Goal: Task Accomplishment & Management: Use online tool/utility

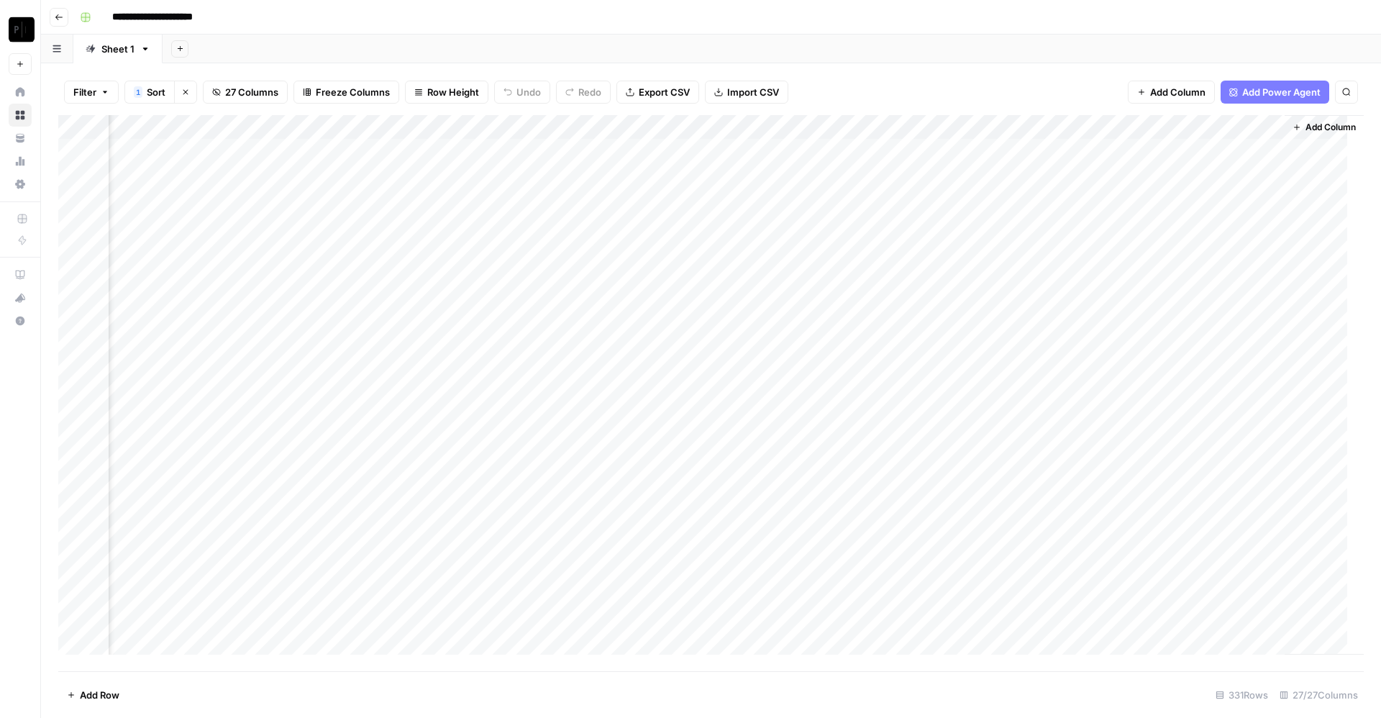
scroll to position [0, 2868]
click at [1124, 153] on div "Add Column" at bounding box center [711, 393] width 1306 height 556
click at [1126, 178] on div "Add Column" at bounding box center [711, 393] width 1306 height 556
click at [1124, 202] on div "Add Column" at bounding box center [711, 393] width 1306 height 556
click at [1125, 228] on div "Add Column" at bounding box center [711, 393] width 1306 height 556
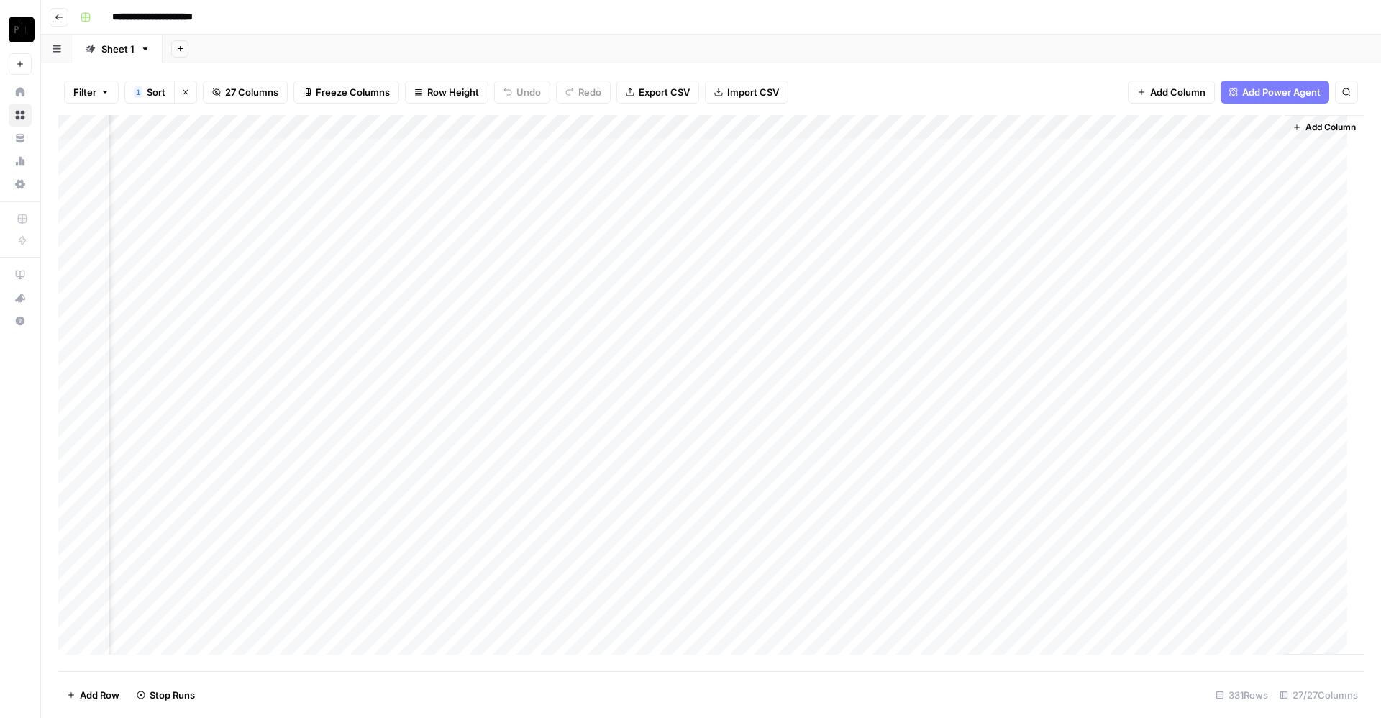
click at [1128, 252] on div "Add Column" at bounding box center [711, 393] width 1306 height 556
click at [1128, 270] on div "Add Column" at bounding box center [711, 393] width 1306 height 556
click at [1124, 296] on div "Add Column" at bounding box center [711, 393] width 1306 height 556
click at [1125, 322] on div "Add Column" at bounding box center [711, 393] width 1306 height 556
click at [1124, 345] on div "Add Column" at bounding box center [711, 393] width 1306 height 556
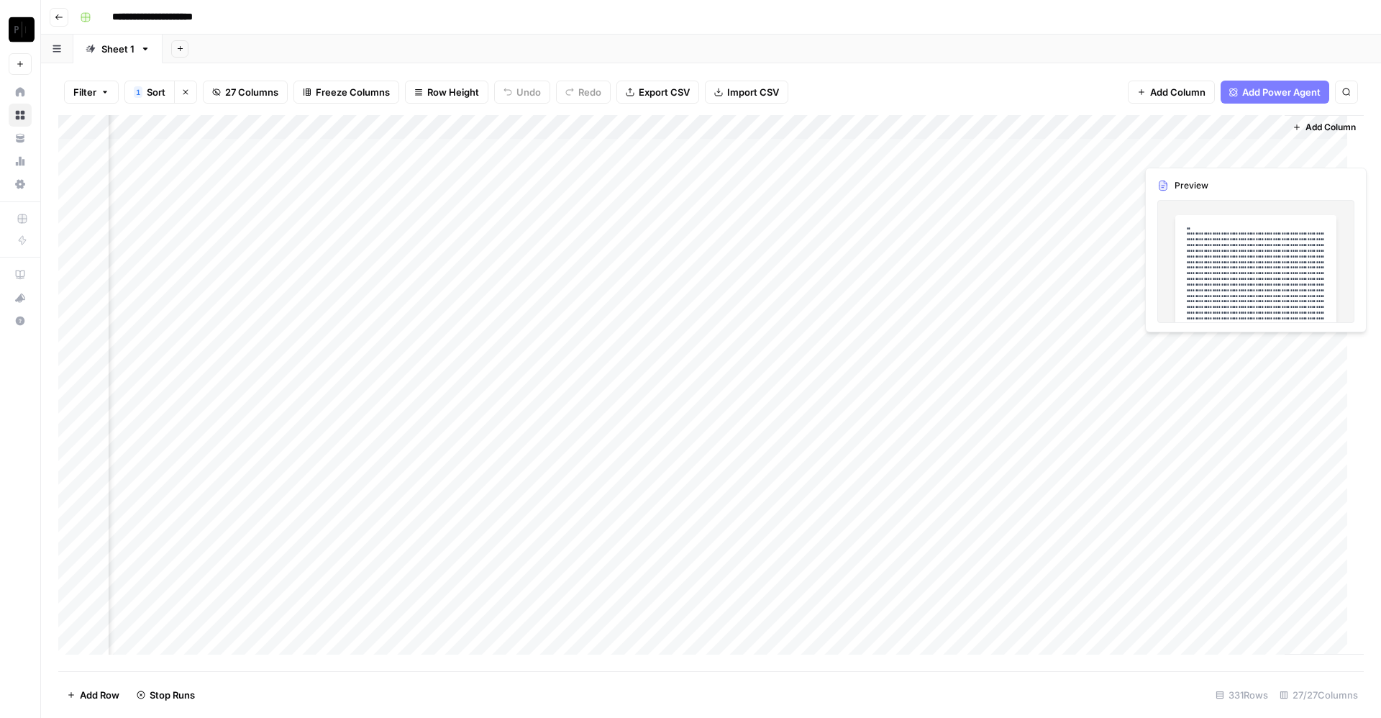
click at [1221, 145] on div "Add Column" at bounding box center [711, 393] width 1306 height 556
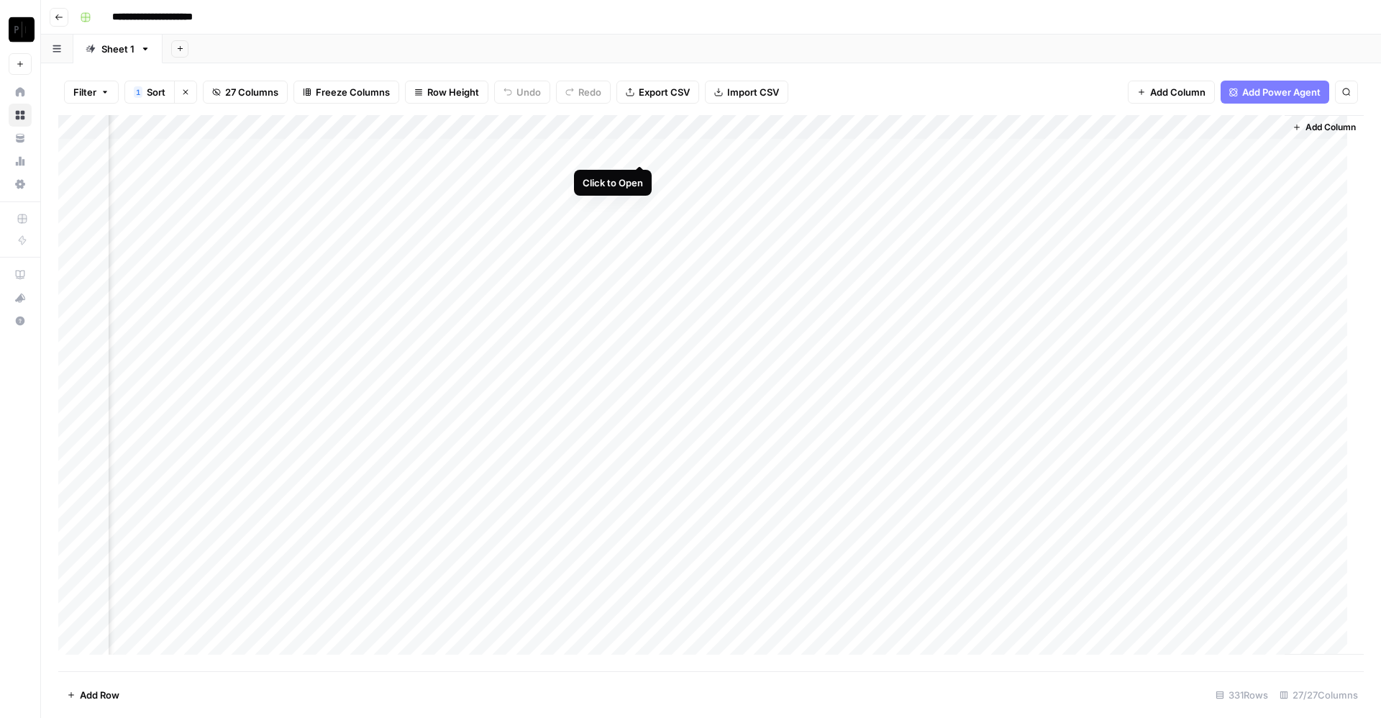
click at [640, 152] on div "Add Column" at bounding box center [711, 393] width 1306 height 556
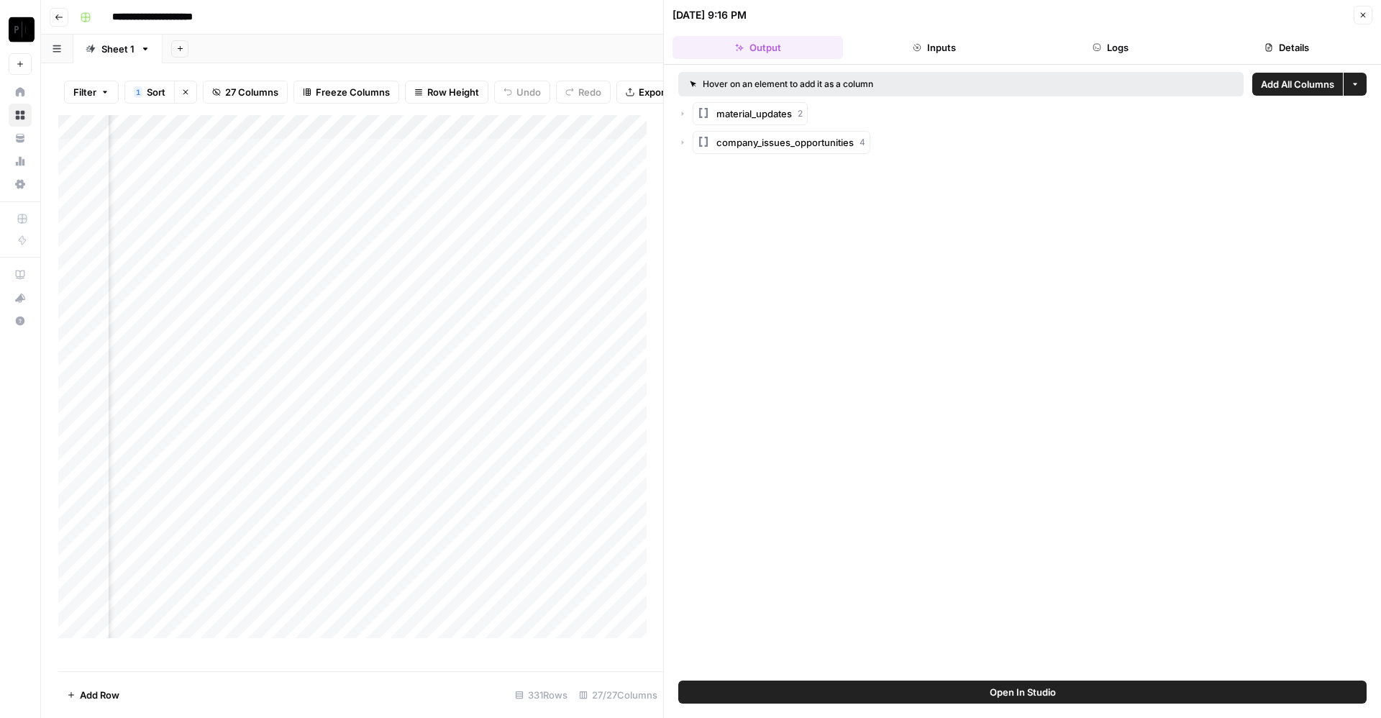
click at [1101, 43] on icon "button" at bounding box center [1097, 47] width 9 height 9
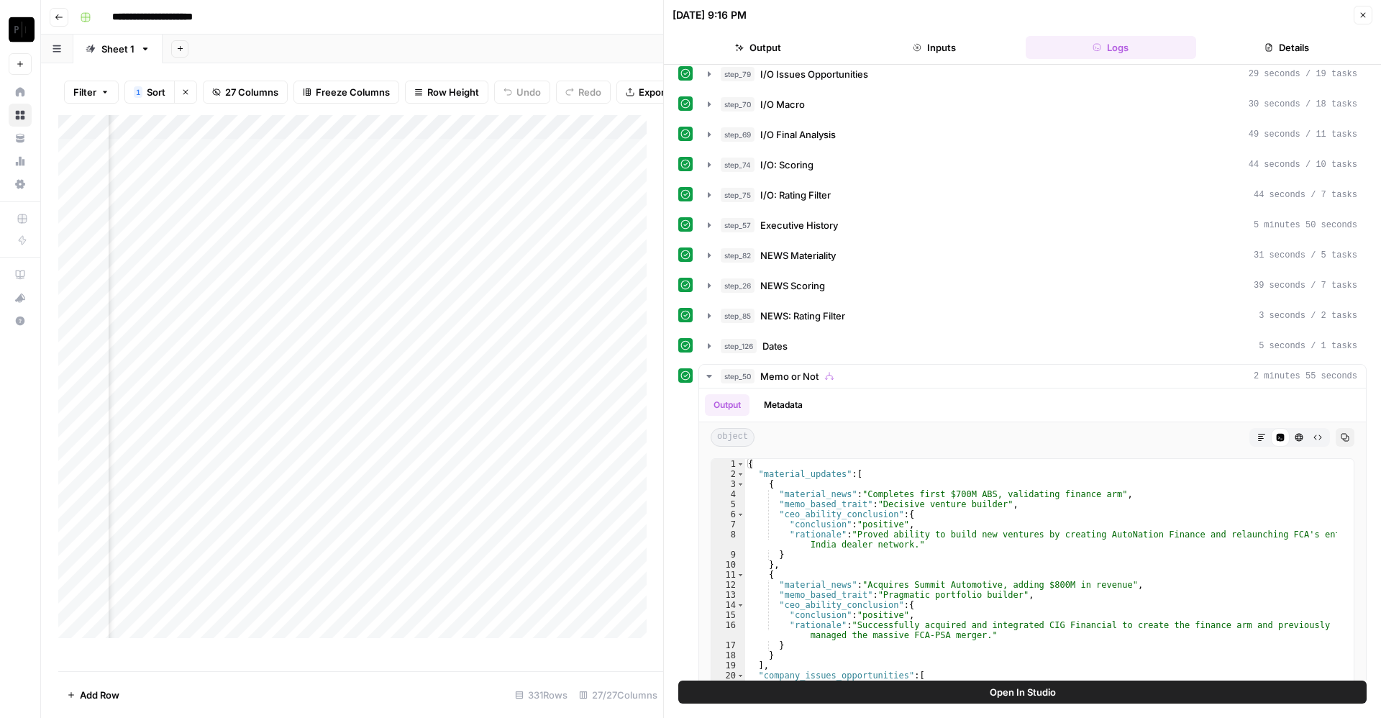
scroll to position [341, 0]
click at [836, 227] on span "Executive History" at bounding box center [799, 226] width 78 height 14
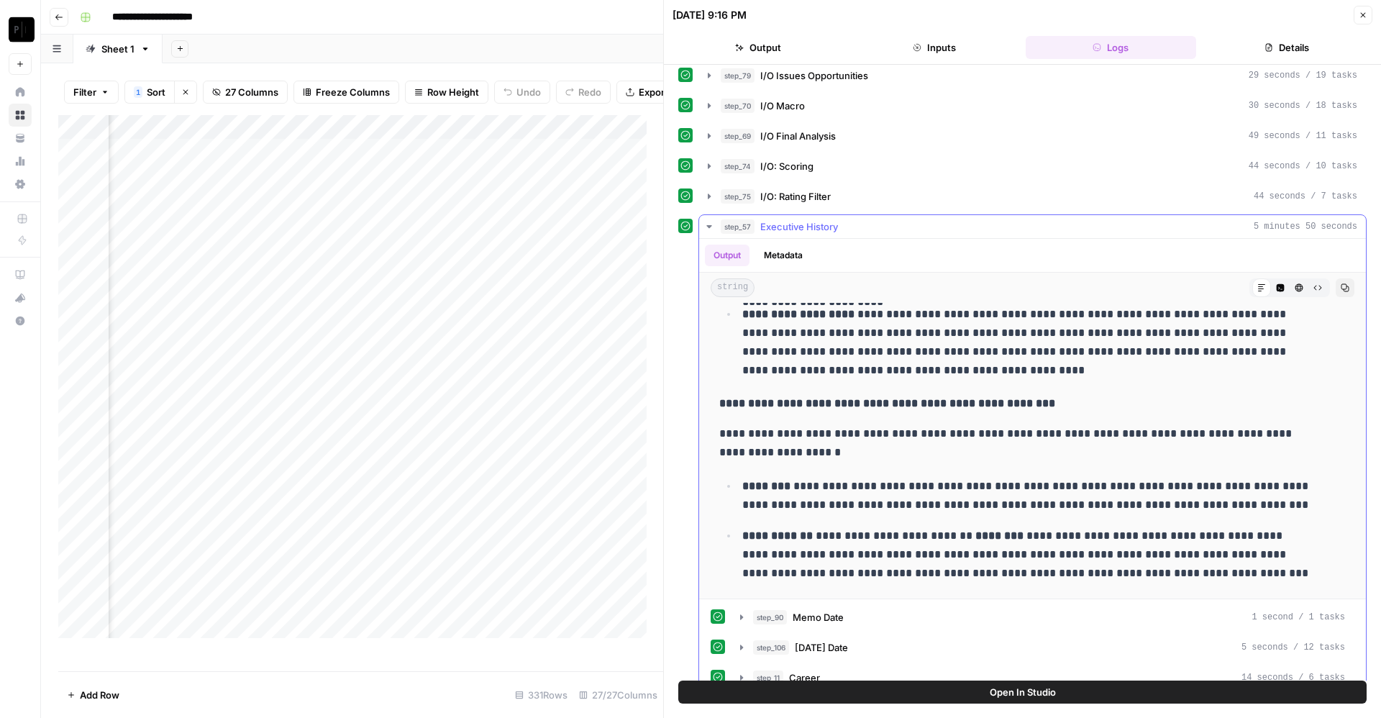
scroll to position [1263, 0]
click at [847, 414] on p "**********" at bounding box center [1032, 405] width 627 height 19
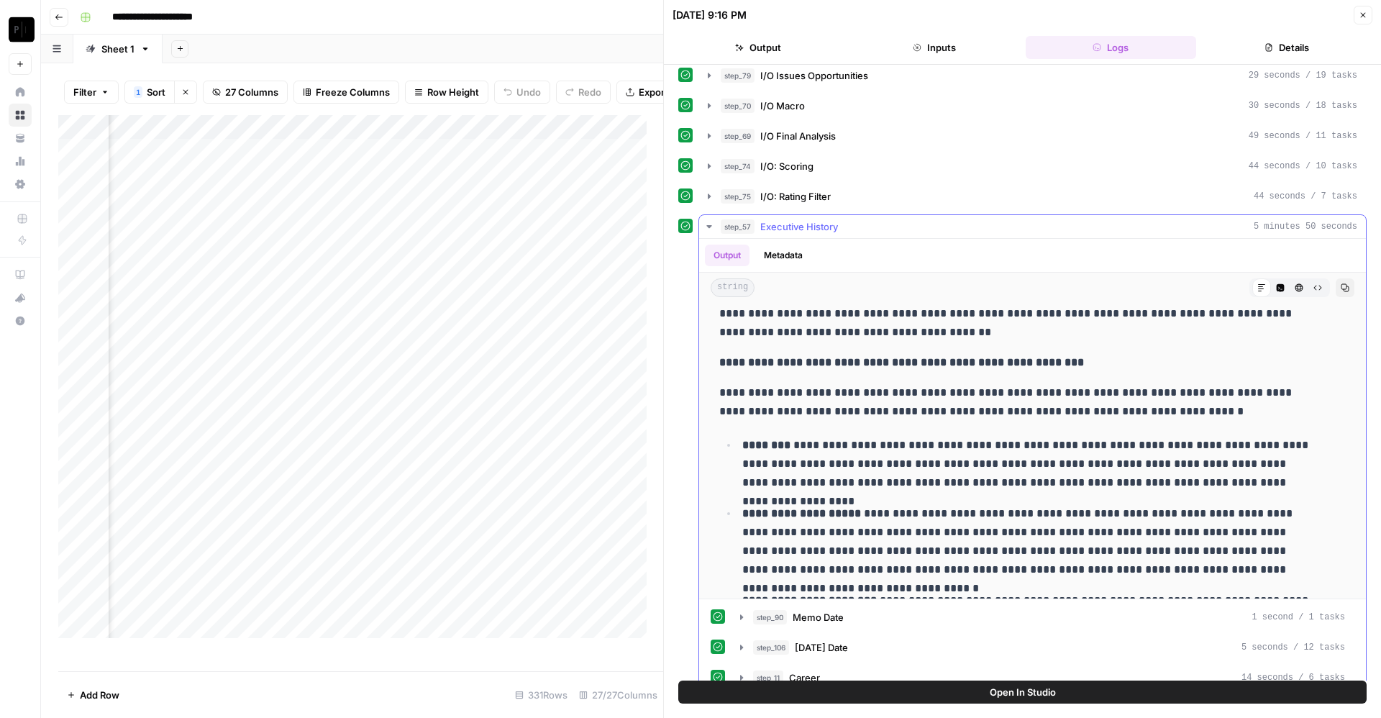
scroll to position [274, 0]
click at [821, 226] on span "Executive History" at bounding box center [799, 226] width 78 height 14
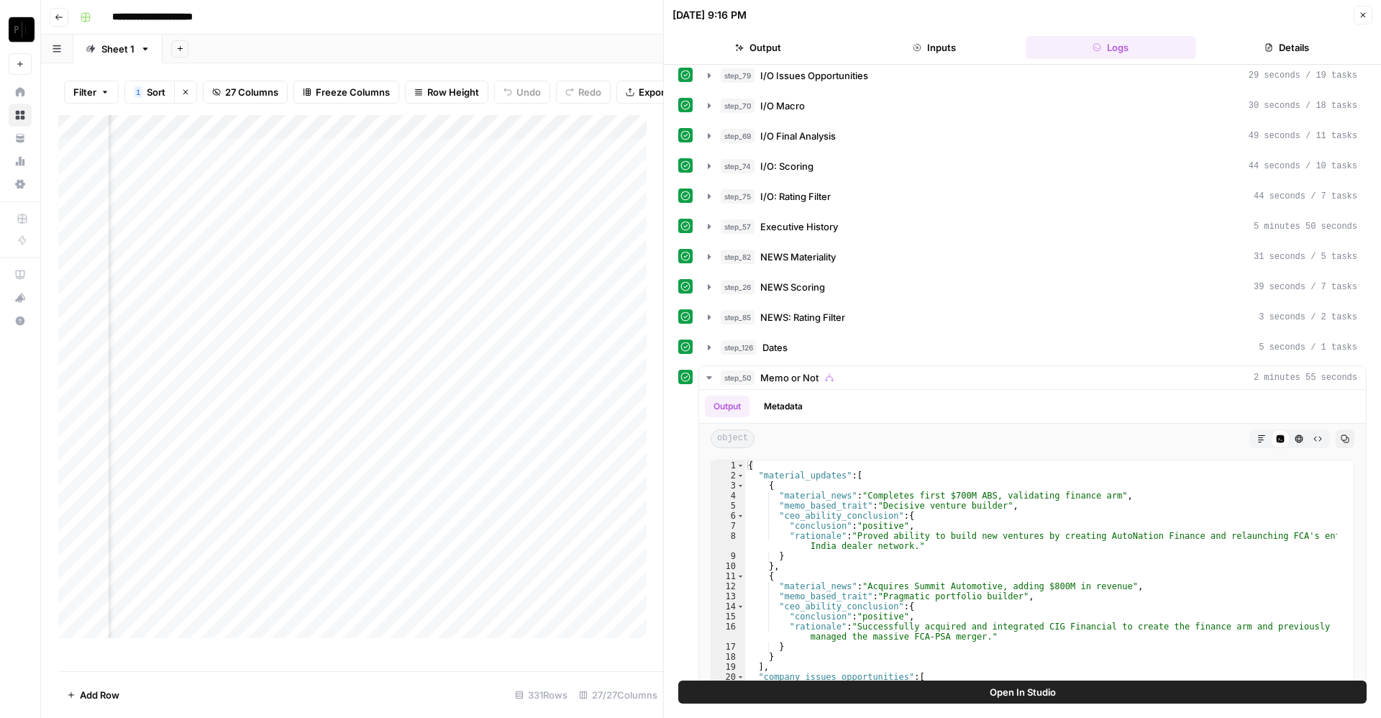
scroll to position [606, 0]
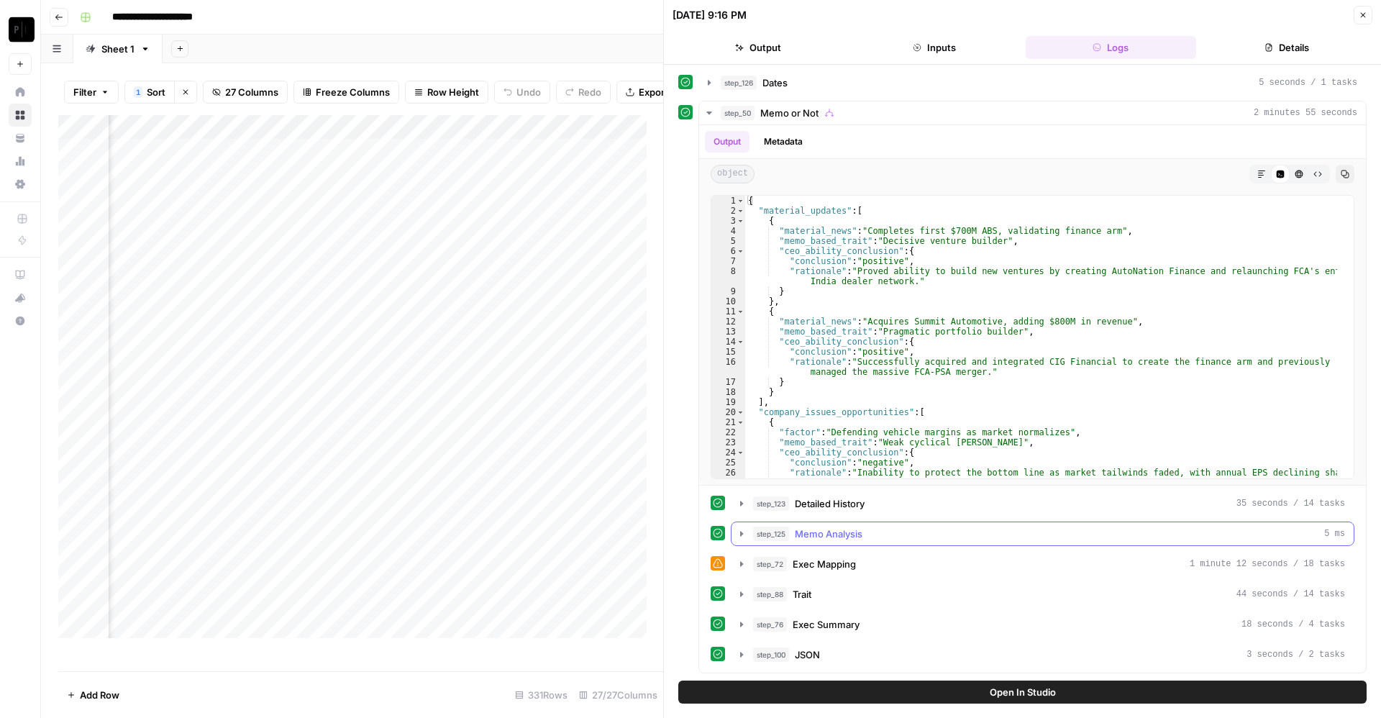
click at [921, 535] on div "step_125 Memo Analysis 5 ms" at bounding box center [1049, 534] width 592 height 14
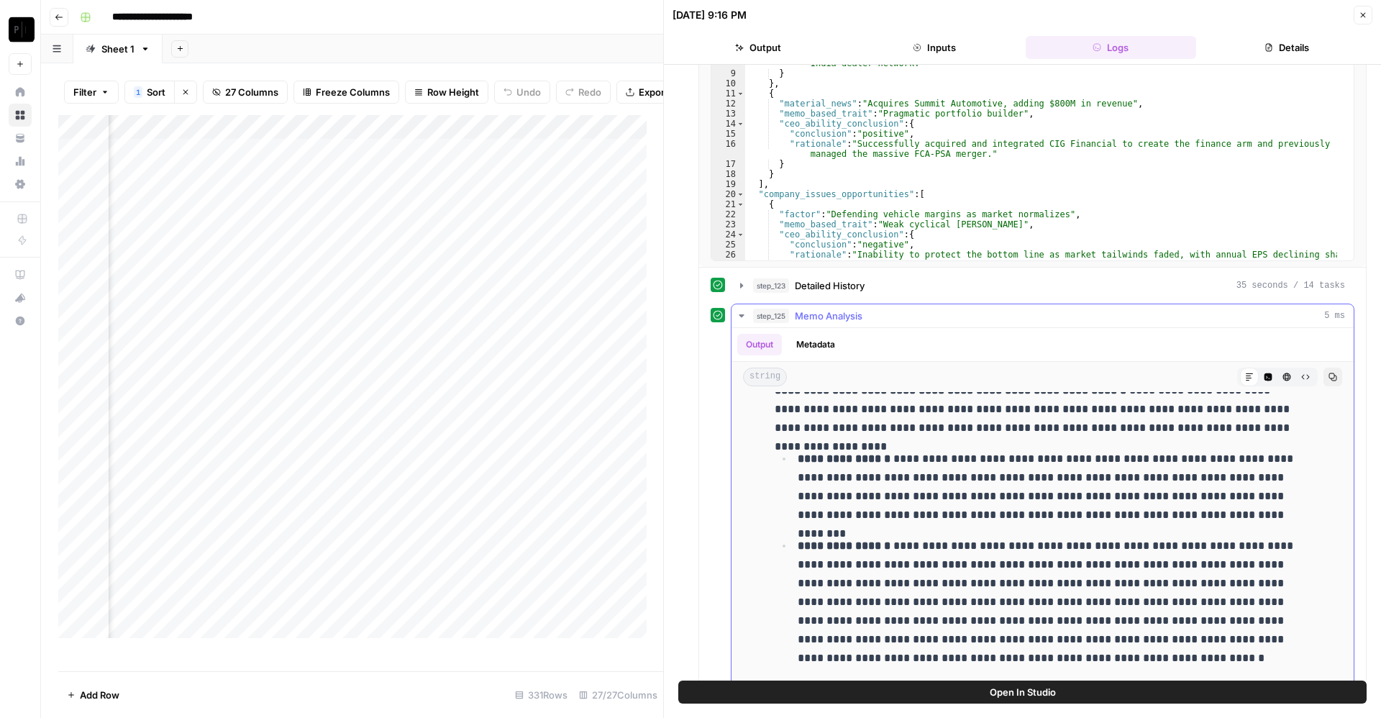
scroll to position [1641, 0]
click at [822, 314] on span "Memo Analysis" at bounding box center [829, 316] width 68 height 14
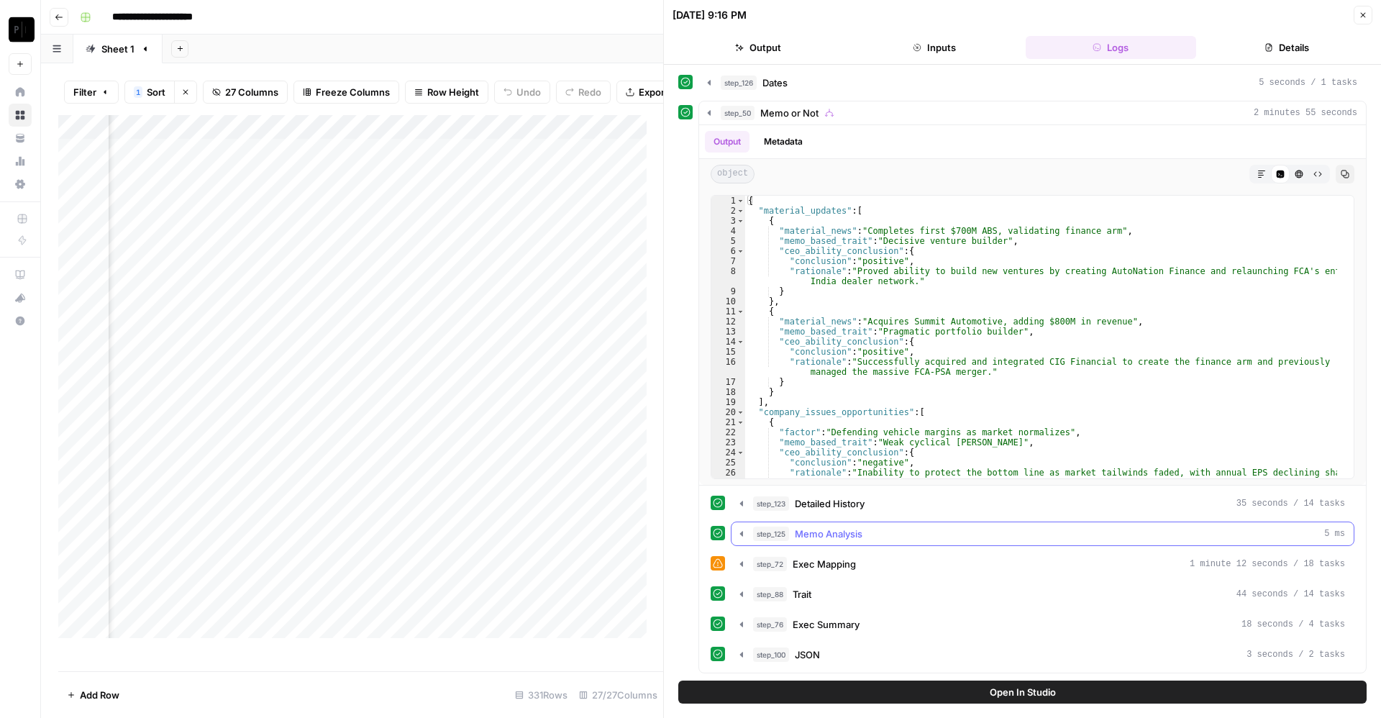
scroll to position [606, 0]
click at [851, 563] on span "Exec Mapping" at bounding box center [824, 564] width 63 height 14
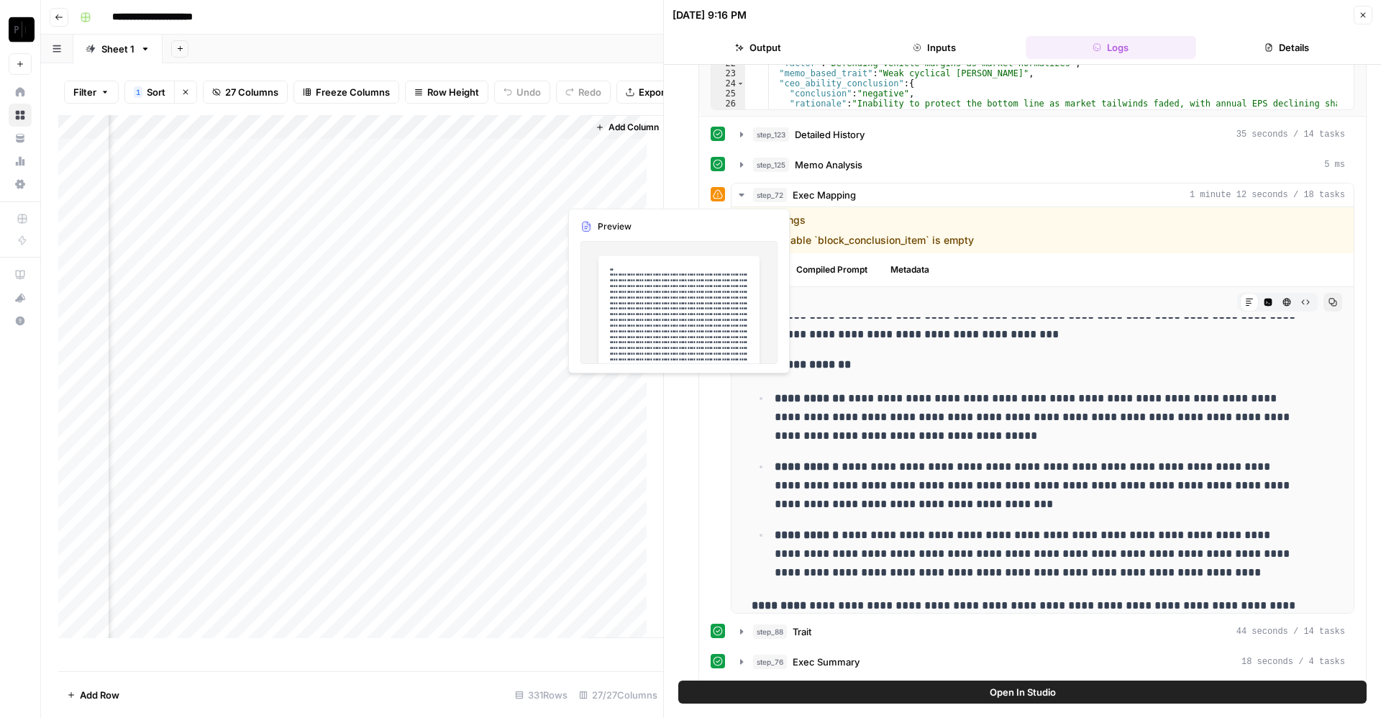
scroll to position [0, 3550]
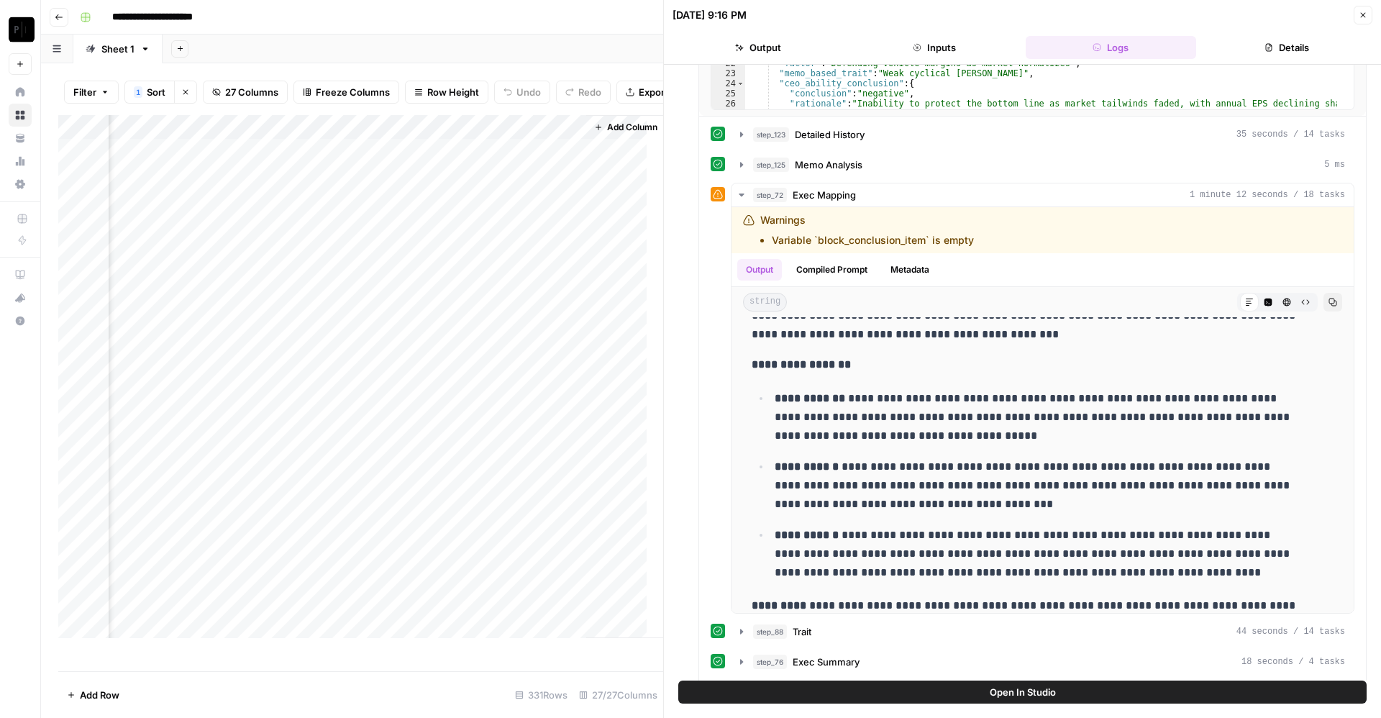
click at [525, 194] on div "Add Column" at bounding box center [360, 385] width 605 height 540
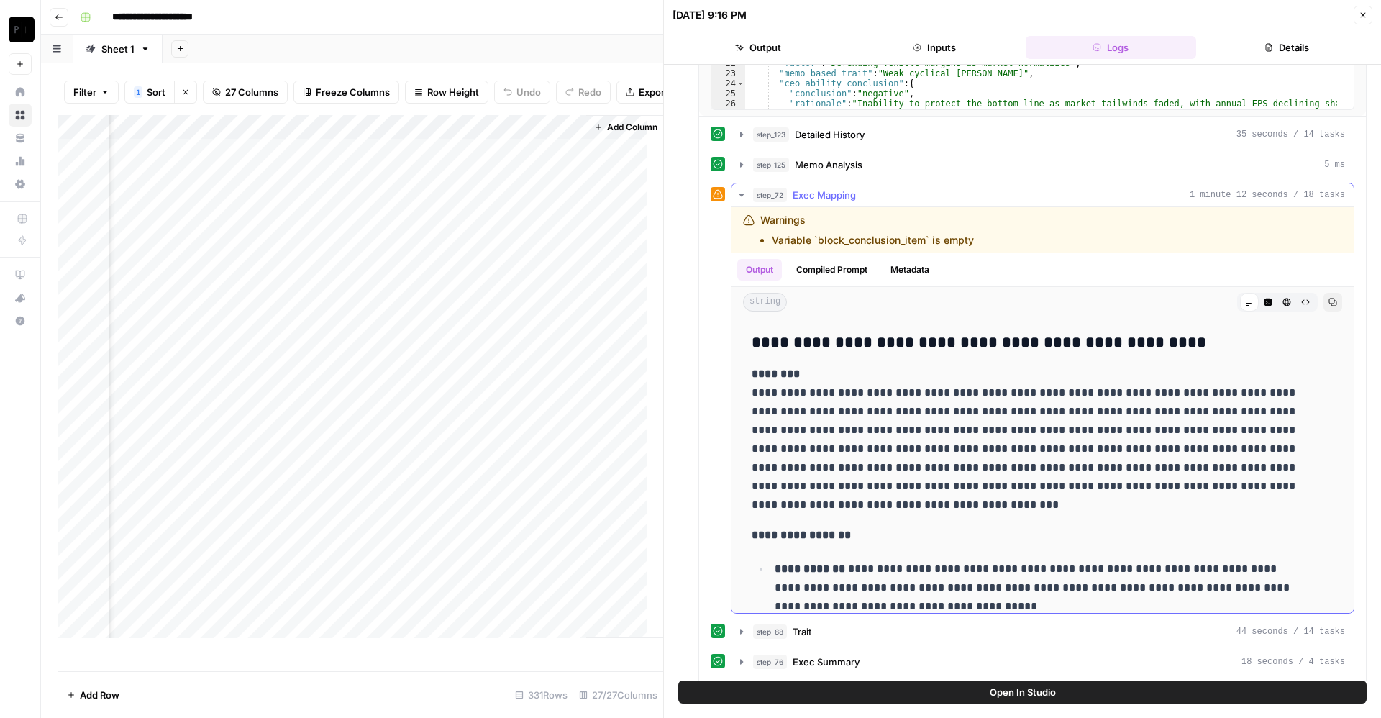
scroll to position [4762, 0]
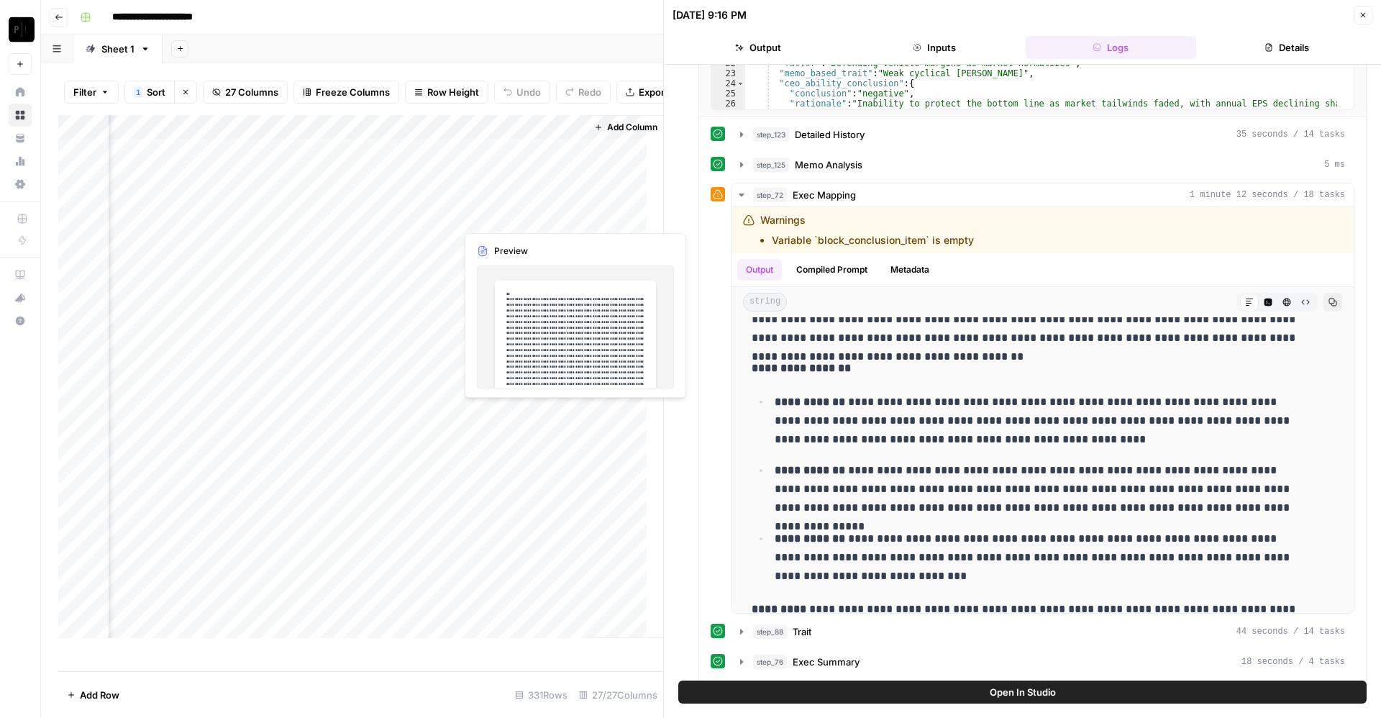
click at [512, 222] on div "Add Column" at bounding box center [360, 385] width 605 height 540
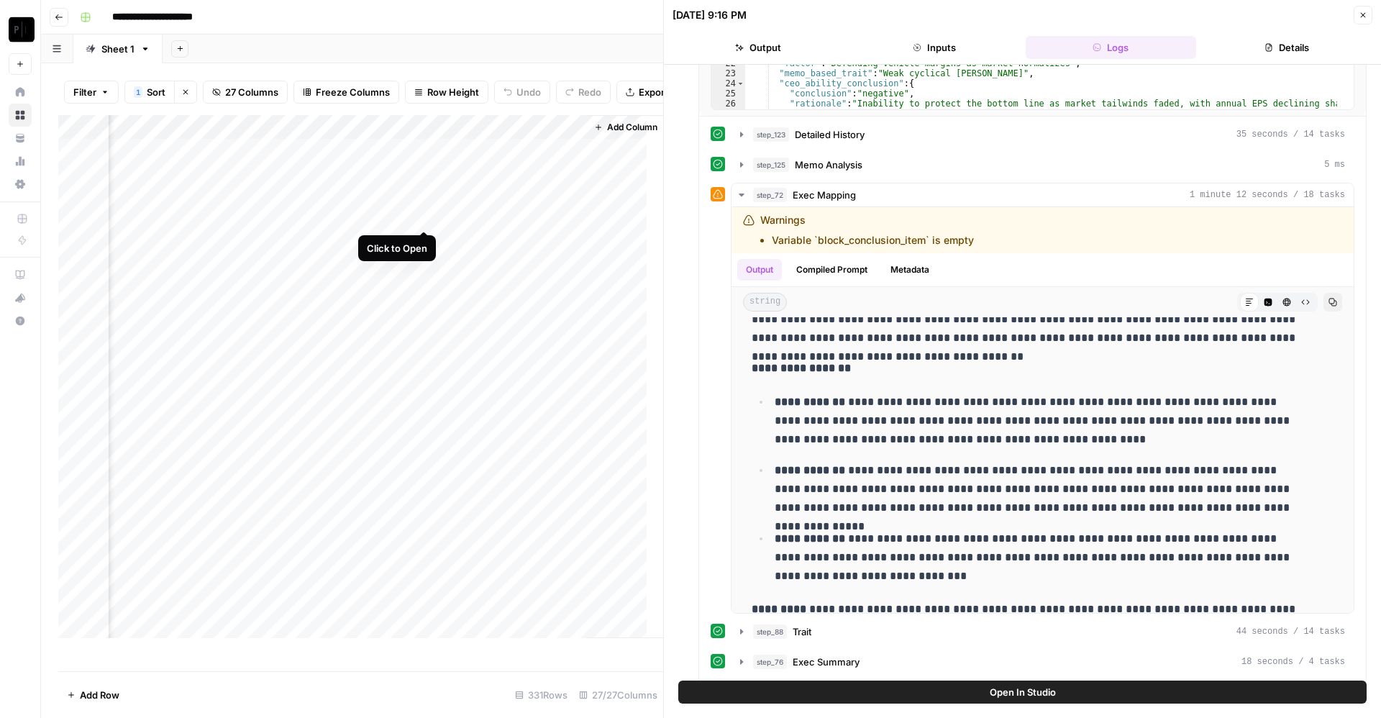
click at [426, 216] on div "Add Column" at bounding box center [360, 385] width 605 height 540
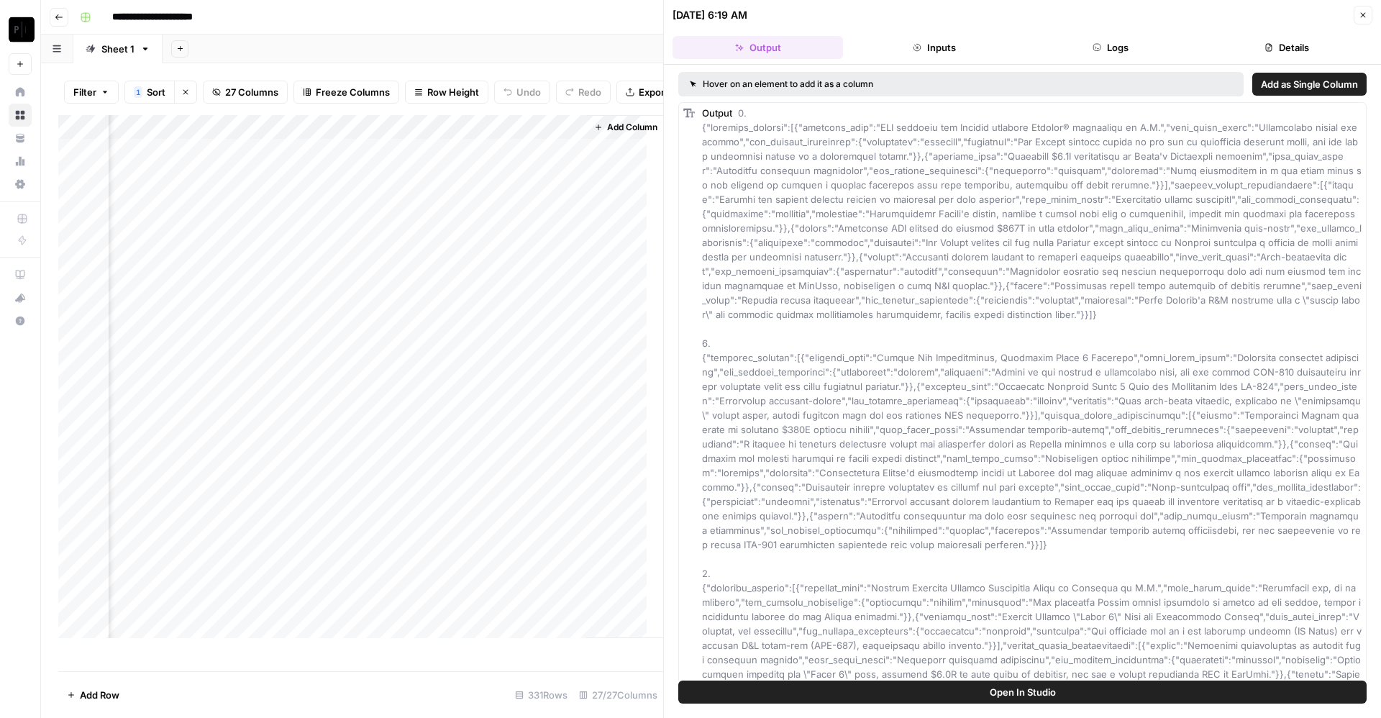
click at [1117, 43] on button "Logs" at bounding box center [1111, 47] width 171 height 23
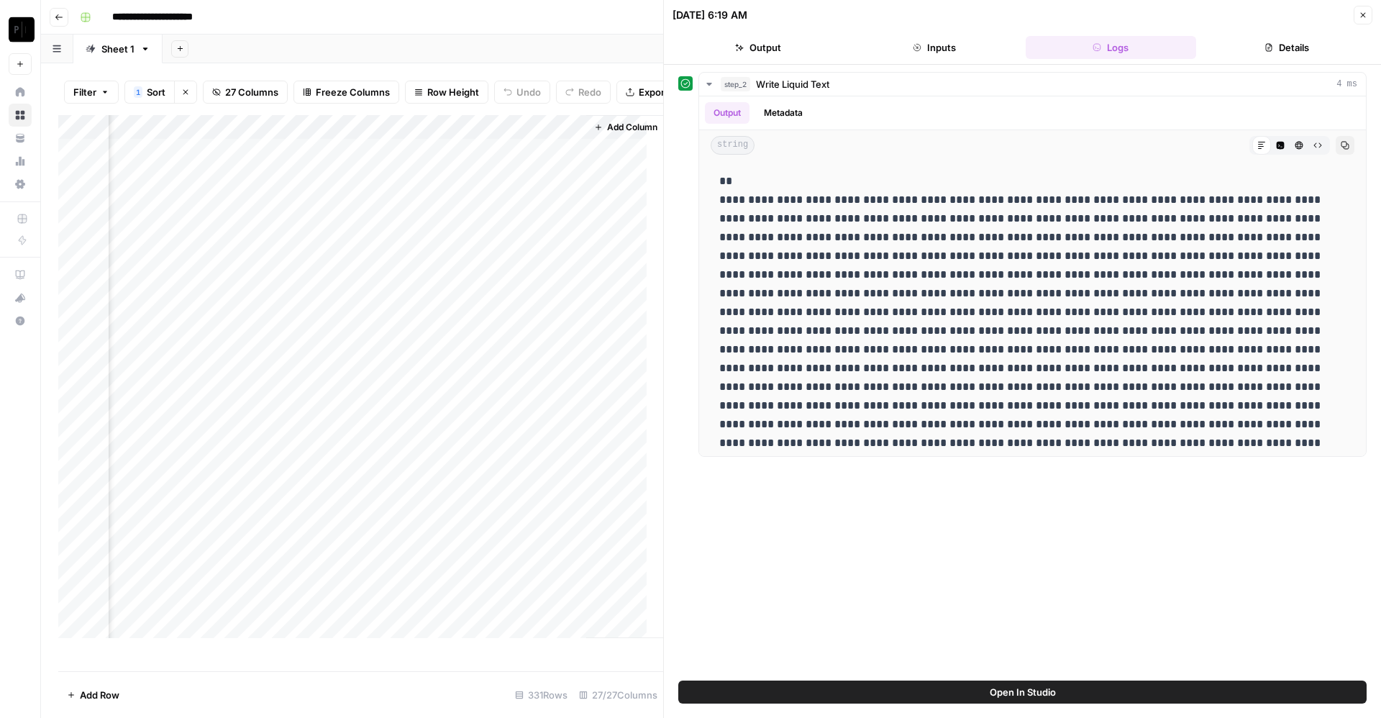
click at [965, 54] on button "Inputs" at bounding box center [934, 47] width 171 height 23
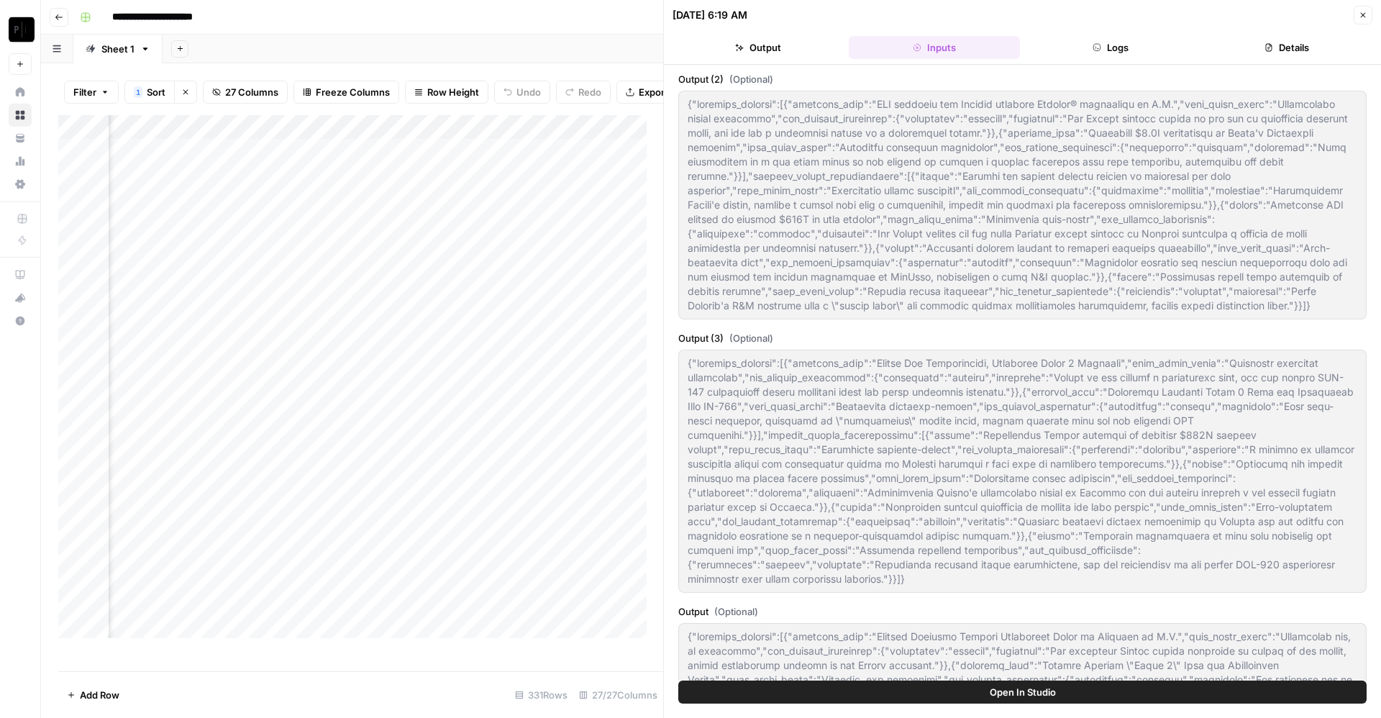
scroll to position [0, 3143]
click at [369, 219] on div "Add Column" at bounding box center [360, 385] width 605 height 540
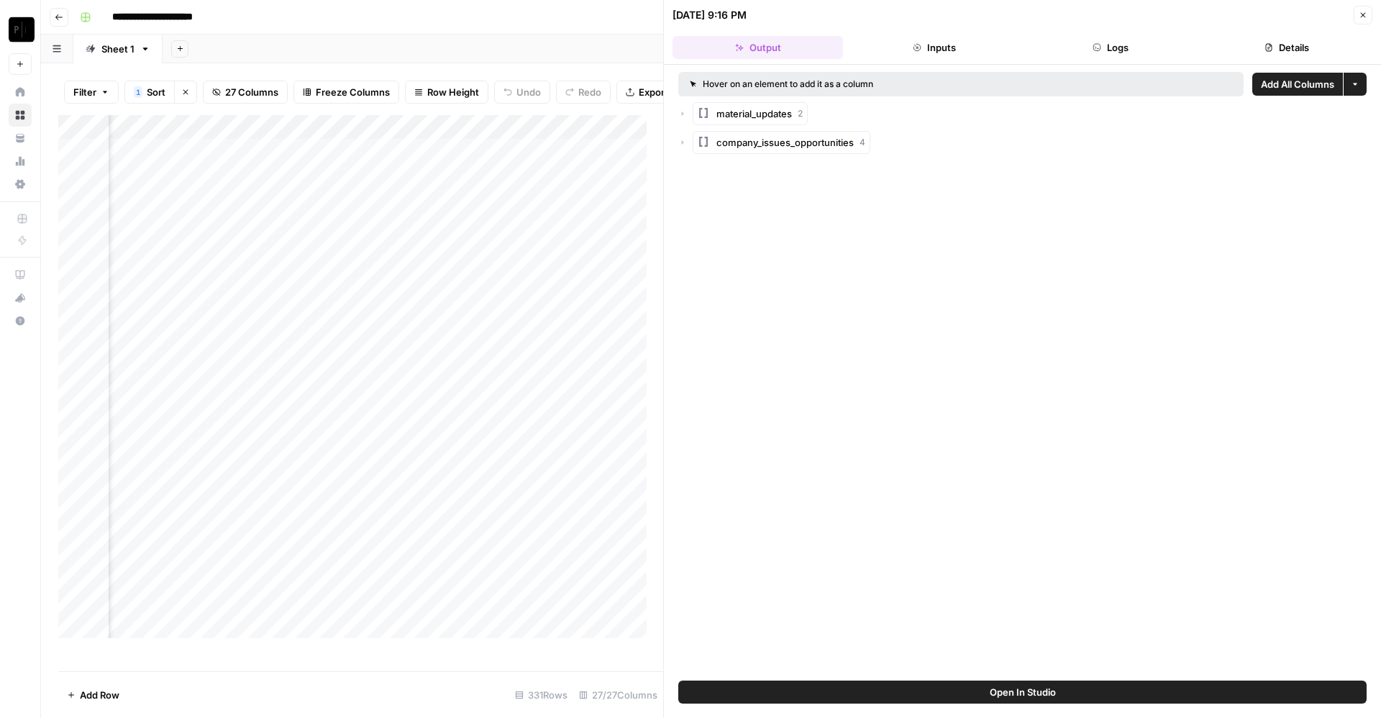
click at [1068, 47] on button "Logs" at bounding box center [1111, 47] width 171 height 23
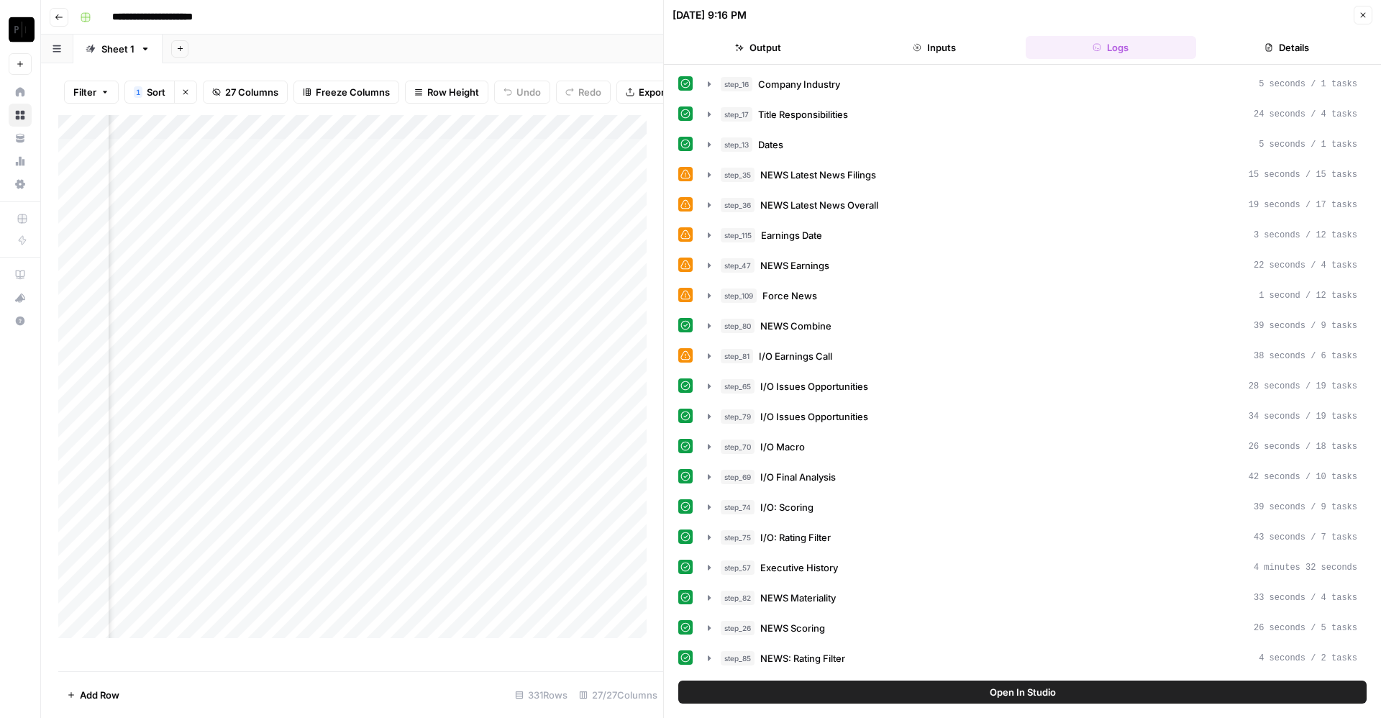
click at [932, 40] on button "Inputs" at bounding box center [934, 47] width 171 height 23
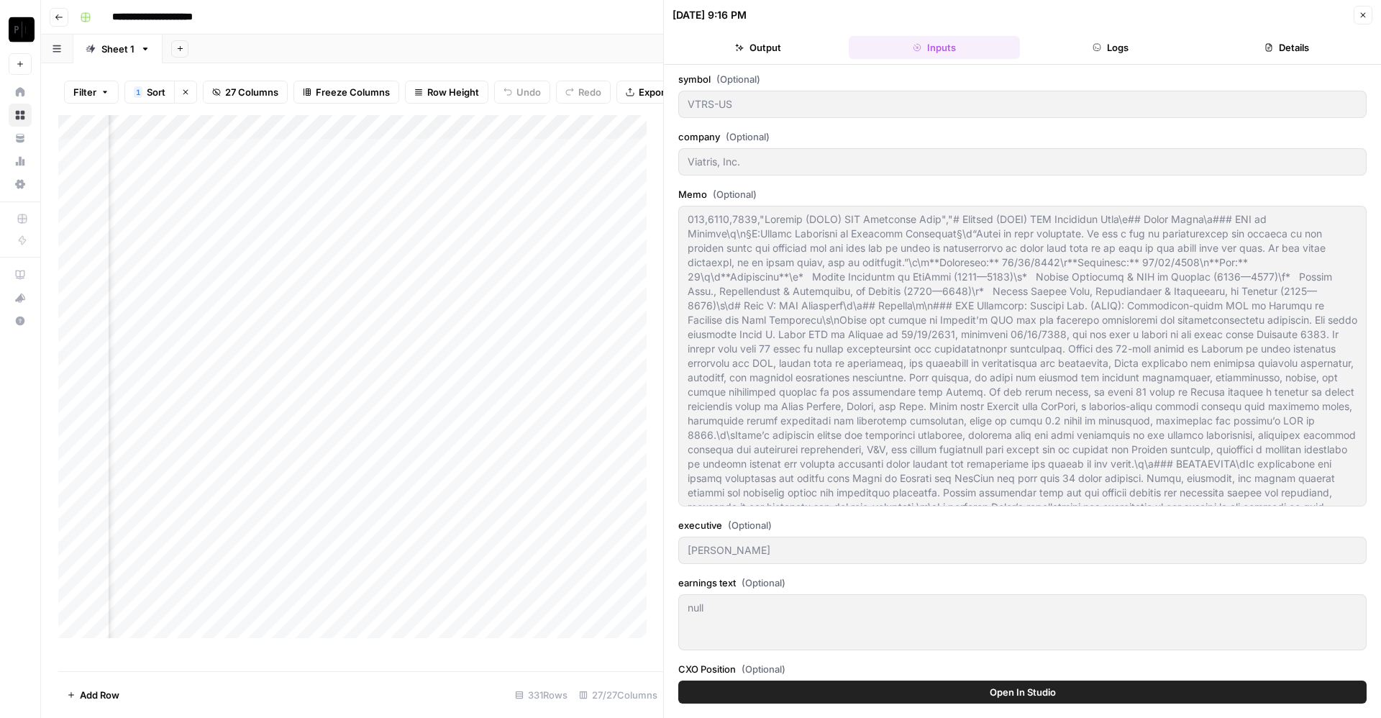
click at [1364, 13] on icon "button" at bounding box center [1363, 15] width 9 height 9
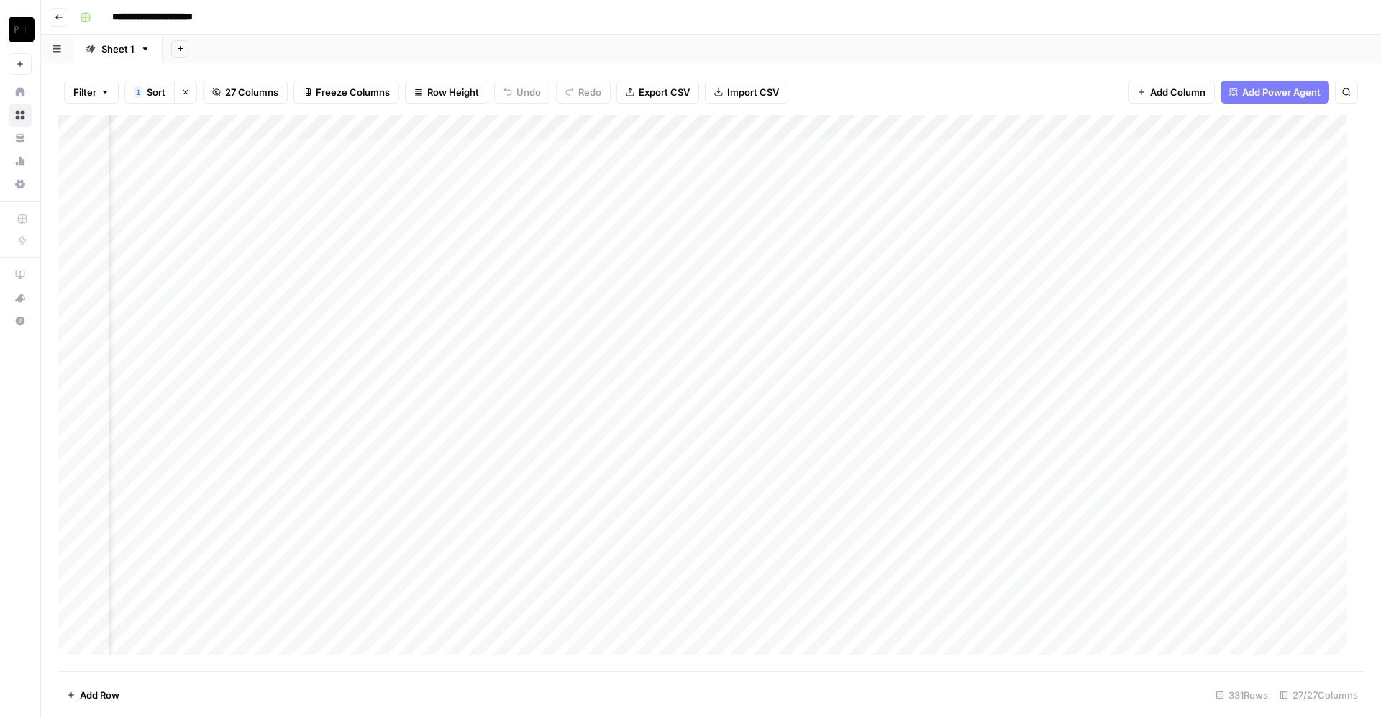
scroll to position [0, 1914]
click at [770, 153] on div "Add Column" at bounding box center [711, 393] width 1306 height 556
click at [768, 174] on div "Add Column" at bounding box center [711, 393] width 1306 height 556
click at [768, 203] on div "Add Column" at bounding box center [711, 393] width 1306 height 556
click at [768, 219] on div "Add Column" at bounding box center [711, 393] width 1306 height 556
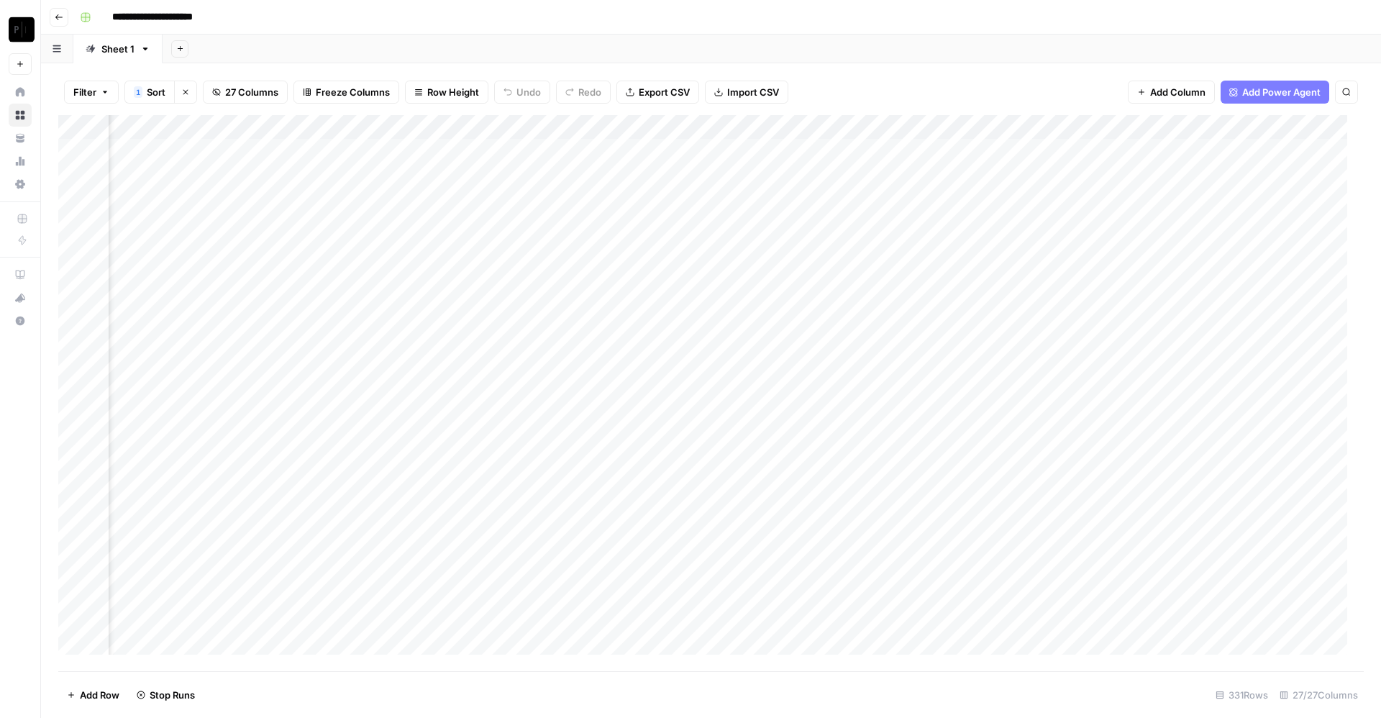
click at [770, 247] on div "Add Column" at bounding box center [711, 393] width 1306 height 556
click at [770, 273] on div "Add Column" at bounding box center [711, 393] width 1306 height 556
click at [769, 293] on div "Add Column" at bounding box center [711, 393] width 1306 height 556
click at [770, 324] on div "Add Column" at bounding box center [711, 393] width 1306 height 556
click at [771, 349] on div "Add Column" at bounding box center [711, 393] width 1306 height 556
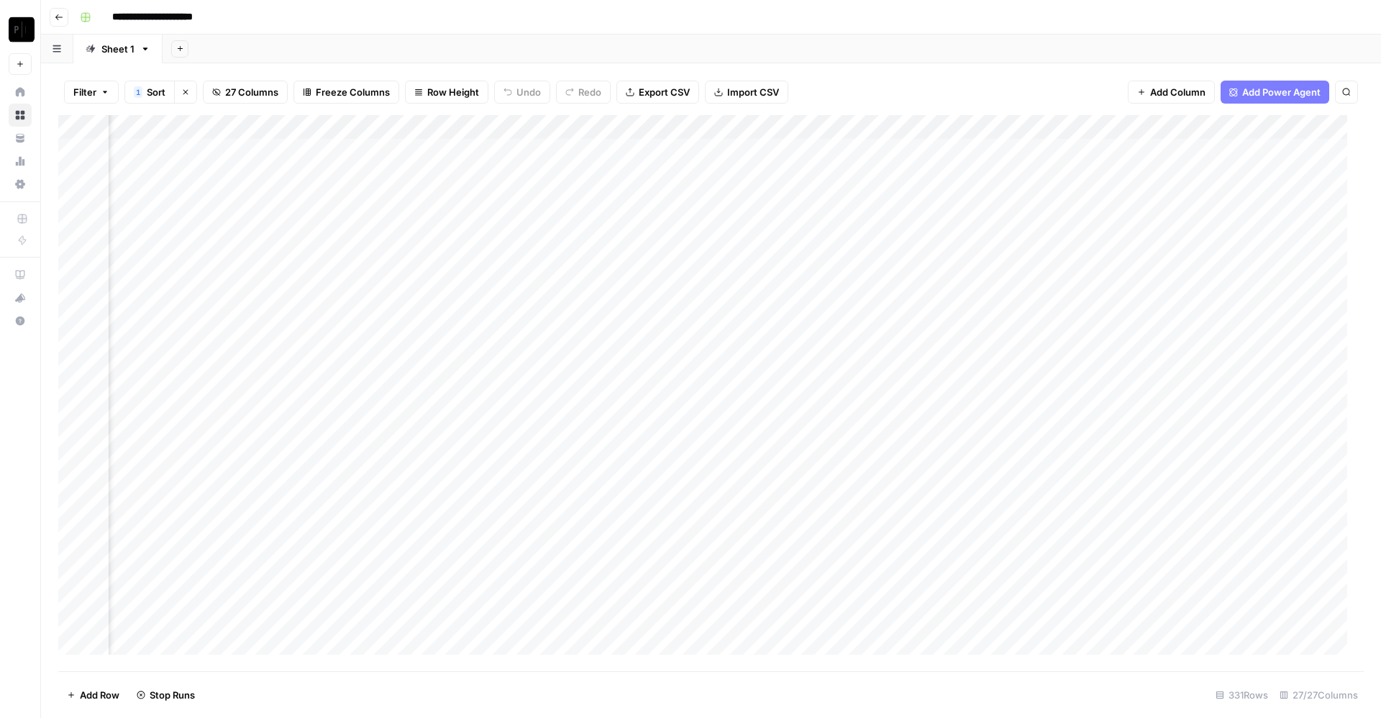
click at [1023, 151] on div "Add Column" at bounding box center [711, 393] width 1306 height 556
click at [1026, 178] on div "Add Column" at bounding box center [711, 393] width 1306 height 556
click at [1027, 200] on div "Add Column" at bounding box center [711, 393] width 1306 height 556
click at [1031, 224] on div "Add Column" at bounding box center [711, 393] width 1306 height 556
click at [1032, 251] on div "Add Column" at bounding box center [711, 393] width 1306 height 556
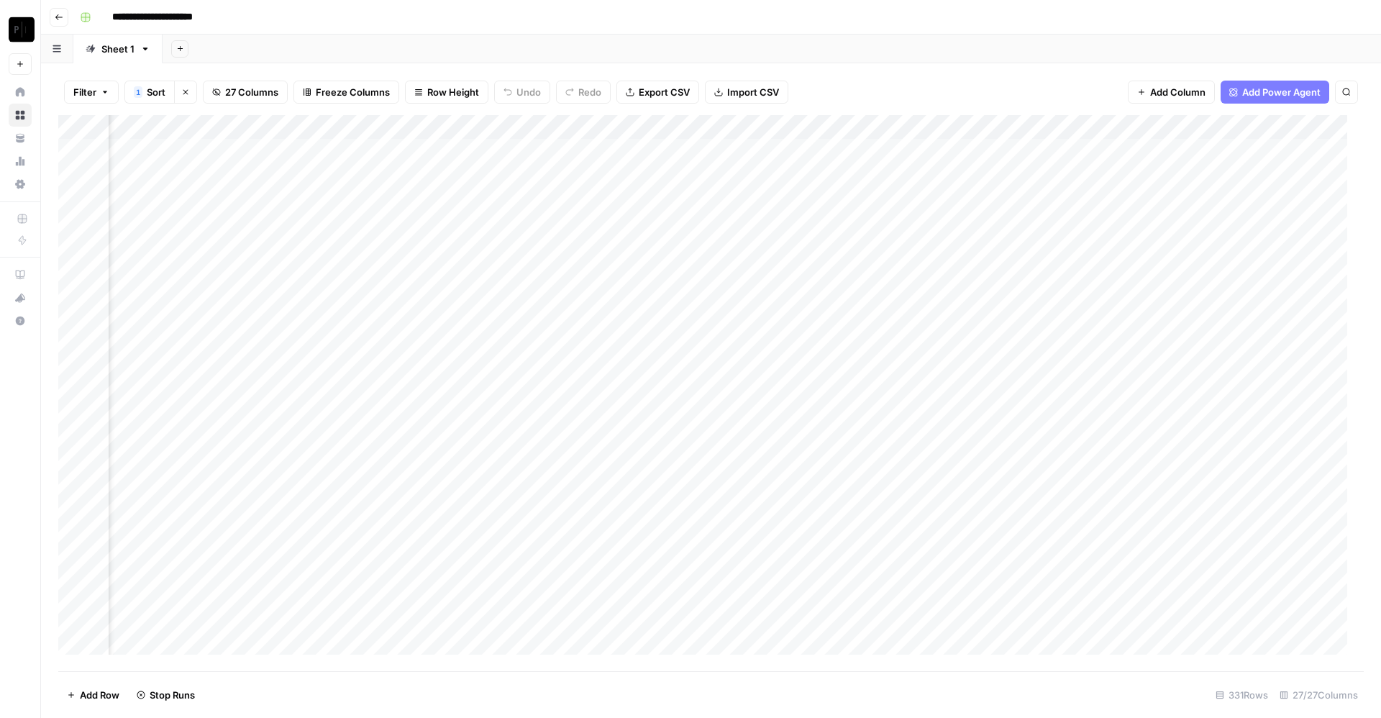
click at [1030, 272] on div "Add Column" at bounding box center [711, 393] width 1306 height 556
click at [1032, 291] on div "Add Column" at bounding box center [711, 393] width 1306 height 556
click at [1032, 325] on div "Add Column" at bounding box center [711, 393] width 1306 height 556
click at [1032, 352] on div "Add Column" at bounding box center [711, 393] width 1306 height 556
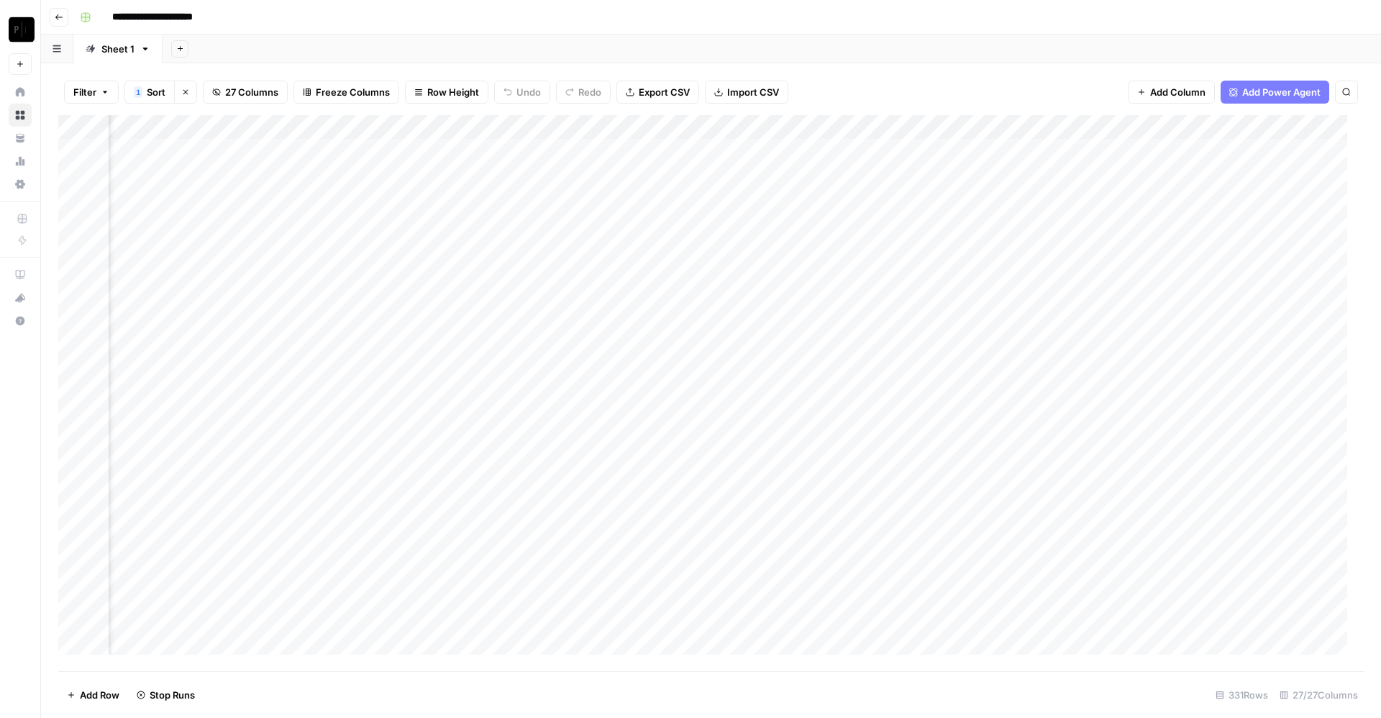
click at [947, 153] on div "Add Column" at bounding box center [711, 393] width 1306 height 556
click at [946, 171] on div "Add Column" at bounding box center [711, 393] width 1306 height 556
click at [946, 196] on div "Add Column" at bounding box center [711, 393] width 1306 height 556
click at [947, 224] on div "Add Column" at bounding box center [711, 393] width 1306 height 556
click at [945, 253] on div "Add Column" at bounding box center [711, 393] width 1306 height 556
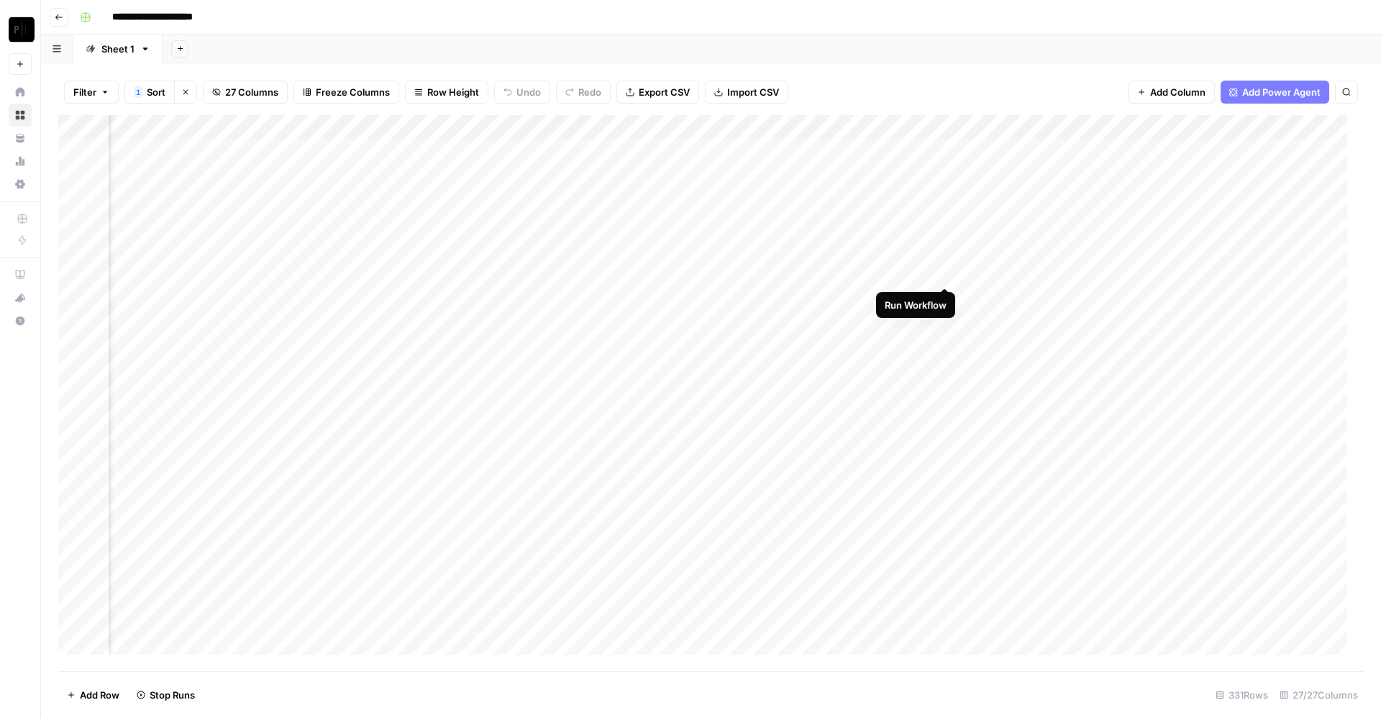
click at [946, 272] on div "Add Column" at bounding box center [711, 393] width 1306 height 556
click at [947, 291] on div "Add Column" at bounding box center [711, 393] width 1306 height 556
click at [945, 320] on div "Add Column" at bounding box center [711, 393] width 1306 height 556
click at [945, 348] on div "Add Column" at bounding box center [711, 393] width 1306 height 556
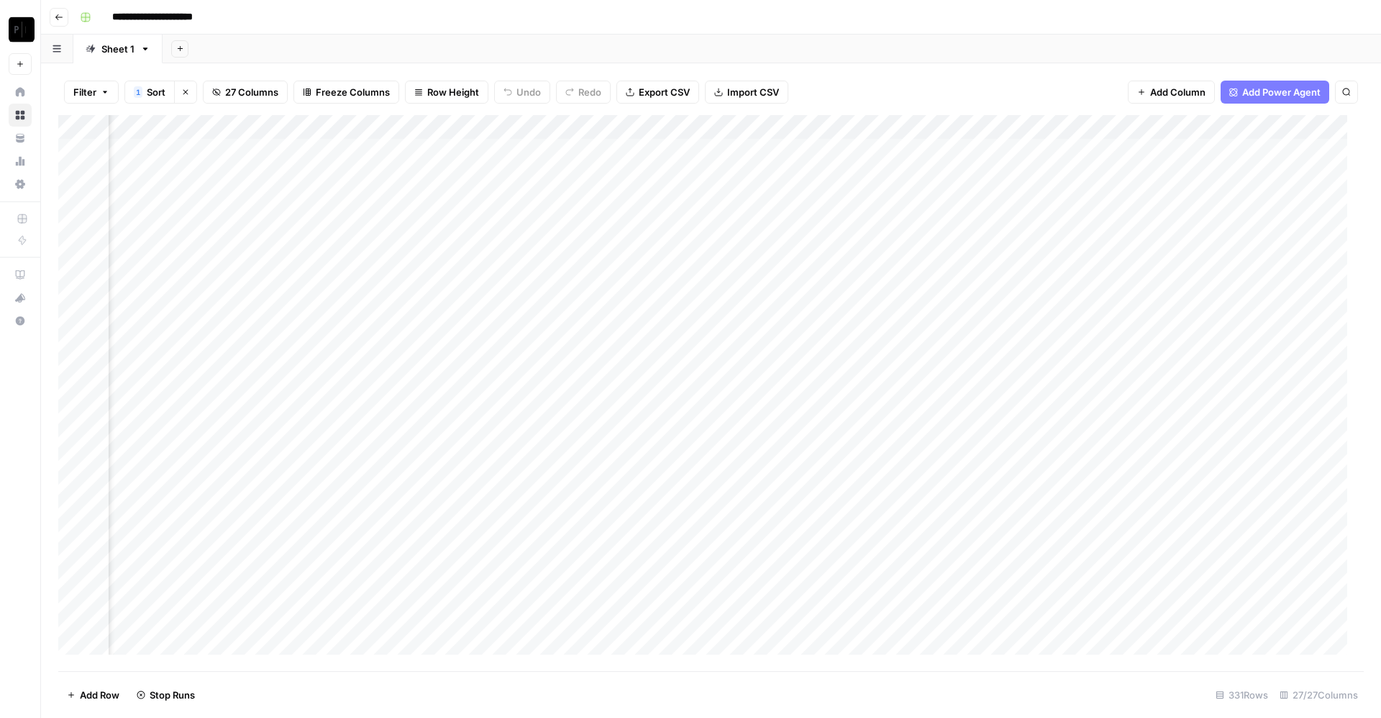
click at [843, 153] on div "Add Column" at bounding box center [711, 393] width 1306 height 556
click at [840, 174] on div "Add Column" at bounding box center [711, 393] width 1306 height 556
click at [838, 203] on div "Add Column" at bounding box center [711, 393] width 1306 height 556
click at [840, 225] on div "Add Column" at bounding box center [711, 393] width 1306 height 556
click at [840, 249] on div "Add Column" at bounding box center [711, 393] width 1306 height 556
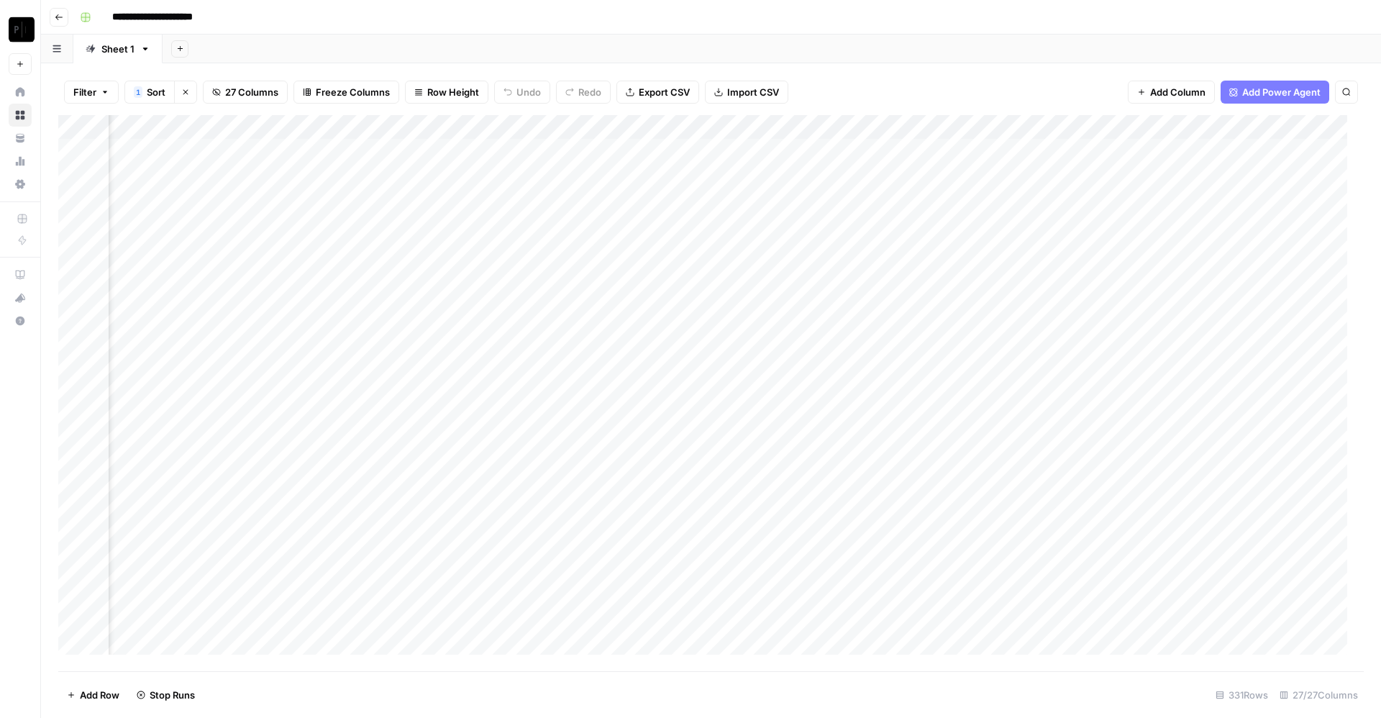
click at [841, 250] on div "Add Column" at bounding box center [711, 393] width 1306 height 556
click at [845, 275] on div "Add Column" at bounding box center [711, 393] width 1306 height 556
click at [844, 251] on div "Add Column" at bounding box center [711, 393] width 1306 height 556
click at [845, 294] on div "Add Column" at bounding box center [711, 393] width 1306 height 556
click at [839, 317] on div "Add Column" at bounding box center [711, 393] width 1306 height 556
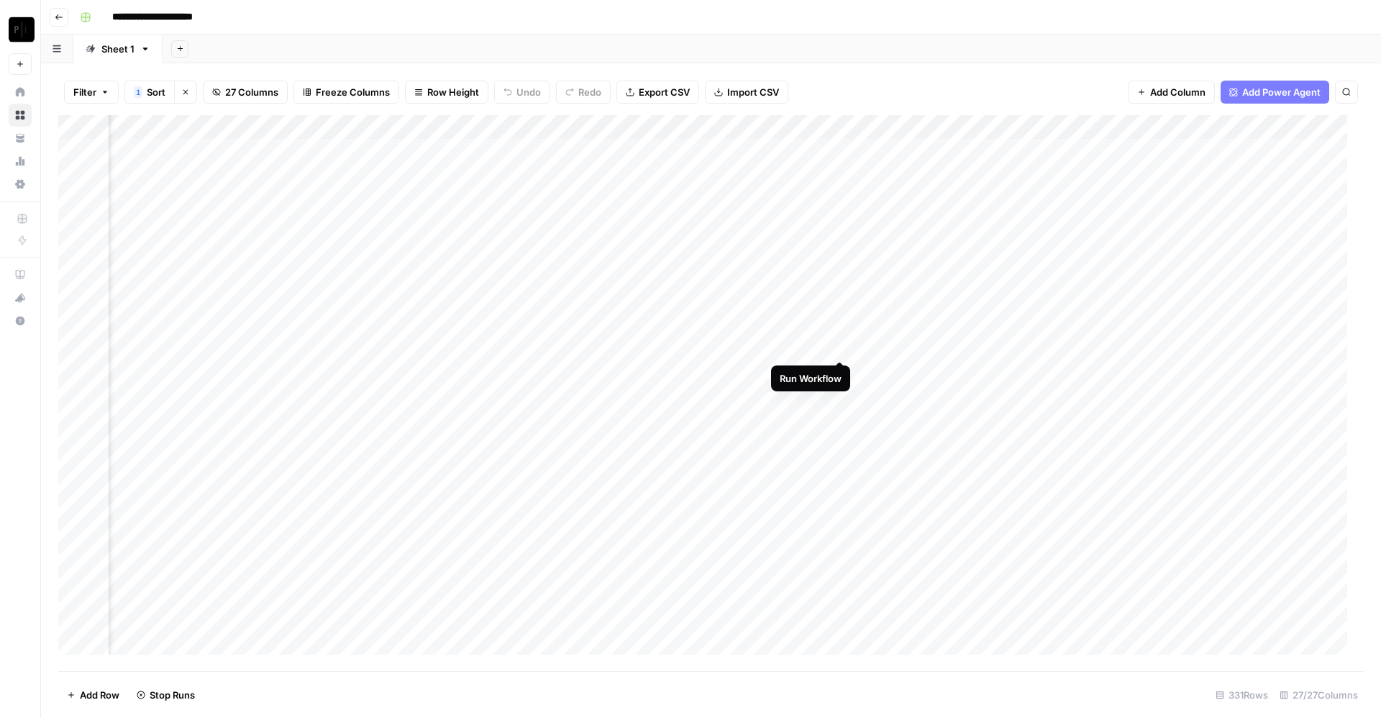
click at [840, 343] on div "Add Column" at bounding box center [711, 393] width 1306 height 556
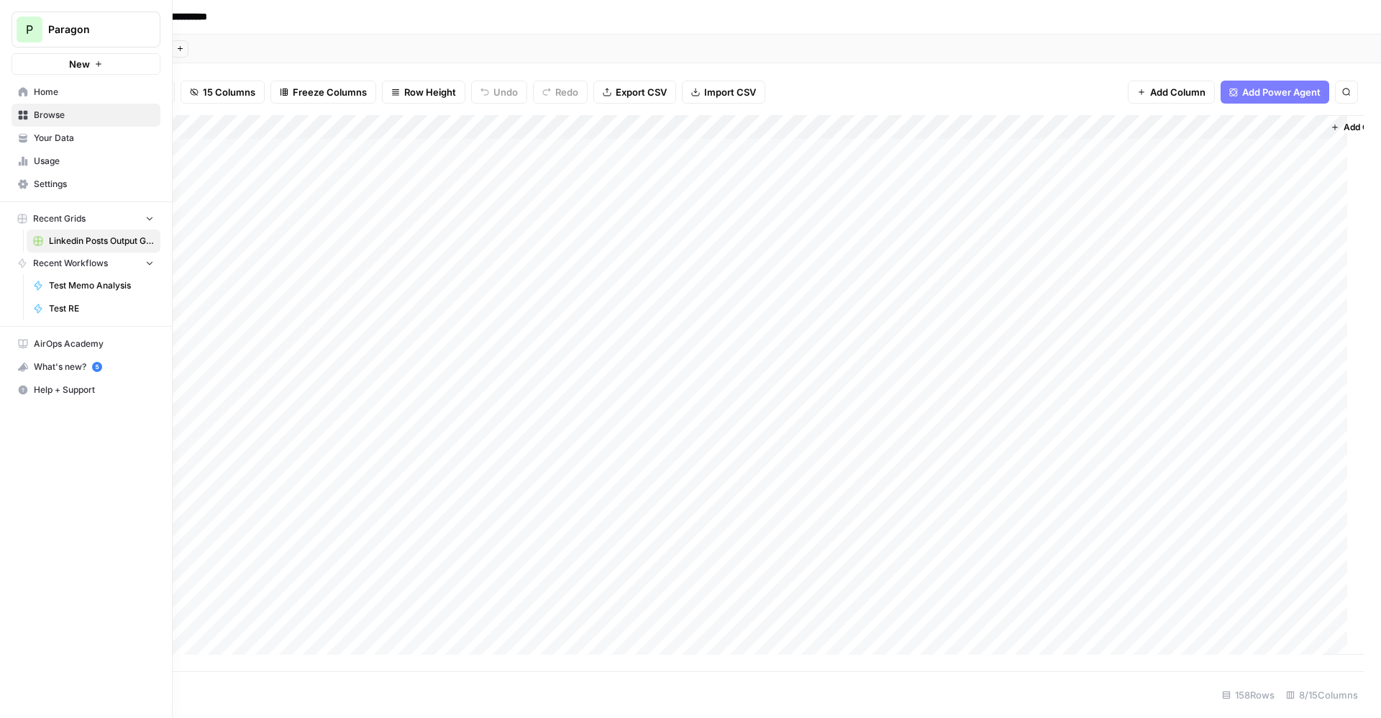
click at [110, 27] on span "Paragon" at bounding box center [91, 29] width 87 height 14
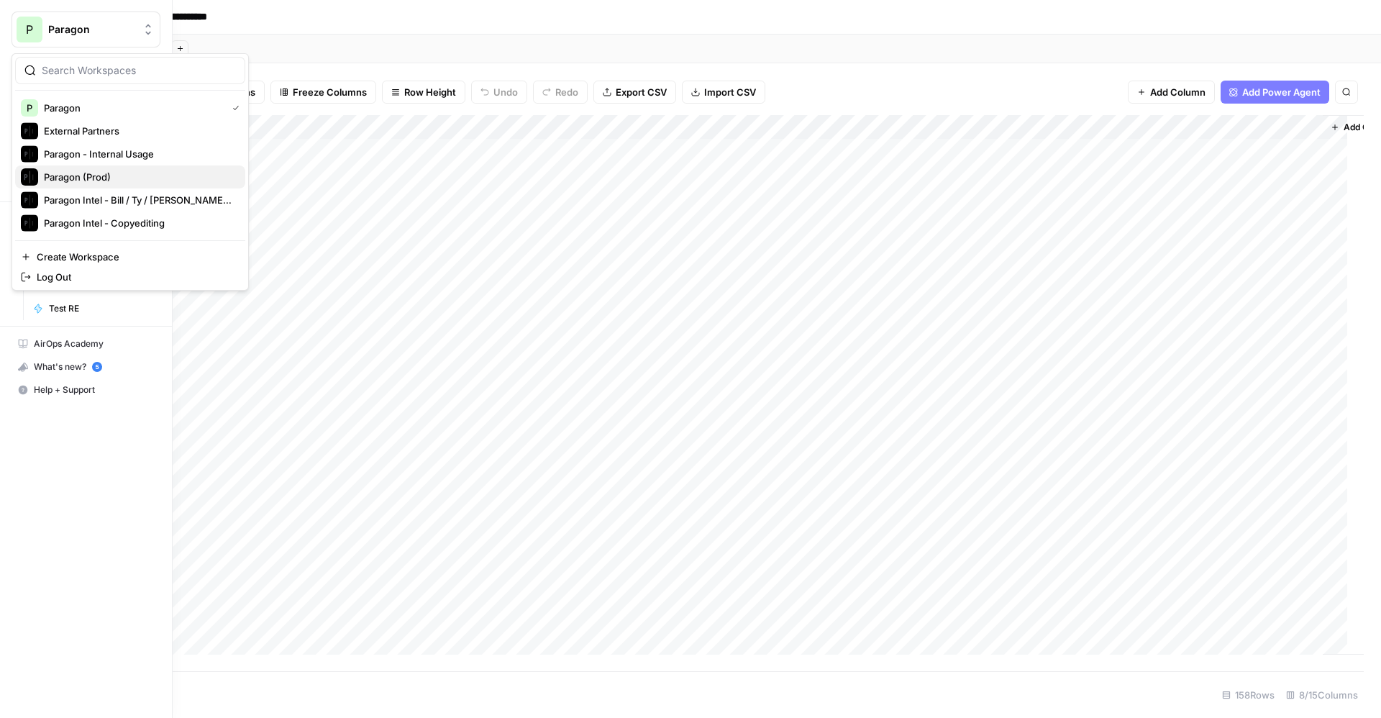
click at [97, 172] on span "Paragon (Prod)" at bounding box center [139, 177] width 190 height 14
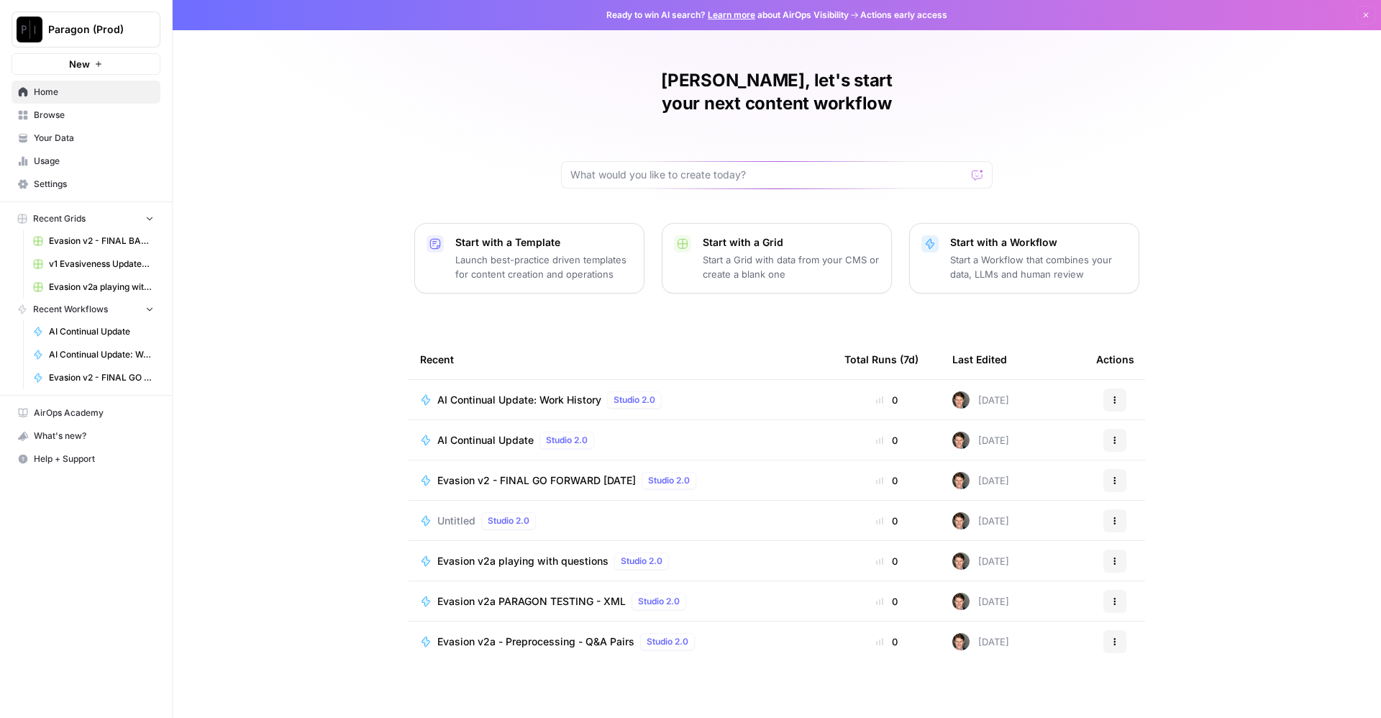
click at [508, 433] on span "AI Continual Update" at bounding box center [485, 440] width 96 height 14
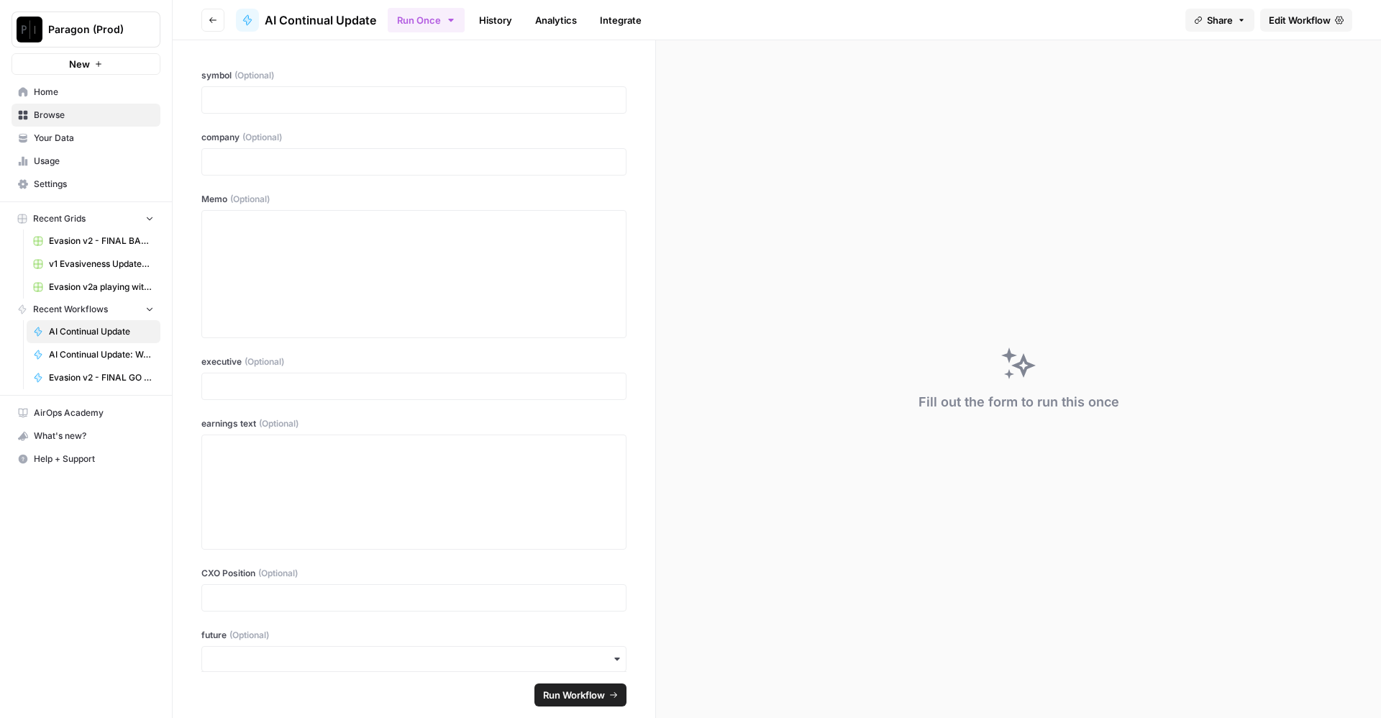
click at [501, 18] on link "History" at bounding box center [495, 20] width 50 height 23
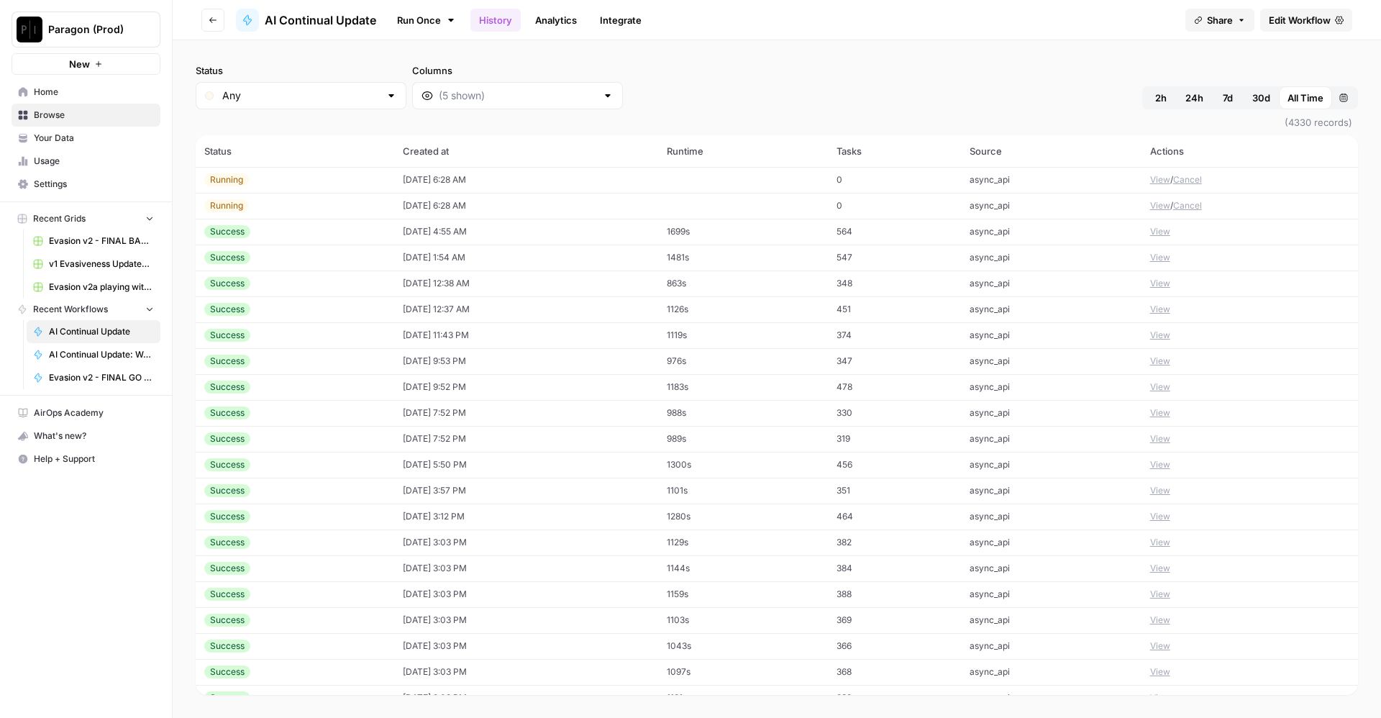
click at [1156, 232] on button "View" at bounding box center [1160, 231] width 20 height 13
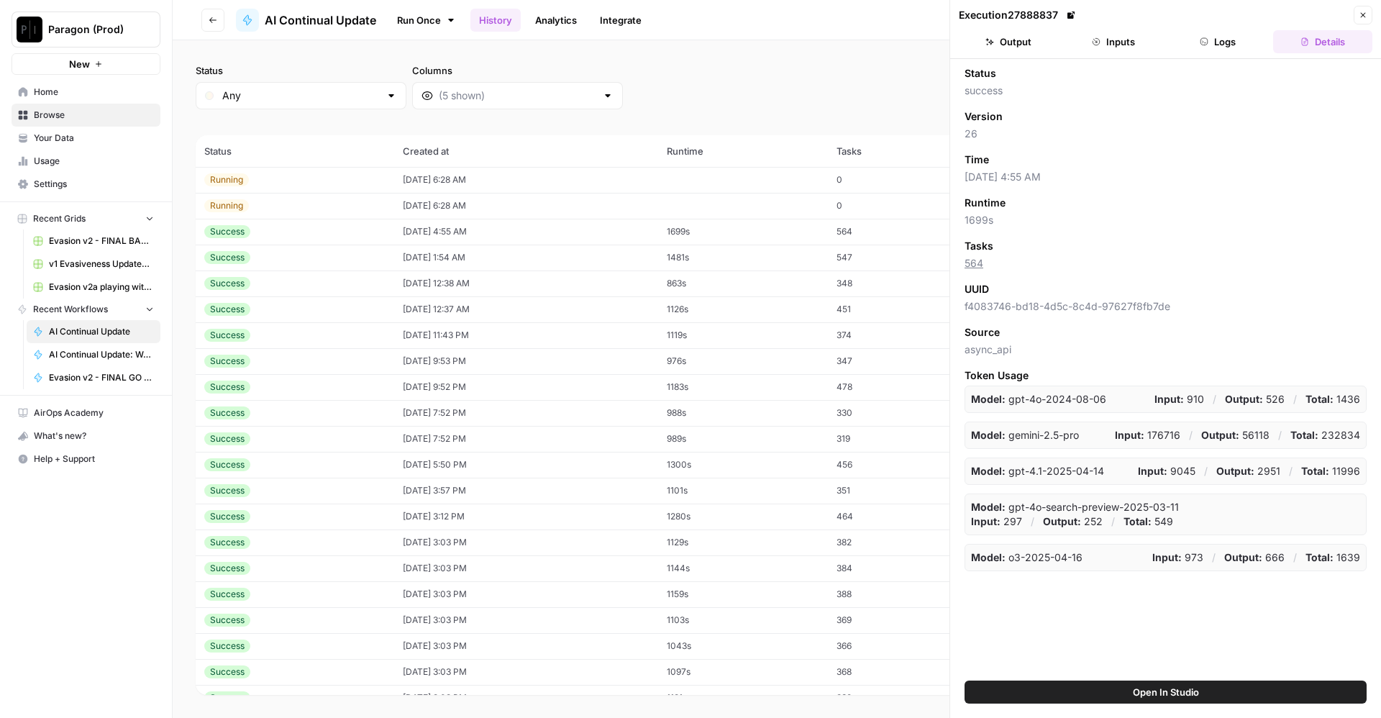
click at [1220, 42] on button "Logs" at bounding box center [1218, 41] width 99 height 23
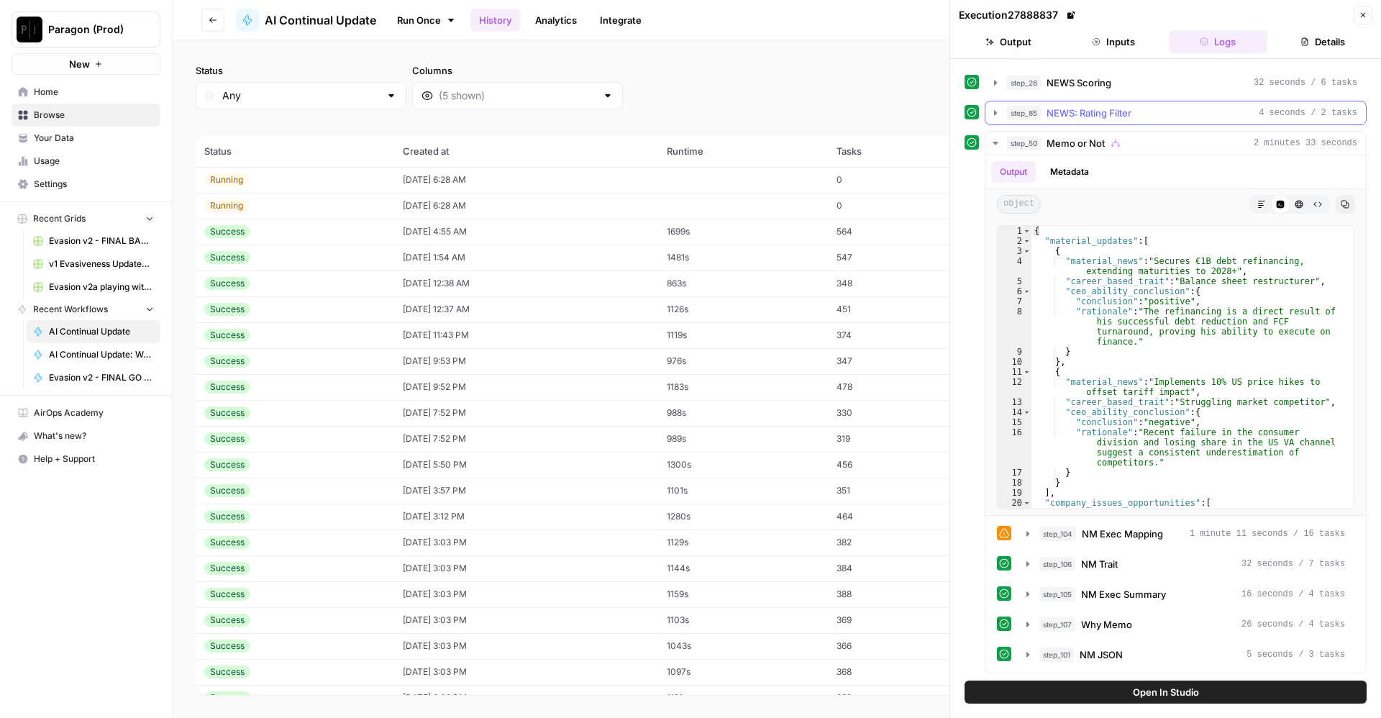
scroll to position [539, 0]
click at [1111, 540] on span "NM Exec Mapping" at bounding box center [1122, 534] width 81 height 14
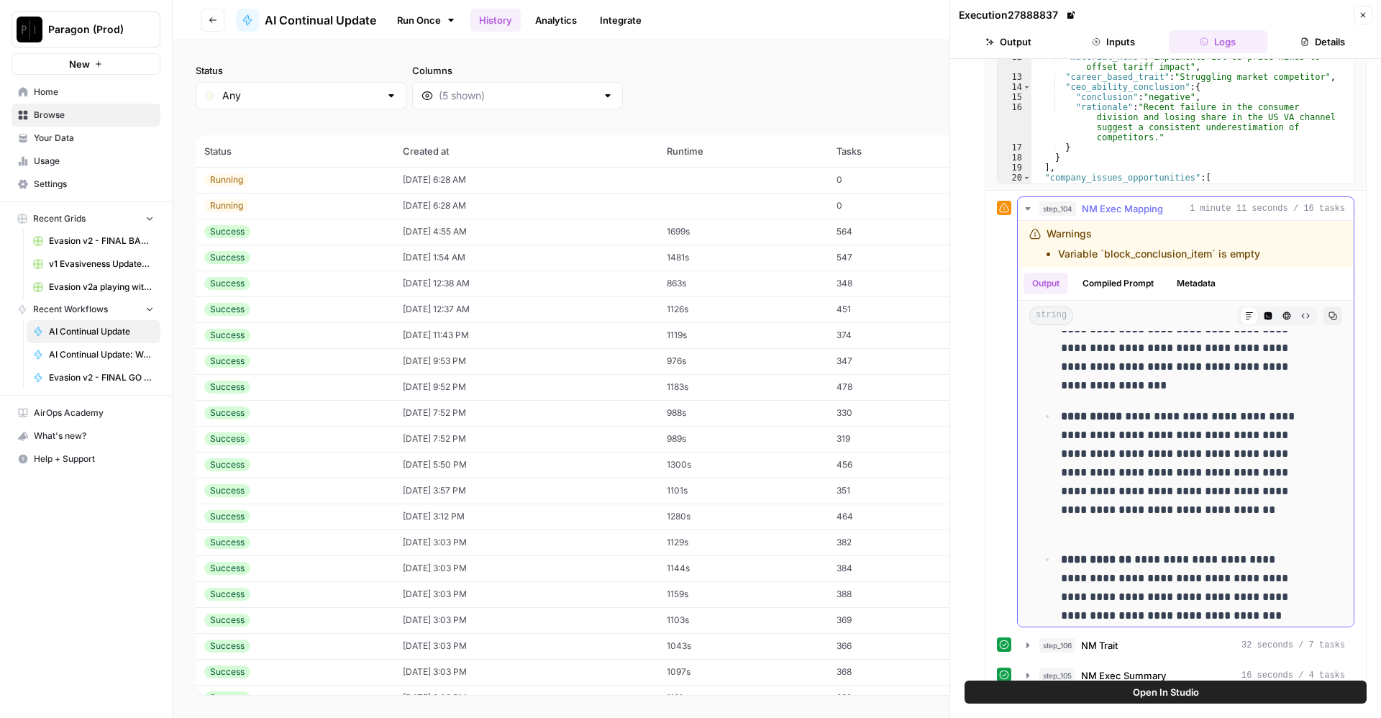
scroll to position [1022, 0]
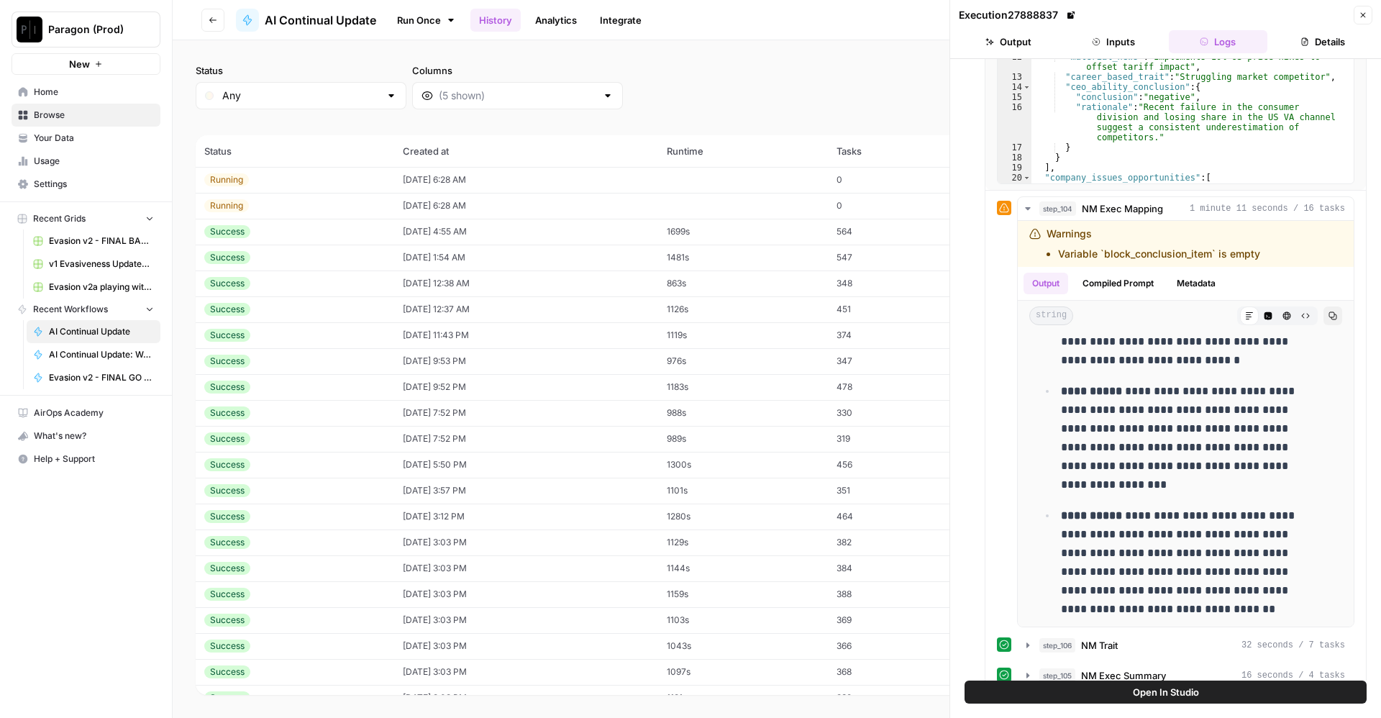
click at [761, 212] on td at bounding box center [742, 206] width 169 height 26
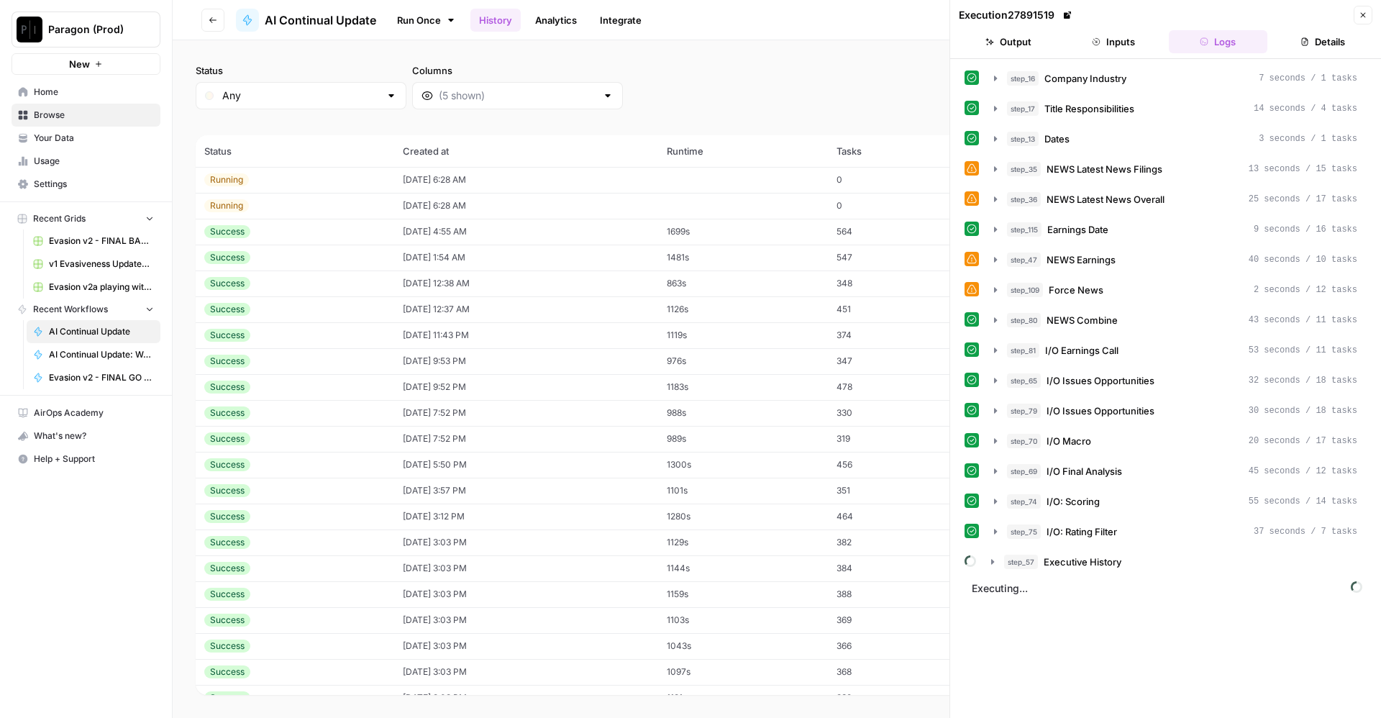
click at [1115, 34] on button "Inputs" at bounding box center [1113, 41] width 99 height 23
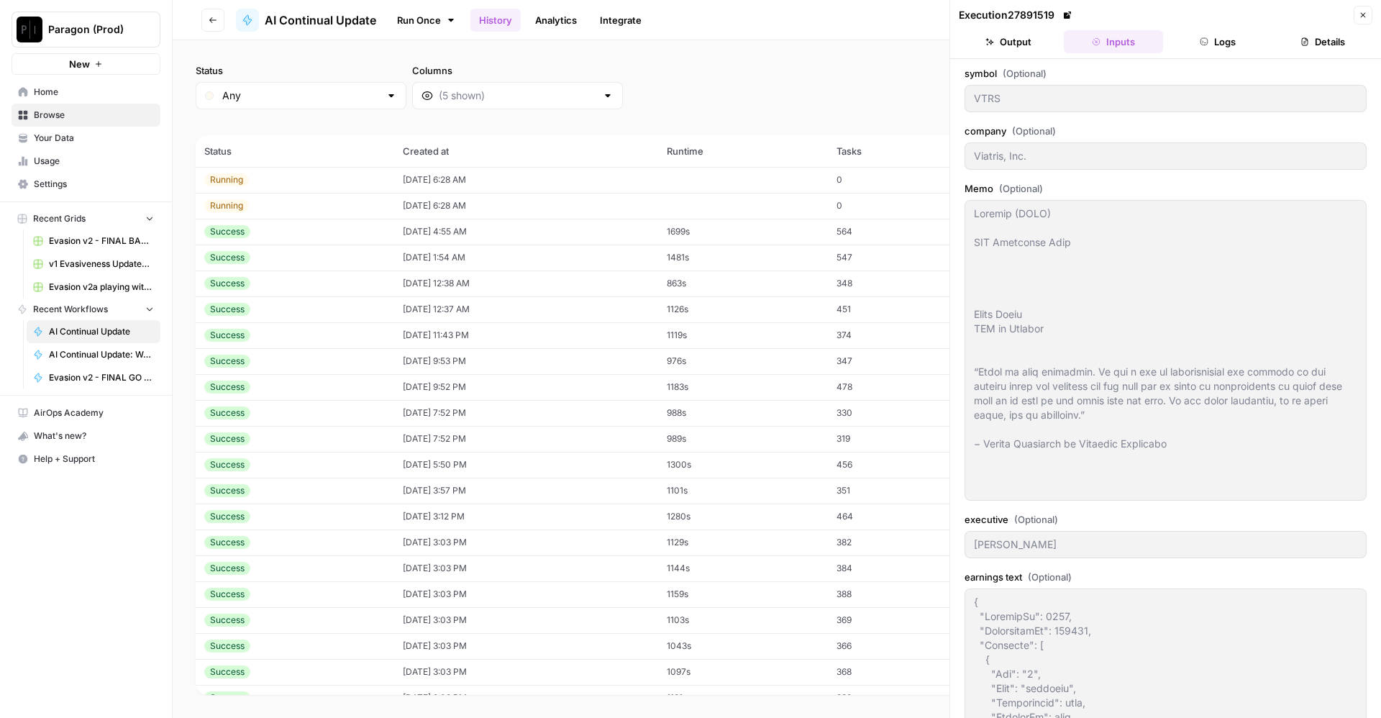
type textarea "Viatris (VTRS) CEO Diligence Memo Scott Smith CEO at Viatris “Scott is very str…"
click at [1195, 40] on button "Logs" at bounding box center [1218, 41] width 99 height 23
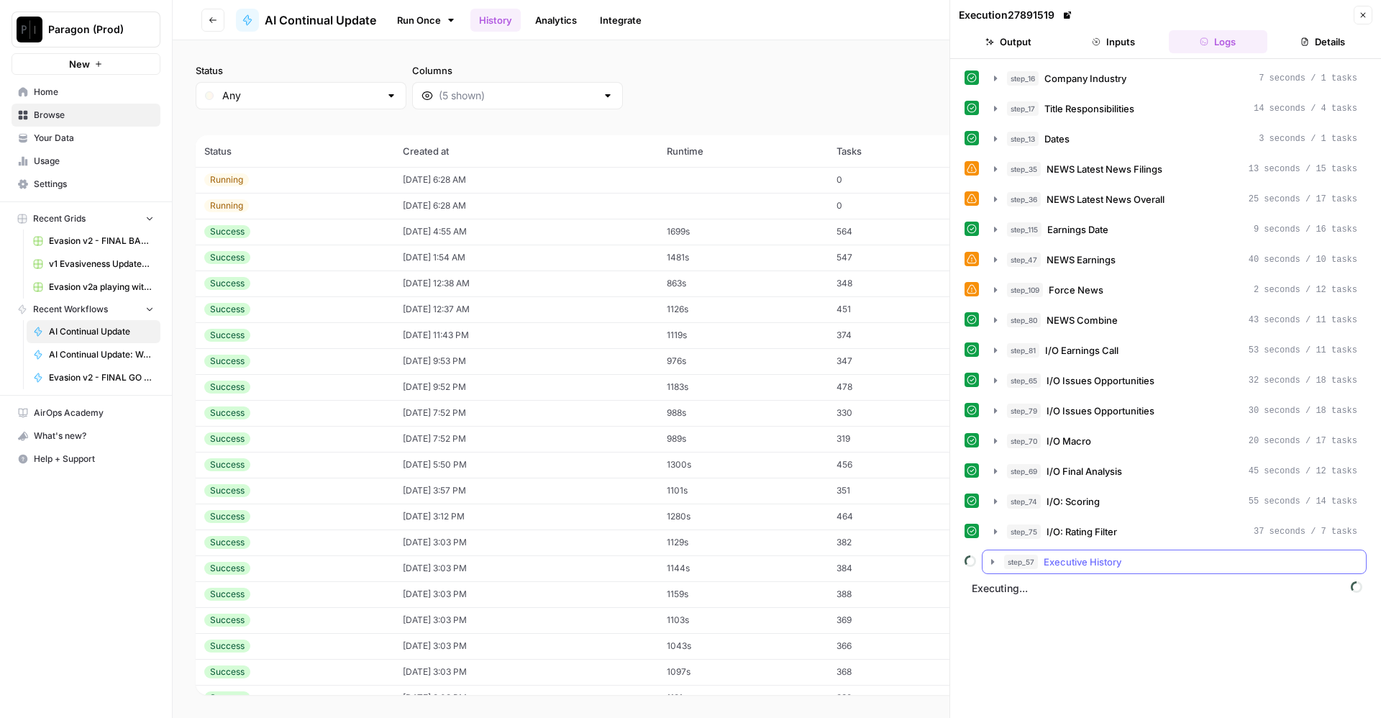
click at [1067, 563] on span "Executive History" at bounding box center [1083, 562] width 78 height 14
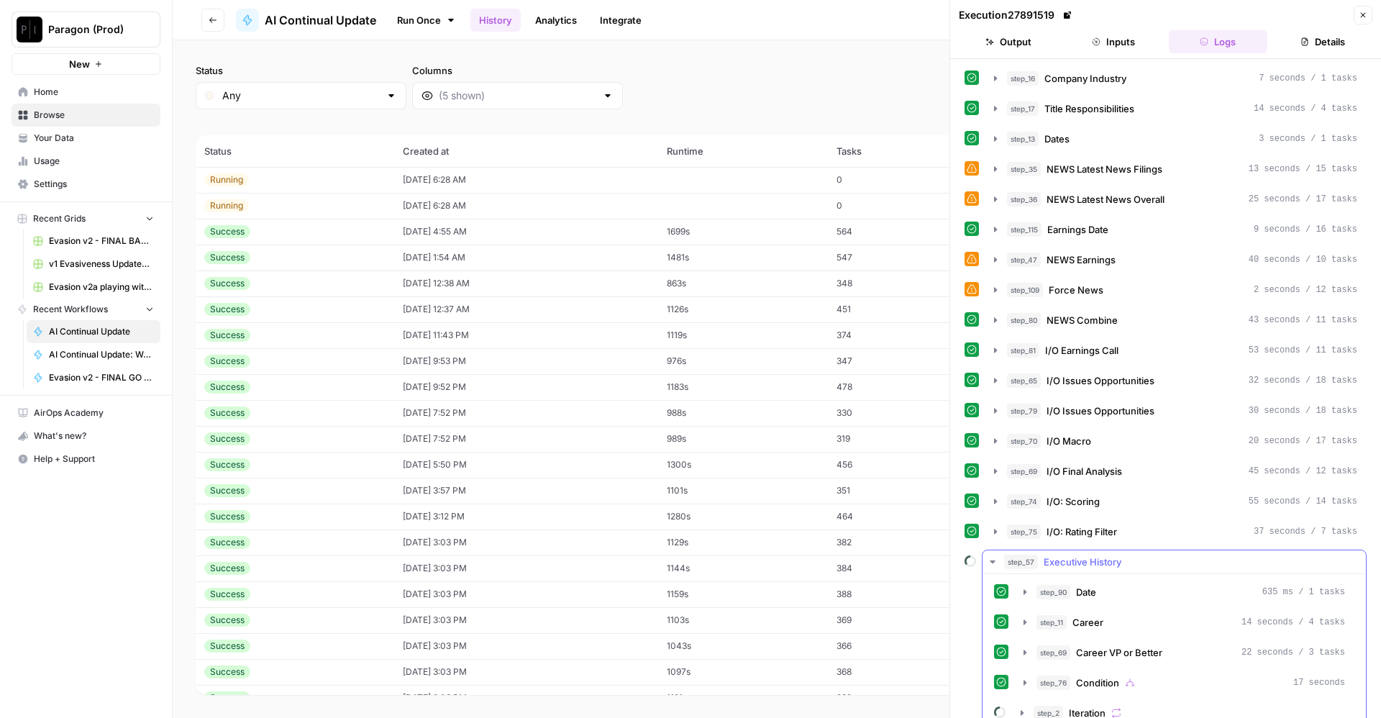
scroll to position [47, 0]
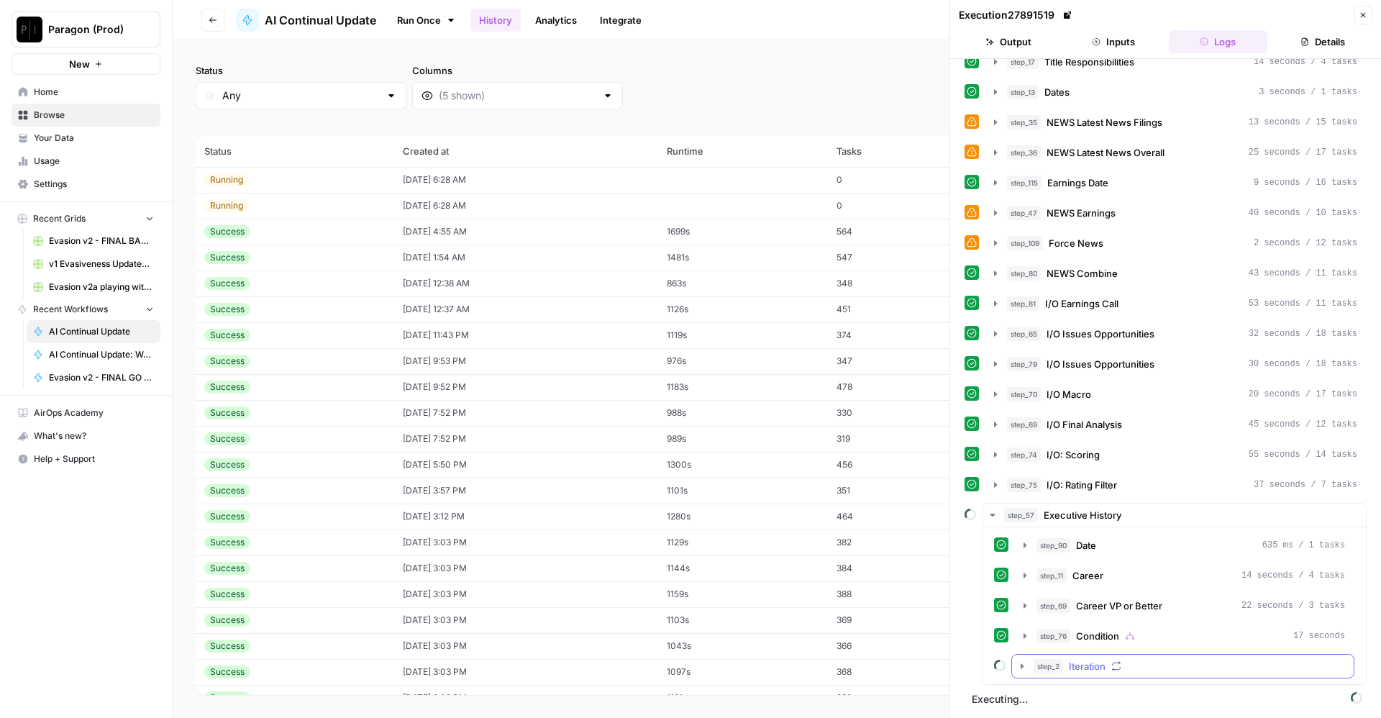
click at [1099, 670] on span "Iteration" at bounding box center [1087, 666] width 37 height 14
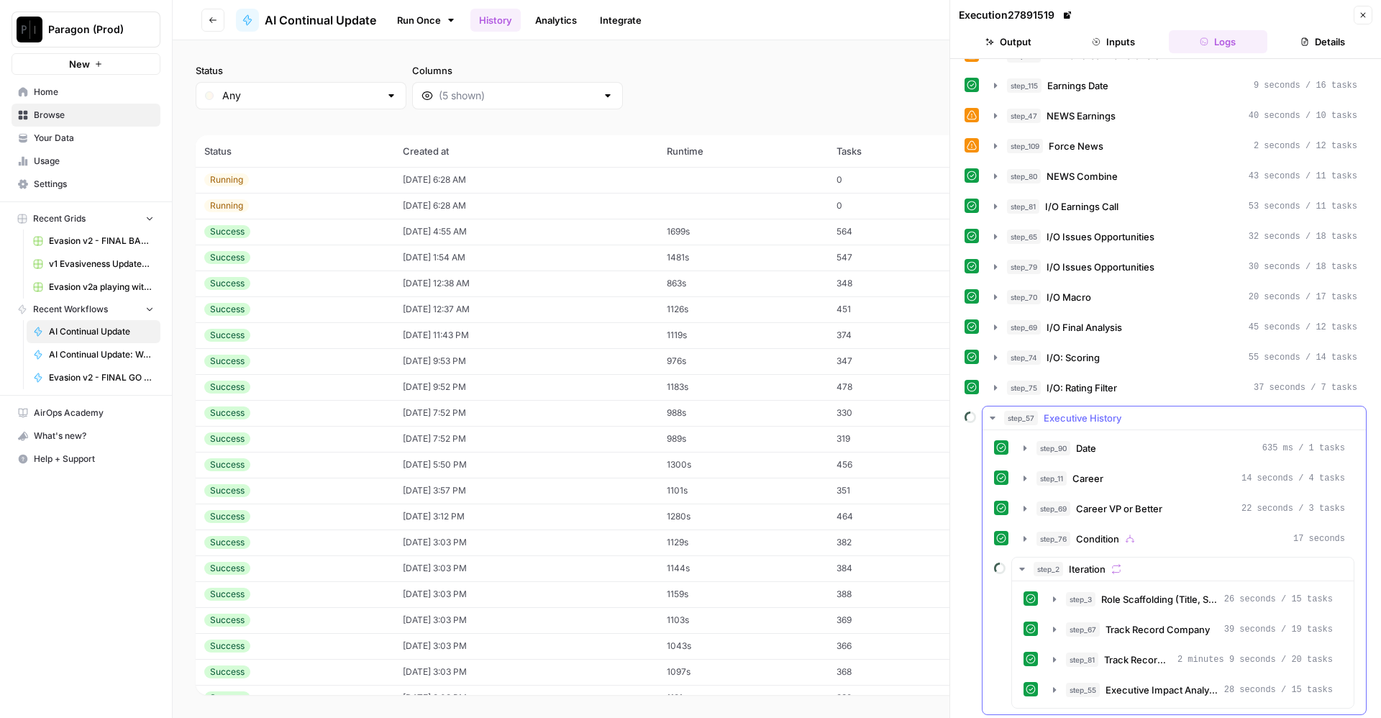
click at [1053, 417] on span "Executive History" at bounding box center [1083, 418] width 78 height 14
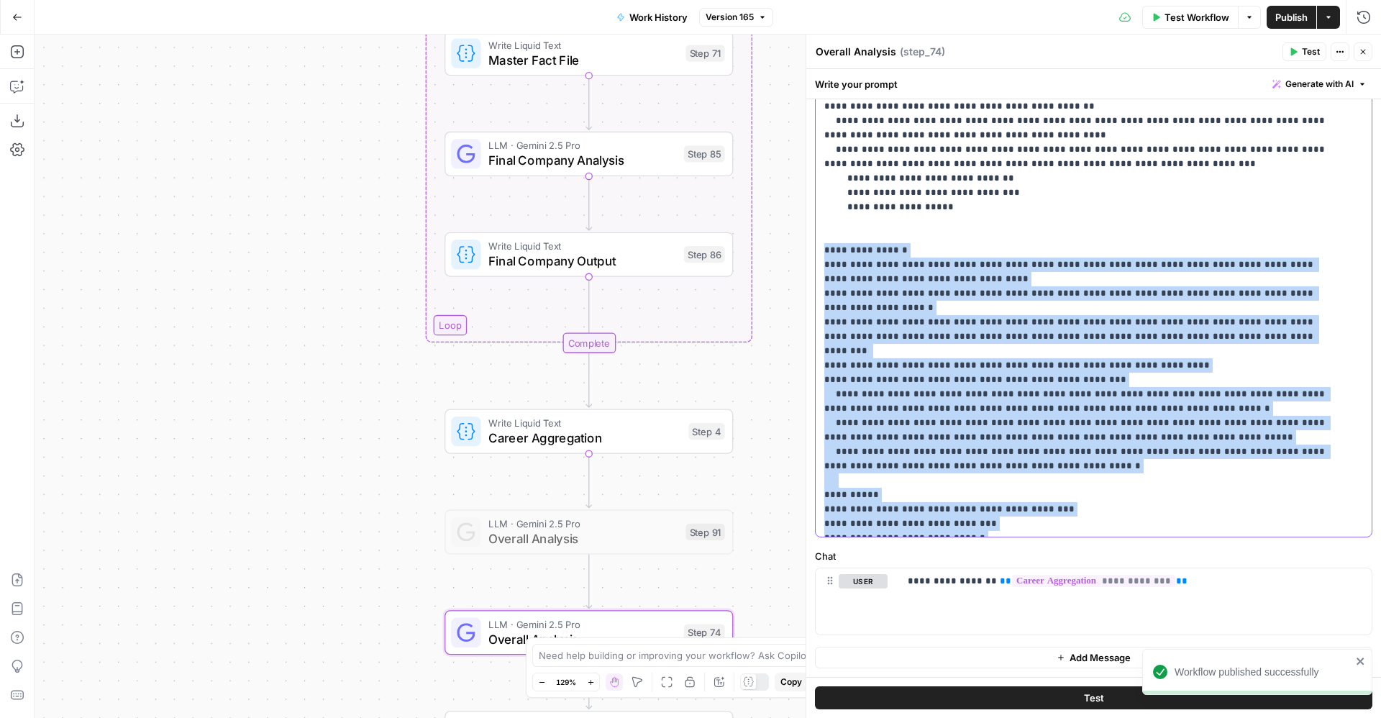
click at [956, 296] on p "**********" at bounding box center [1077, 236] width 506 height 590
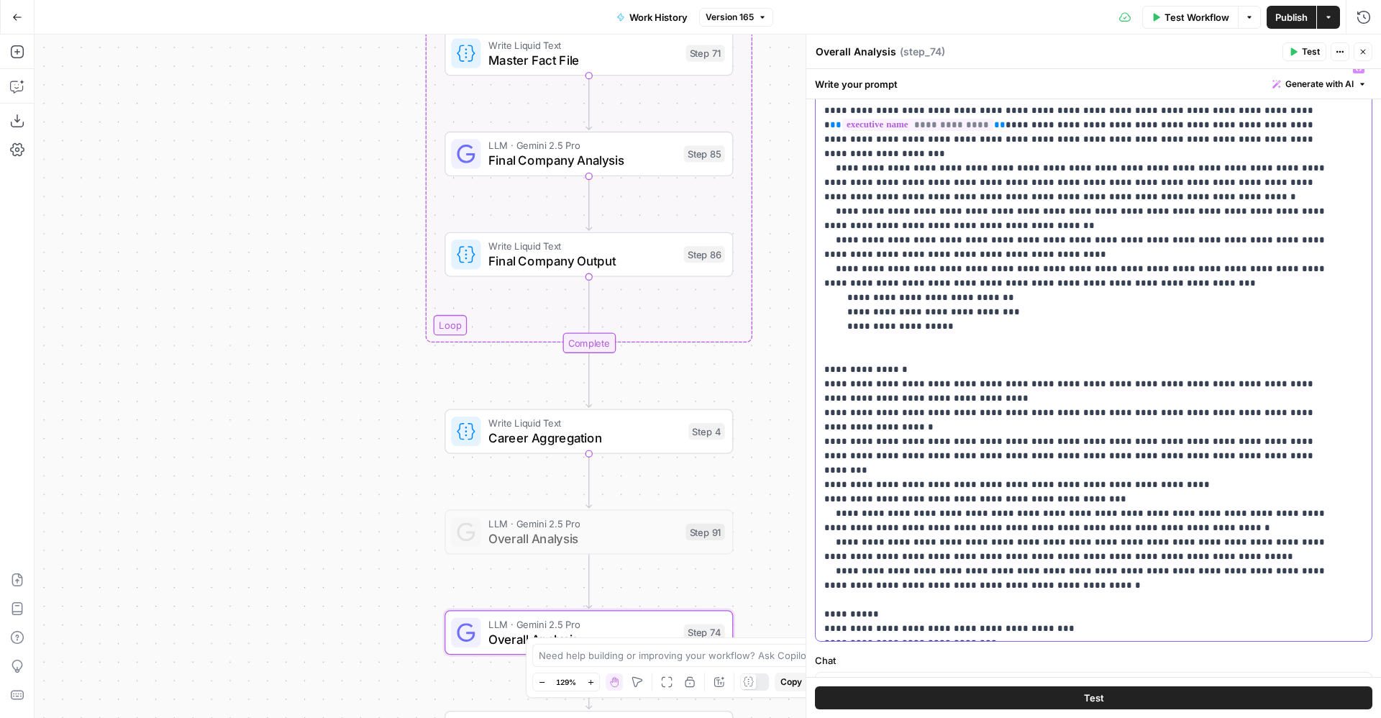
scroll to position [15, 0]
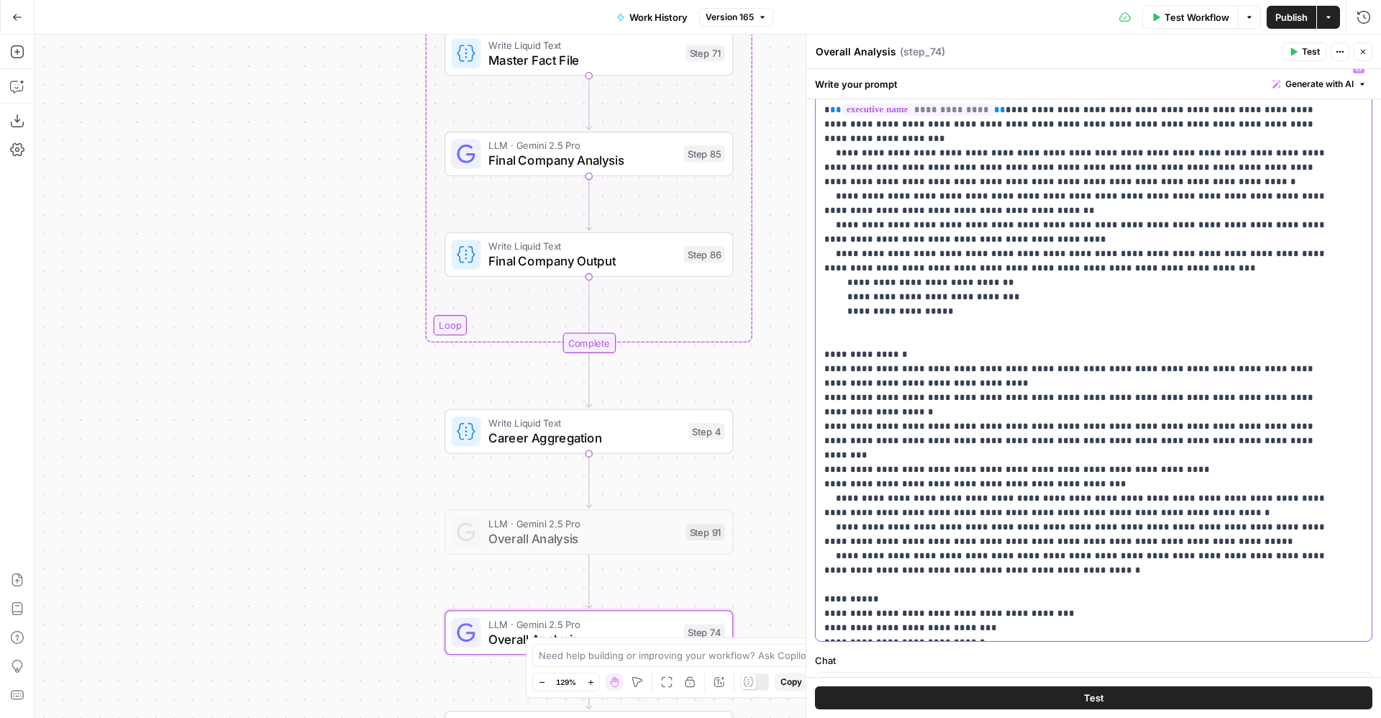
click at [871, 470] on p "**********" at bounding box center [1077, 340] width 506 height 590
click at [870, 498] on p "**********" at bounding box center [1077, 340] width 506 height 590
click at [876, 530] on p "**********" at bounding box center [1077, 340] width 506 height 590
click at [1053, 415] on p "**********" at bounding box center [1077, 340] width 506 height 590
click at [1068, 412] on p "**********" at bounding box center [1077, 340] width 506 height 590
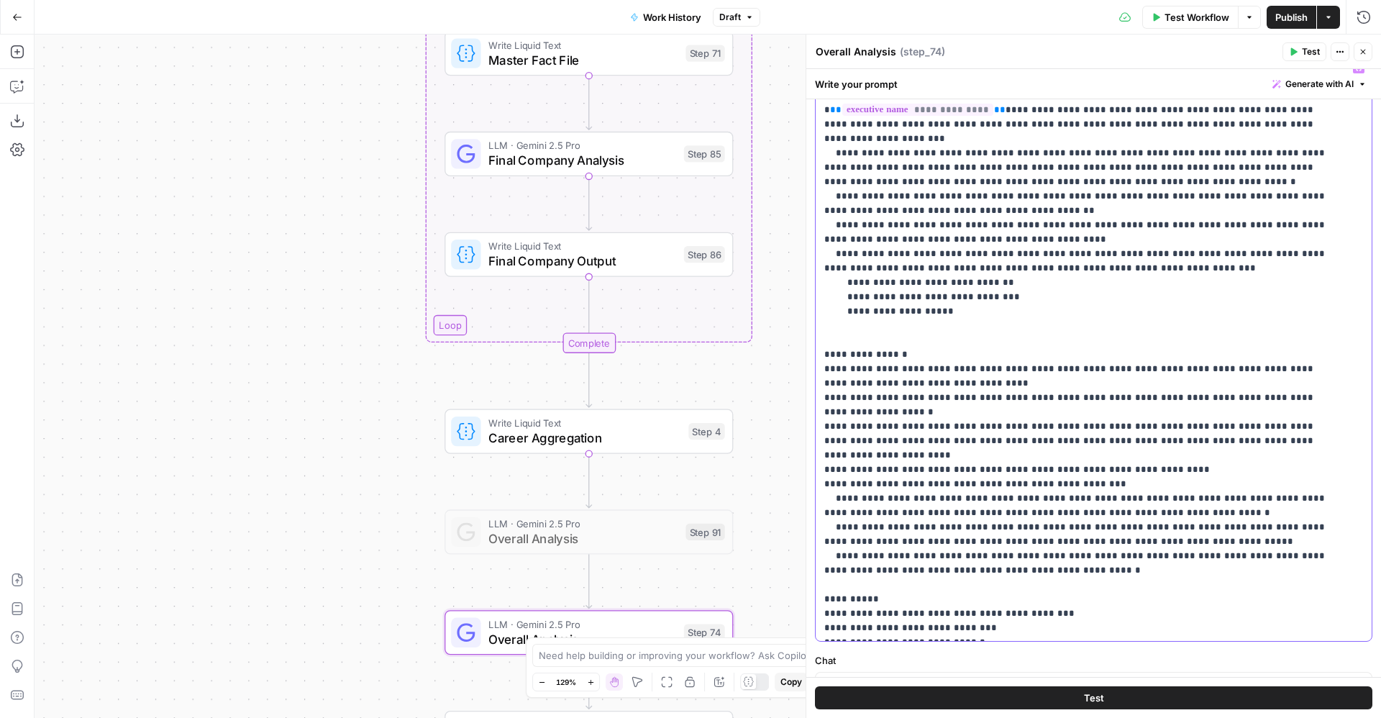
click at [1152, 441] on p "**********" at bounding box center [1077, 340] width 506 height 590
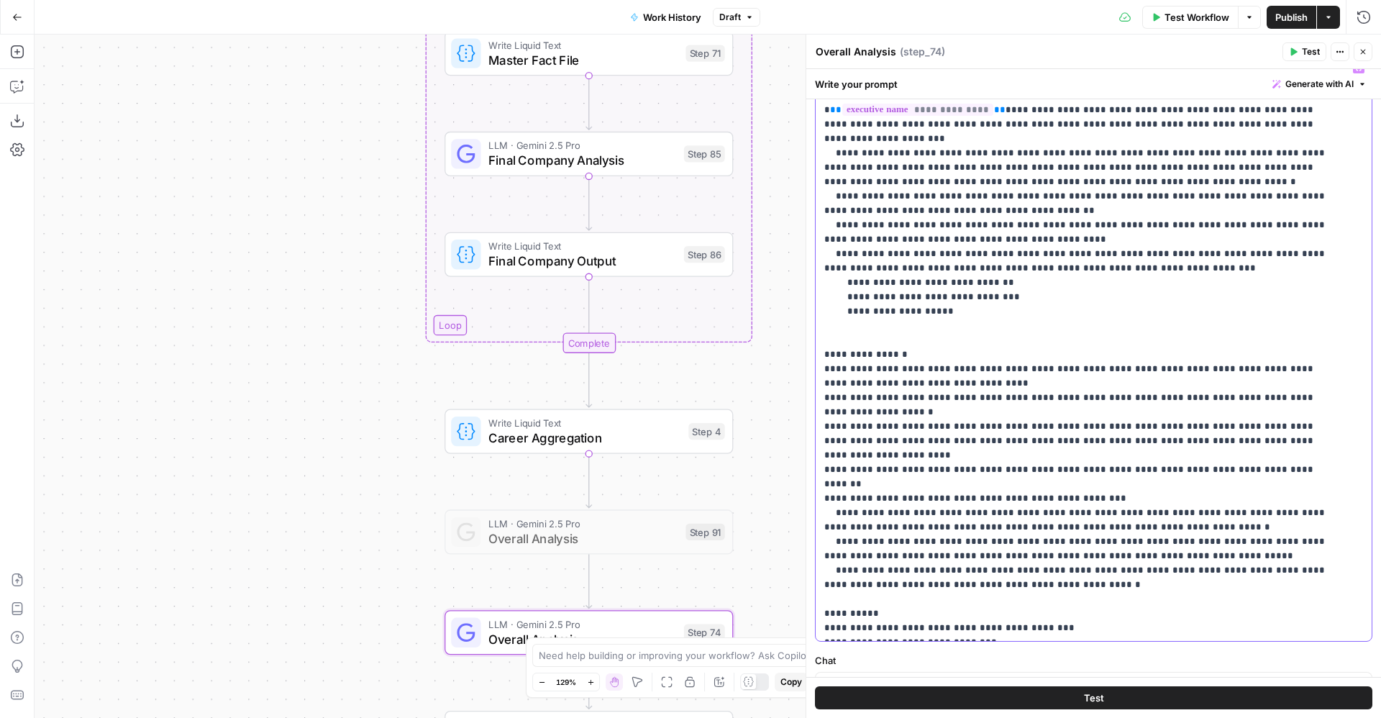
scroll to position [216, 0]
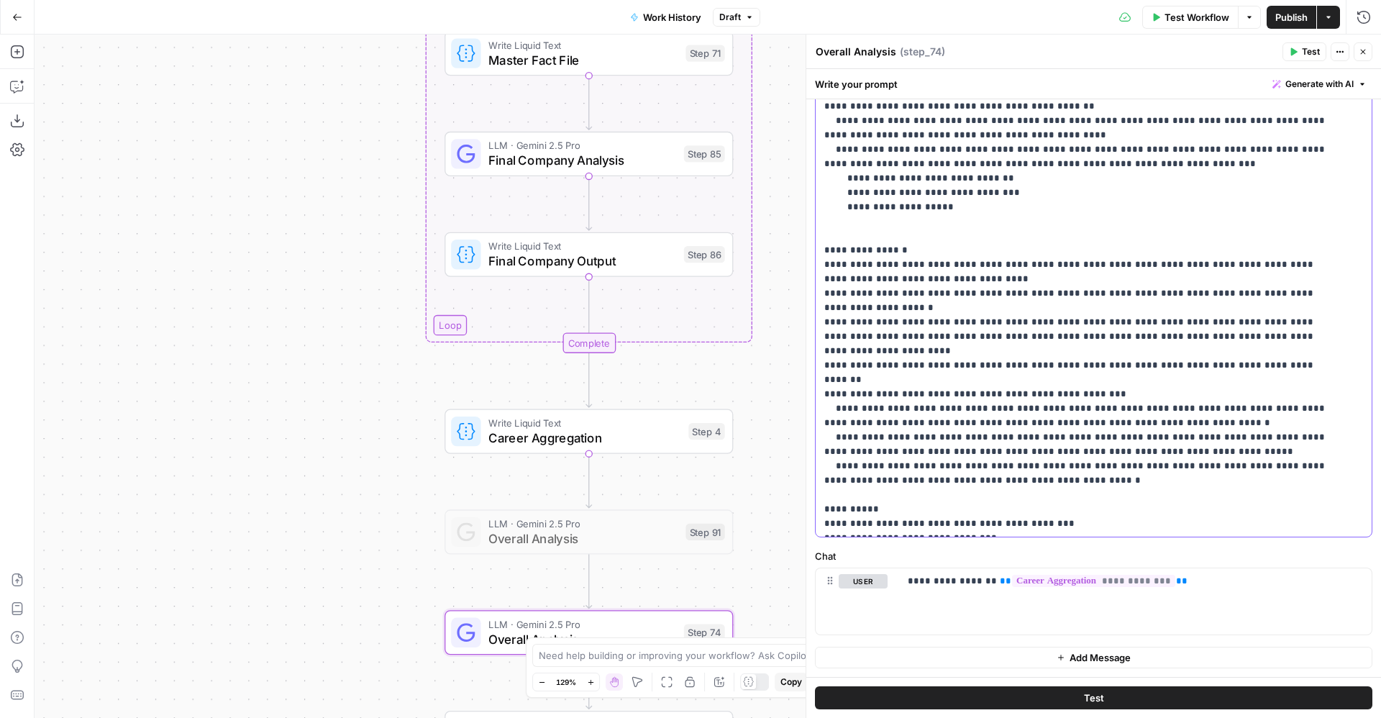
click at [1059, 428] on p "**********" at bounding box center [1077, 236] width 506 height 590
click at [960, 362] on p "**********" at bounding box center [1077, 236] width 506 height 590
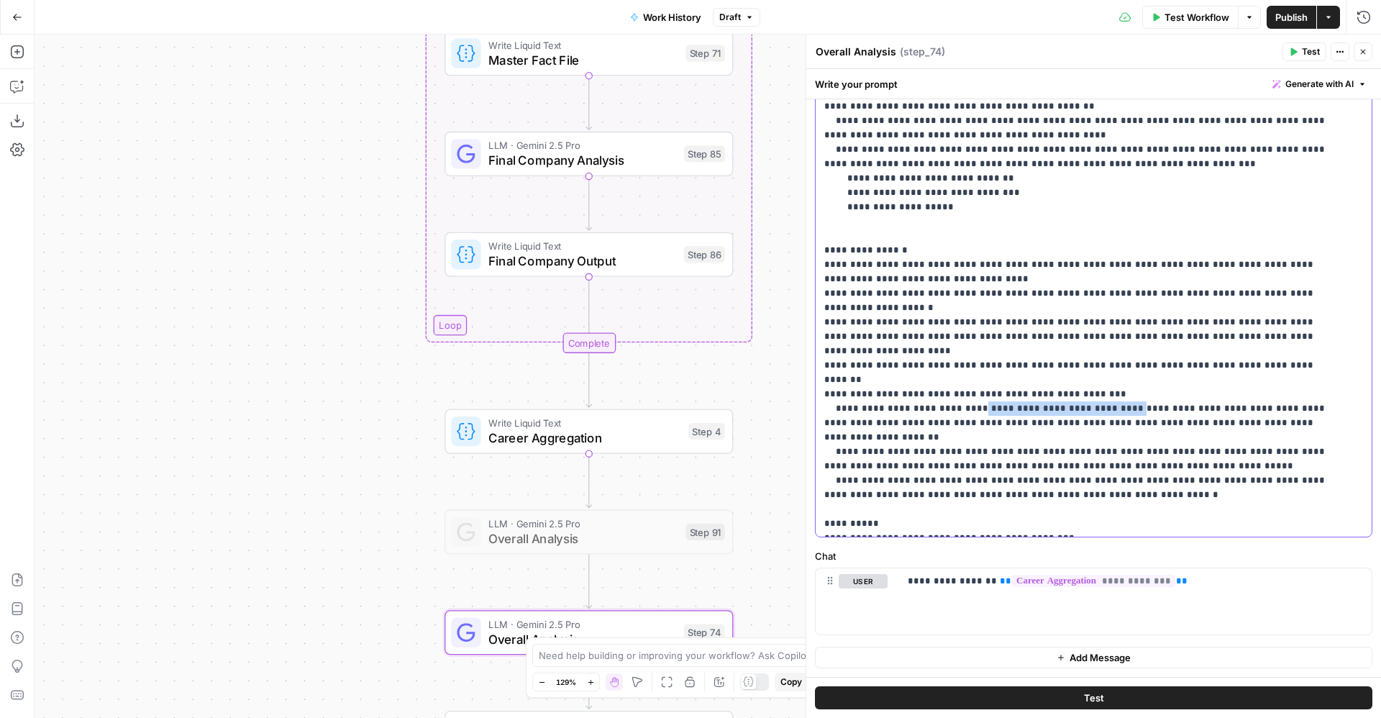
drag, startPoint x: 1099, startPoint y: 369, endPoint x: 963, endPoint y: 365, distance: 136.0
click at [963, 365] on p "**********" at bounding box center [1077, 236] width 506 height 590
copy p "**********"
click at [949, 391] on p "**********" at bounding box center [1077, 236] width 506 height 590
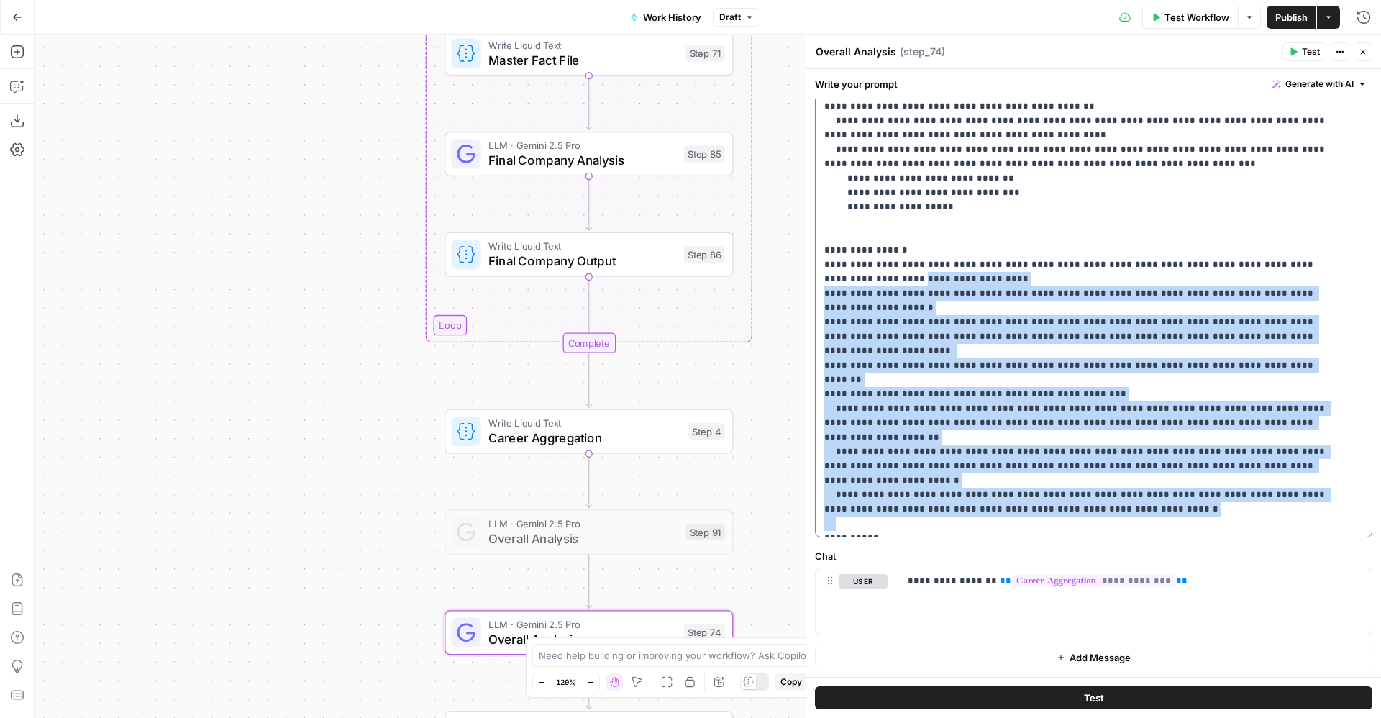
drag, startPoint x: 1128, startPoint y: 445, endPoint x: 804, endPoint y: 267, distance: 369.3
click at [806, 267] on div "**********" at bounding box center [1094, 376] width 576 height 683
click at [940, 353] on p "**********" at bounding box center [1077, 236] width 506 height 590
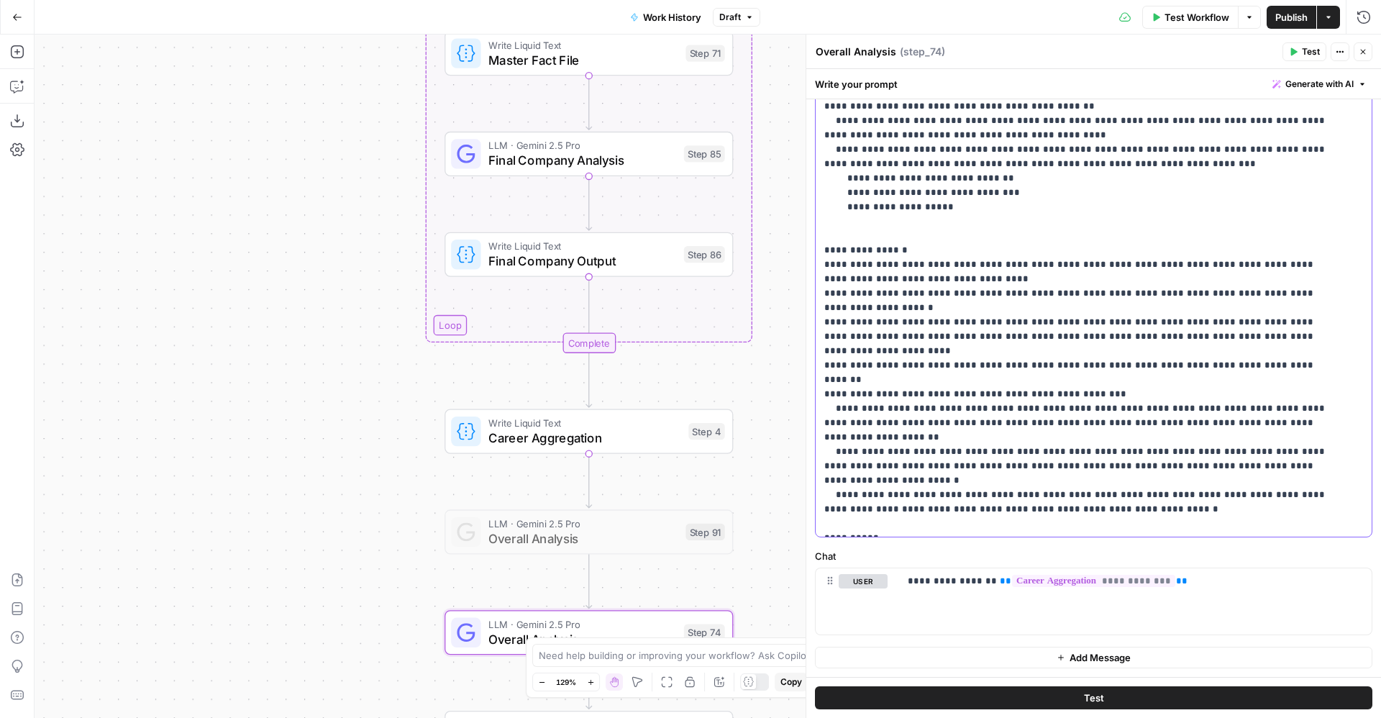
click at [881, 492] on p "**********" at bounding box center [1077, 236] width 506 height 590
click at [881, 510] on p "**********" at bounding box center [1077, 236] width 506 height 590
click at [884, 518] on p "**********" at bounding box center [1077, 236] width 506 height 590
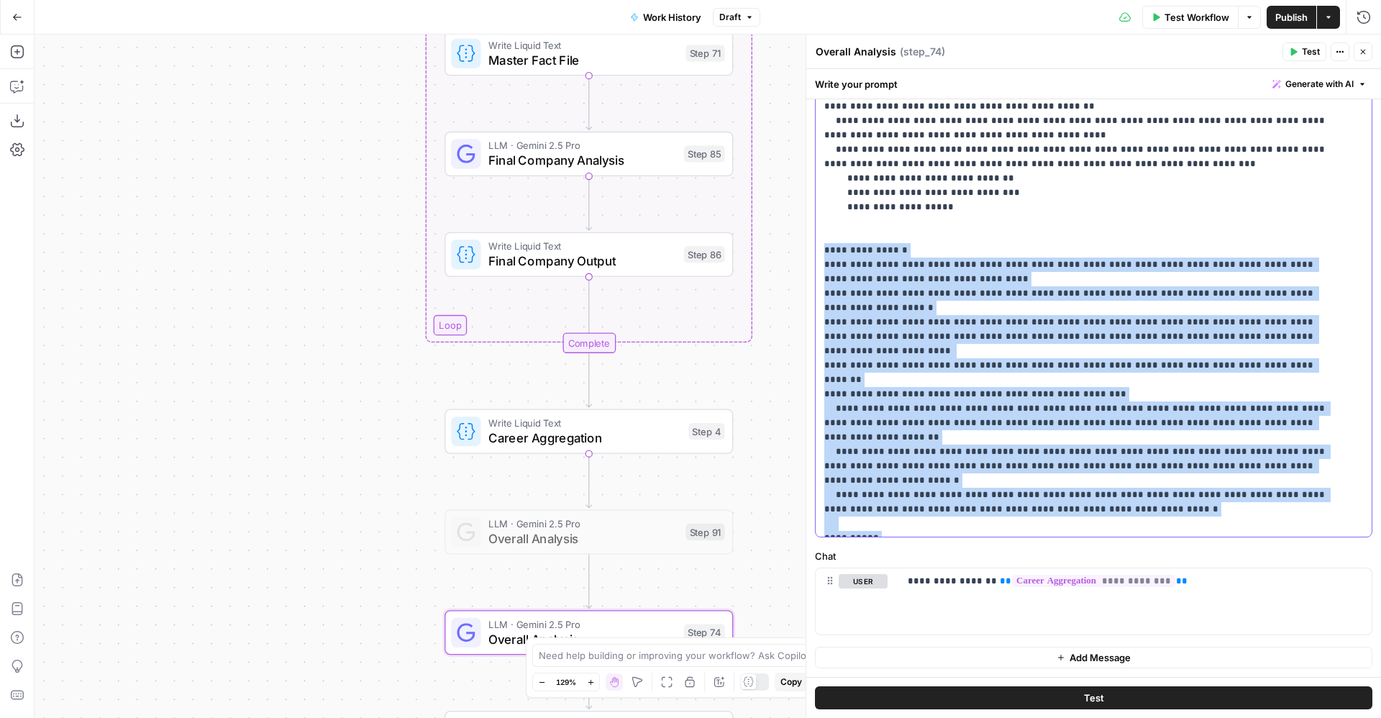
drag, startPoint x: 1028, startPoint y: 525, endPoint x: 820, endPoint y: 236, distance: 356.2
click at [820, 236] on div "**********" at bounding box center [1086, 243] width 540 height 586
copy p "**********"
click at [1279, 18] on span "Publish" at bounding box center [1292, 17] width 32 height 14
click at [766, 9] on button "Version 166" at bounding box center [736, 17] width 75 height 19
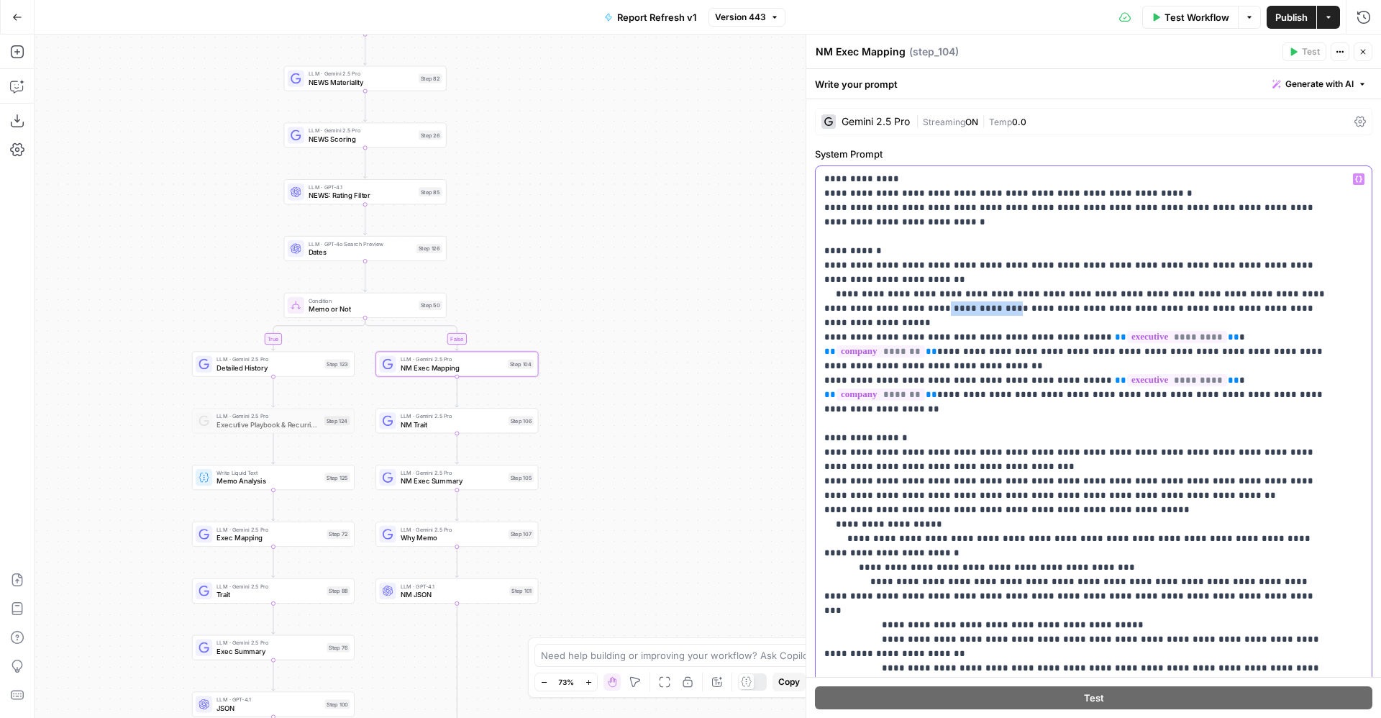
drag, startPoint x: 924, startPoint y: 309, endPoint x: 857, endPoint y: 313, distance: 67.0
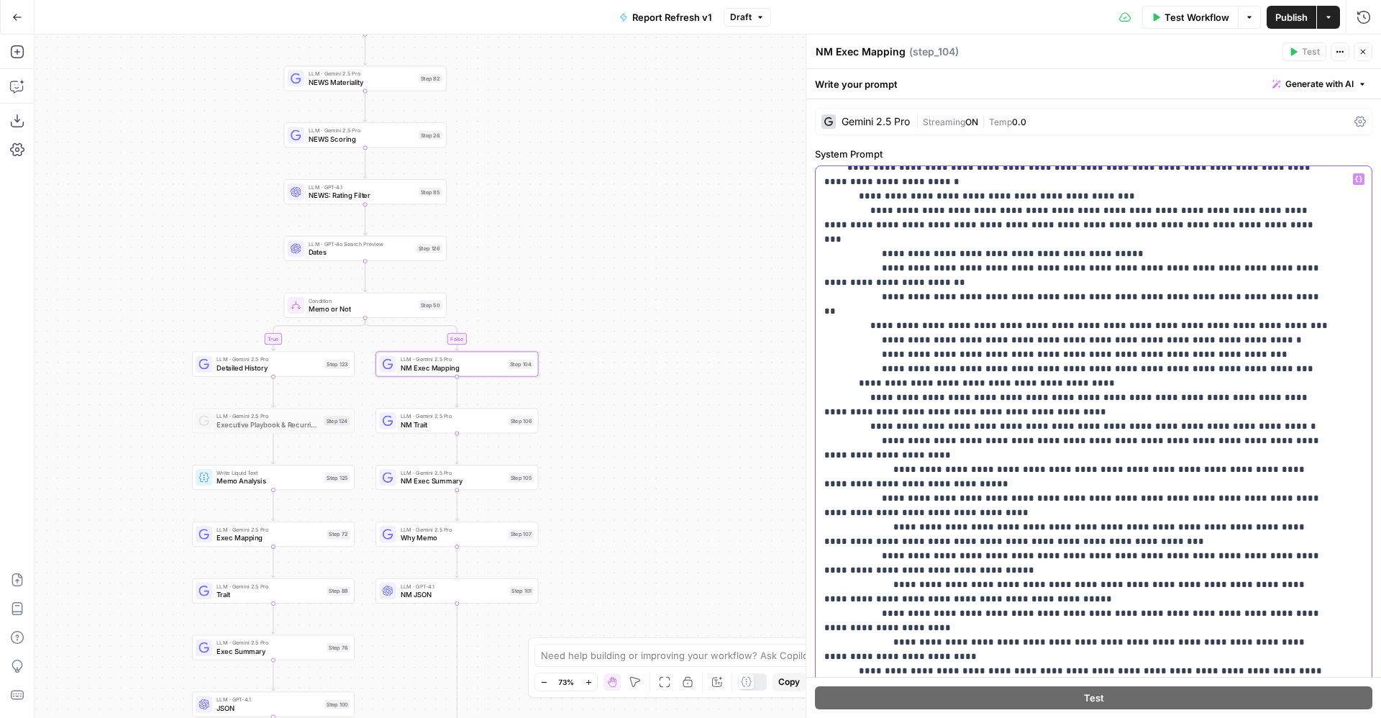
scroll to position [373, 0]
click at [256, 368] on span "Detailed History" at bounding box center [269, 368] width 104 height 11
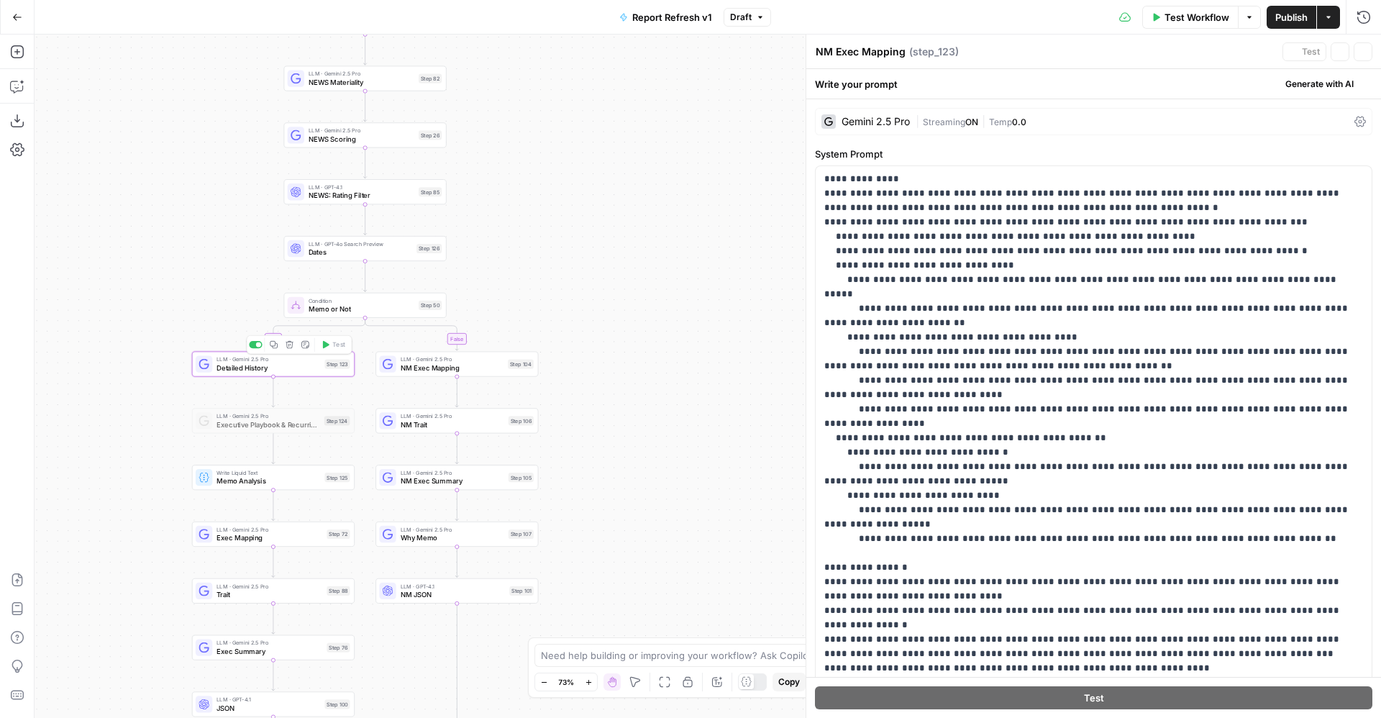
type textarea "Detailed History"
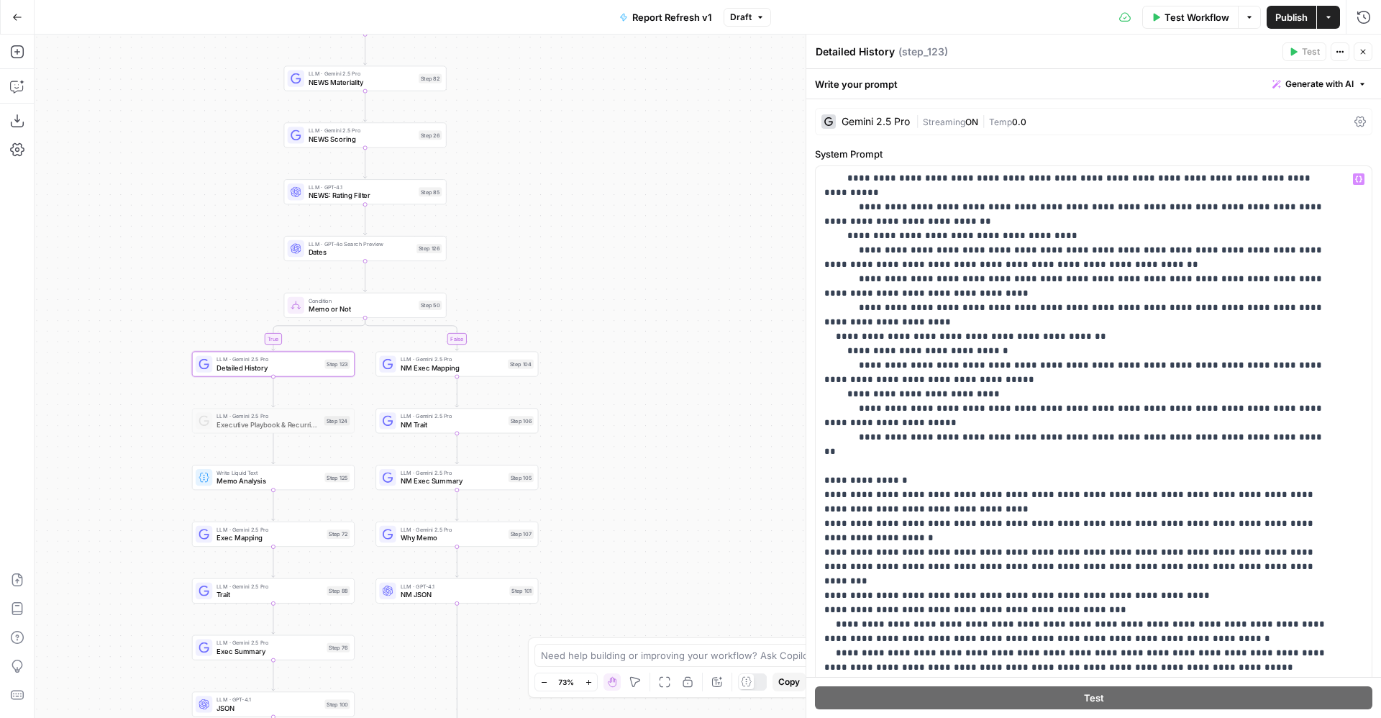
scroll to position [170, 0]
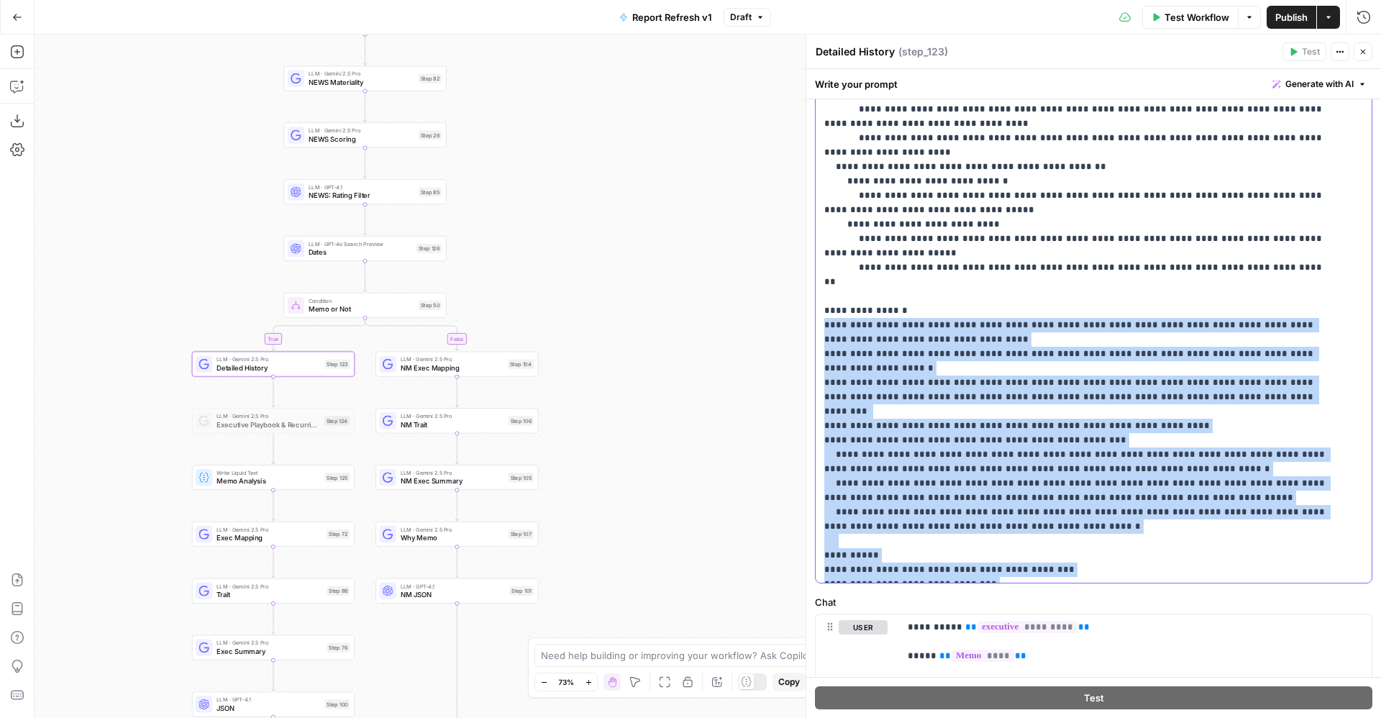
drag, startPoint x: 1016, startPoint y: 573, endPoint x: 819, endPoint y: 294, distance: 341.9
click at [819, 294] on div "**********" at bounding box center [1086, 289] width 540 height 586
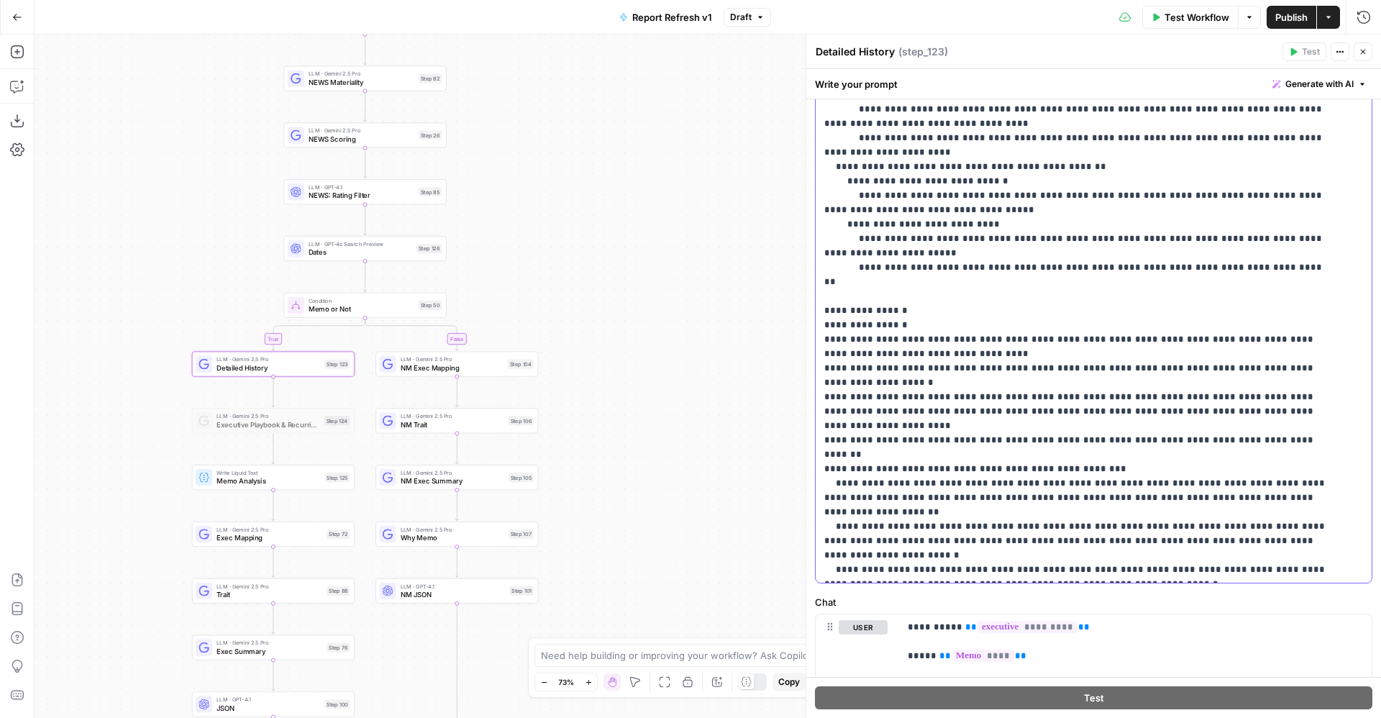
scroll to position [116, 0]
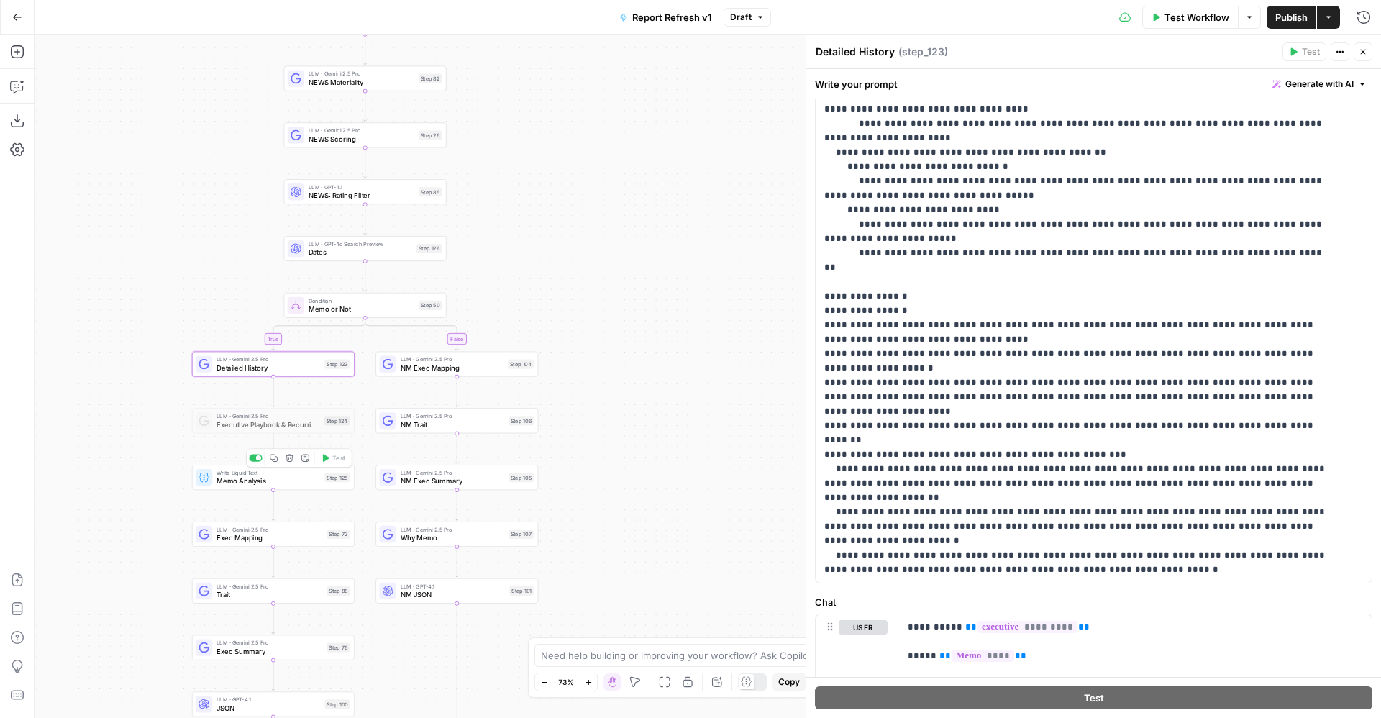
click at [280, 481] on span "Memo Analysis" at bounding box center [269, 481] width 104 height 11
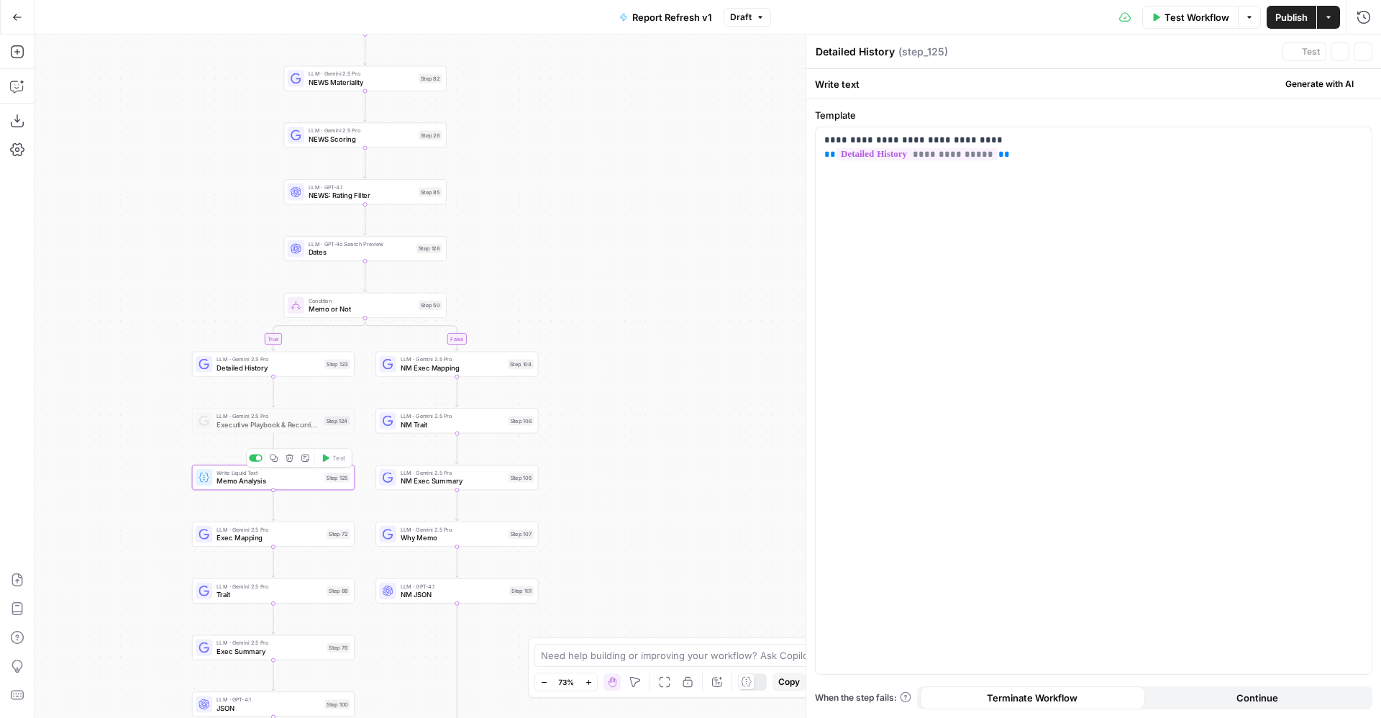
type textarea "Memo Analysis"
click at [281, 535] on span "Exec Mapping" at bounding box center [270, 537] width 106 height 11
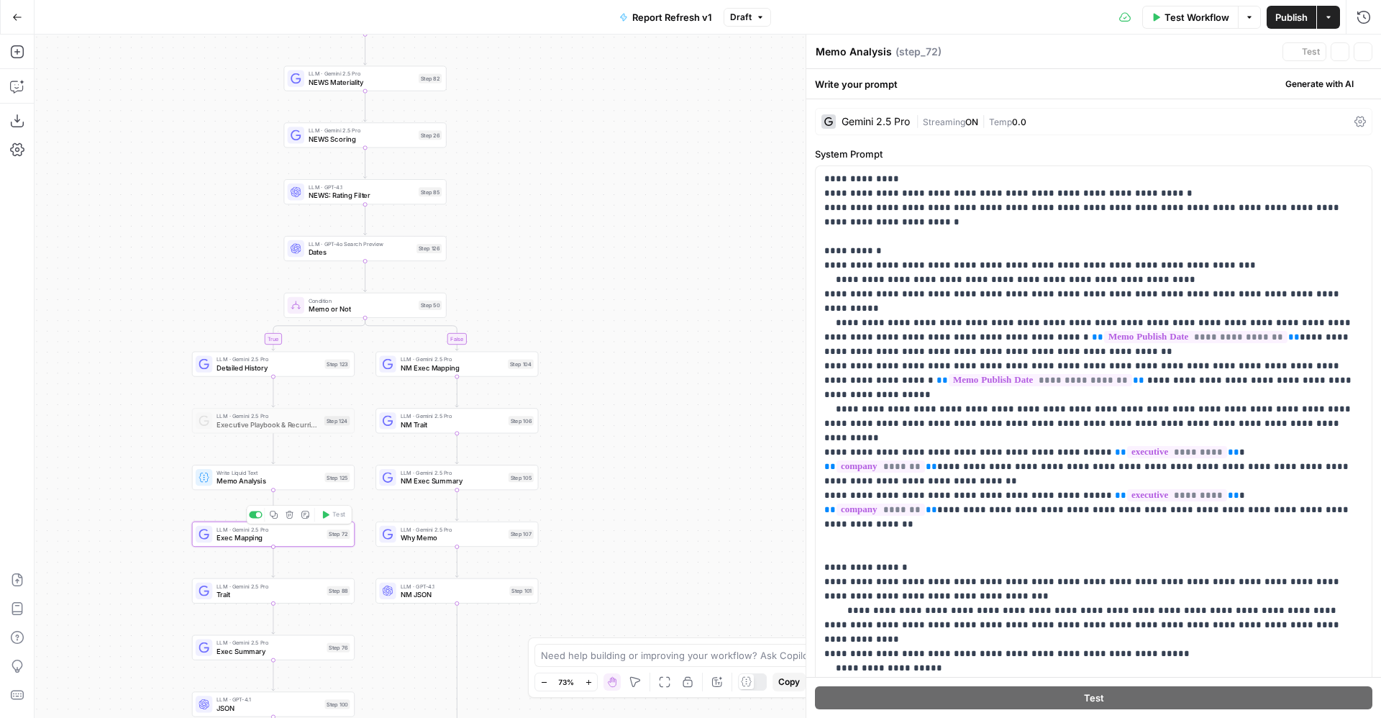
type textarea "Exec Mapping"
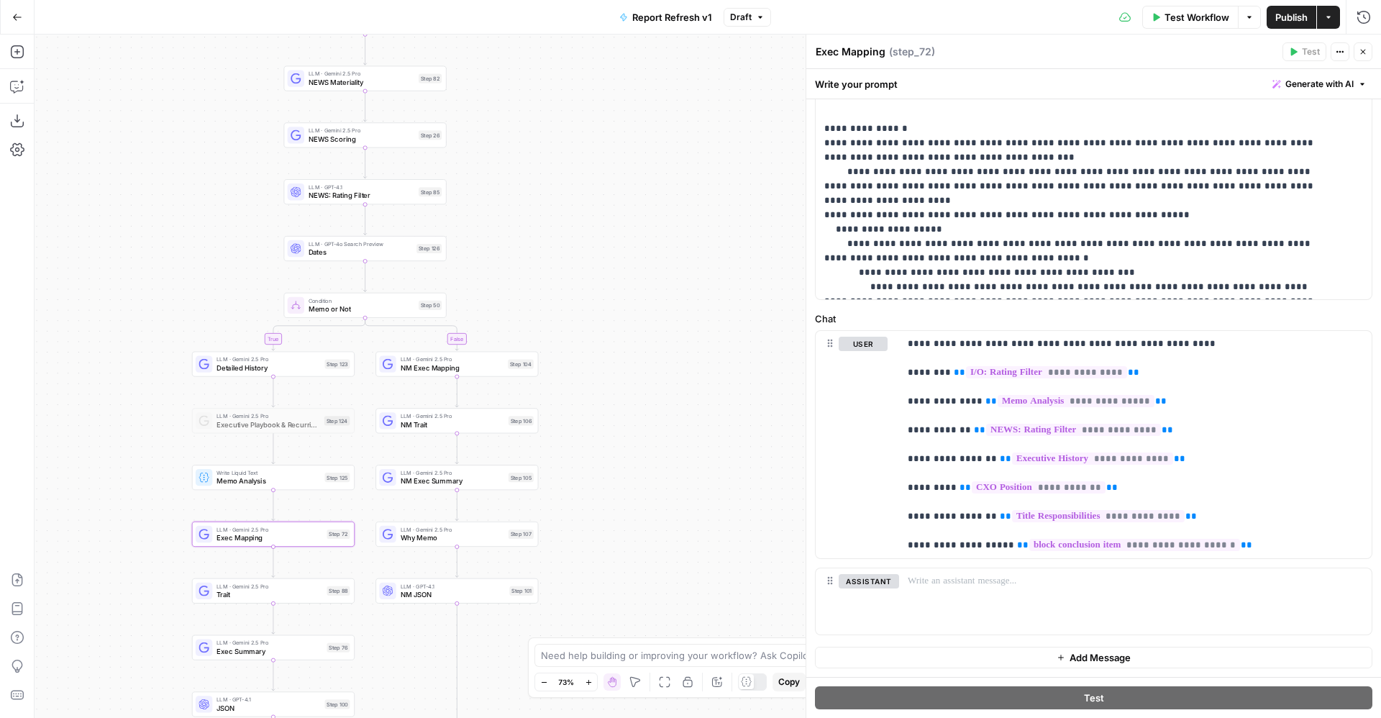
scroll to position [0, 0]
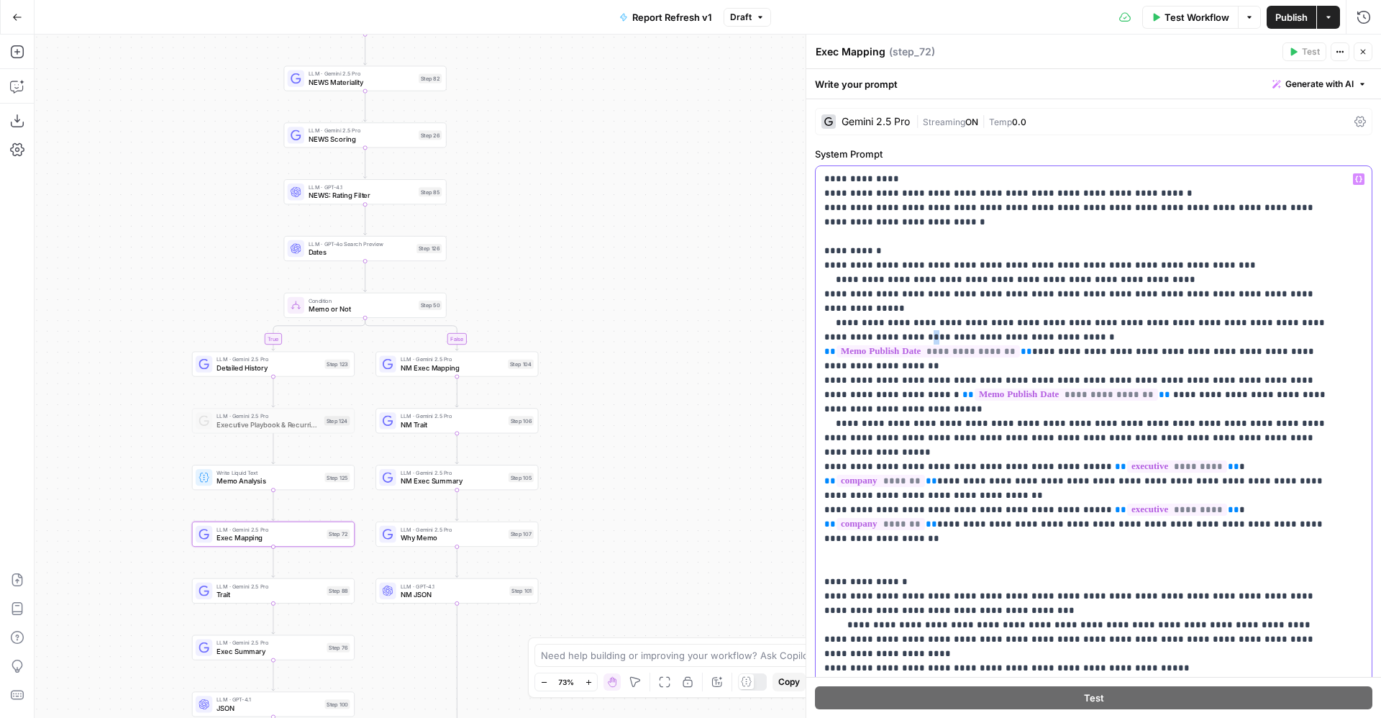
drag, startPoint x: 922, startPoint y: 227, endPoint x: 869, endPoint y: 318, distance: 105.1
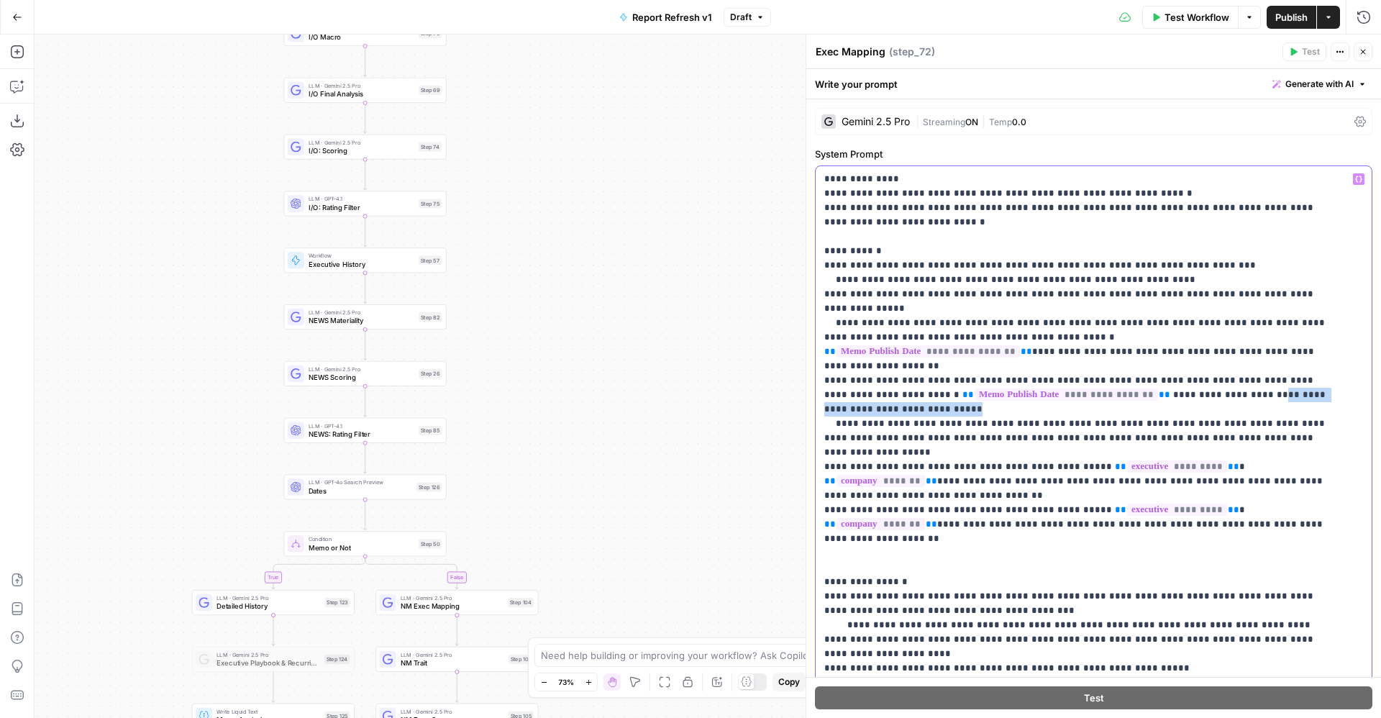
drag, startPoint x: 1182, startPoint y: 367, endPoint x: 1193, endPoint y: 375, distance: 13.4
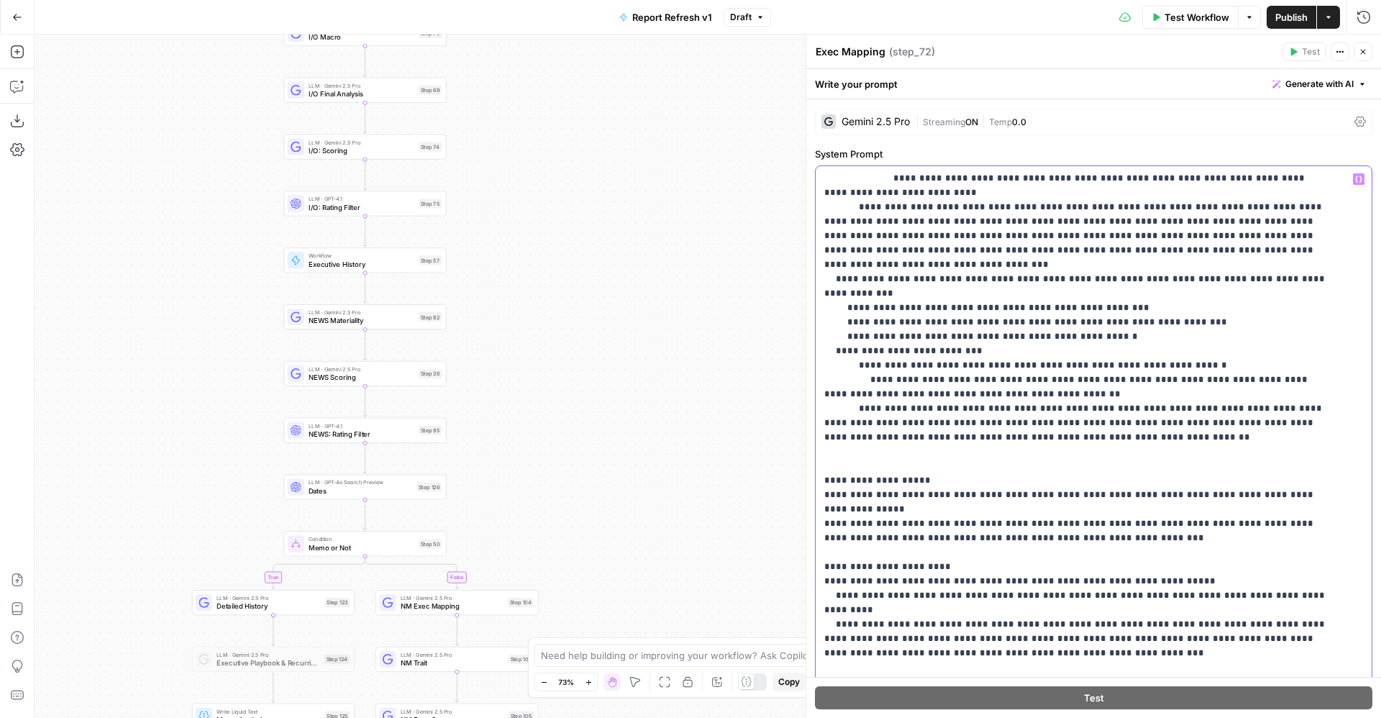
scroll to position [96, 0]
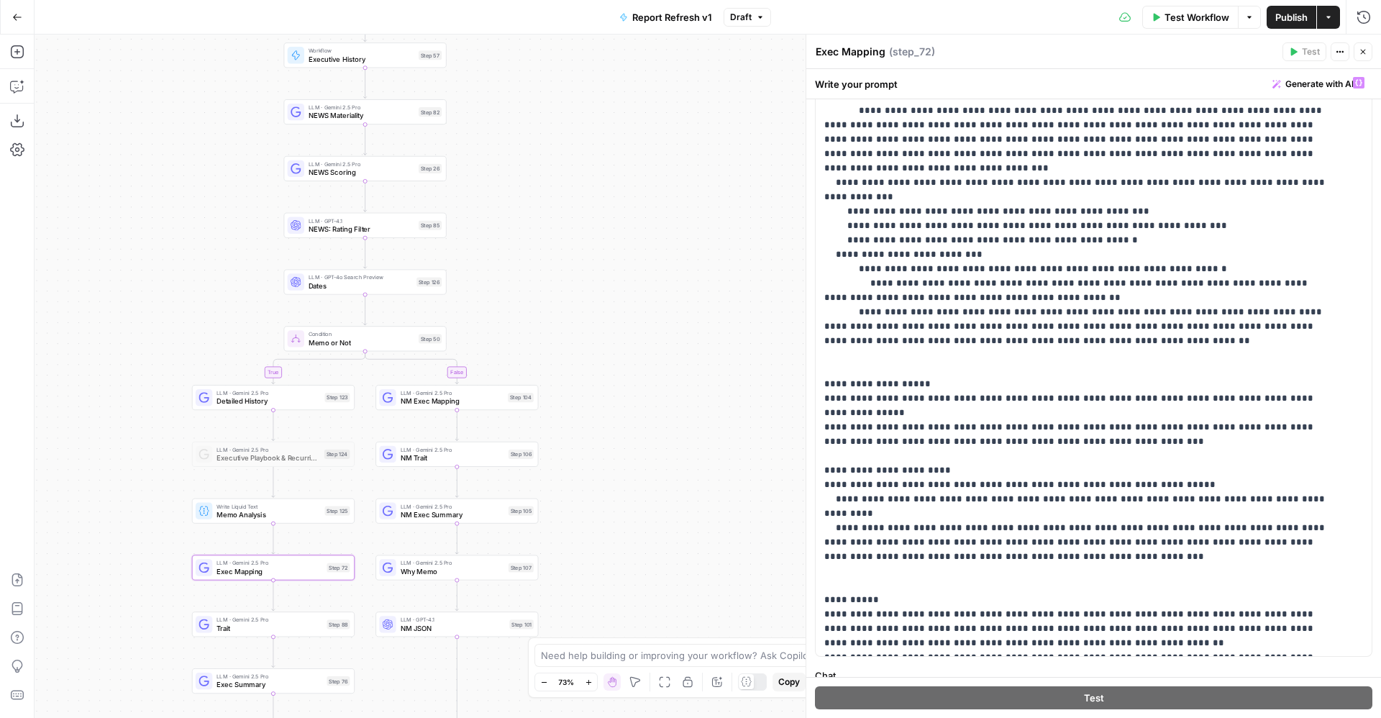
click at [1299, 19] on span "Publish" at bounding box center [1292, 17] width 32 height 14
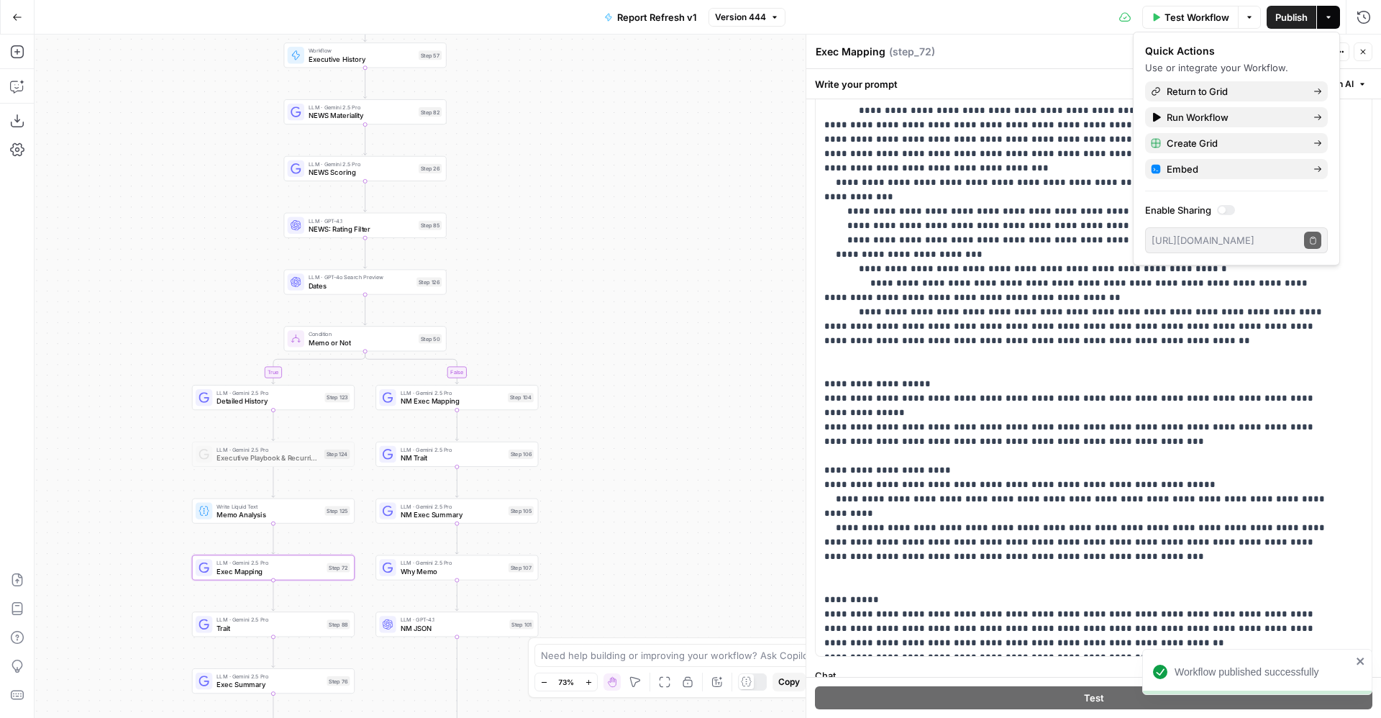
click at [514, 405] on div "LLM · Gemini 2.5 Pro NM Exec Mapping Step 104 Copy step Delete step Add Note Te…" at bounding box center [456, 397] width 155 height 18
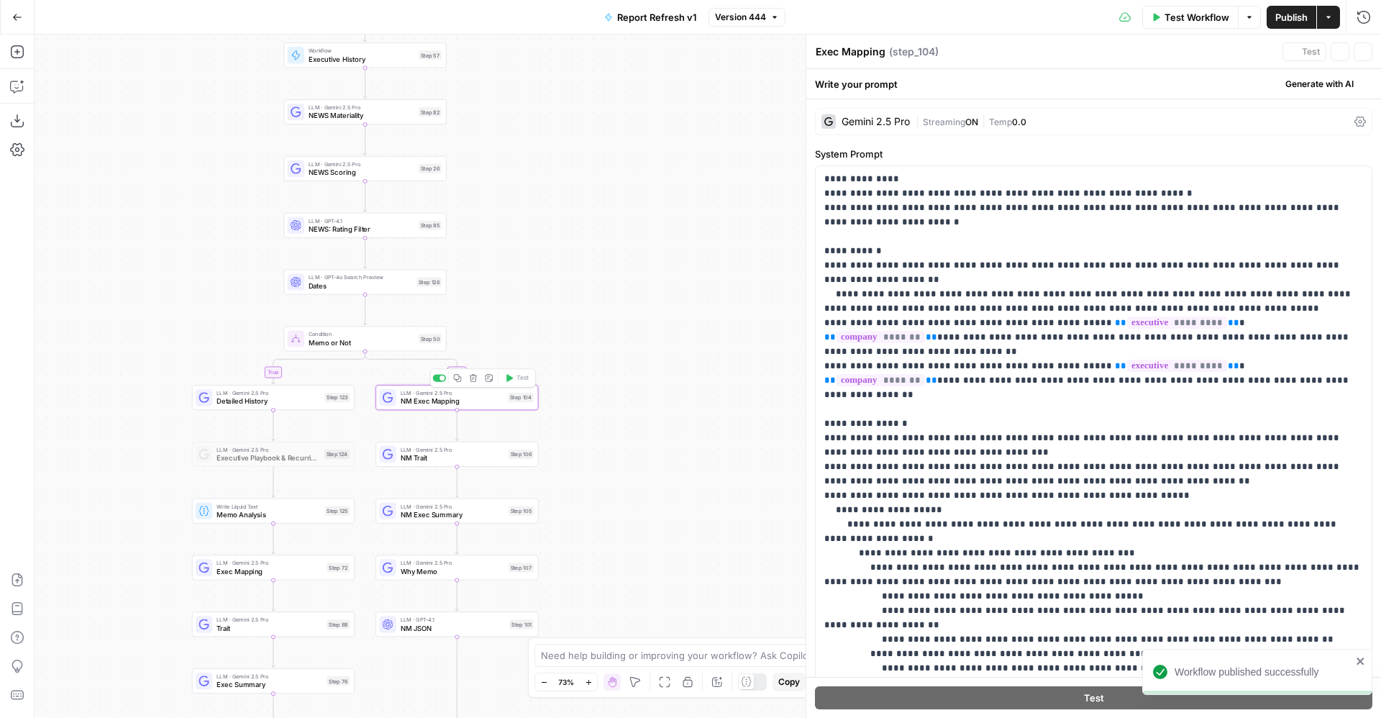
type textarea "NM Exec Mapping"
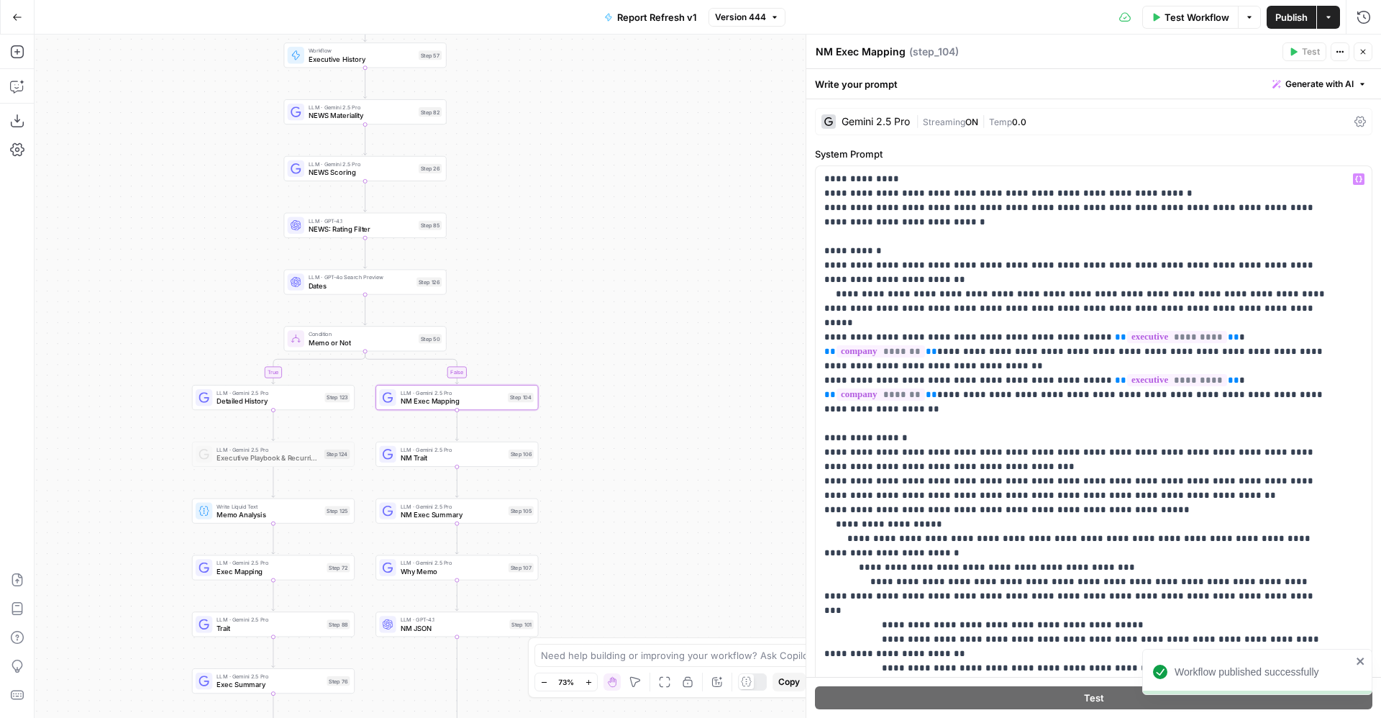
scroll to position [188, 0]
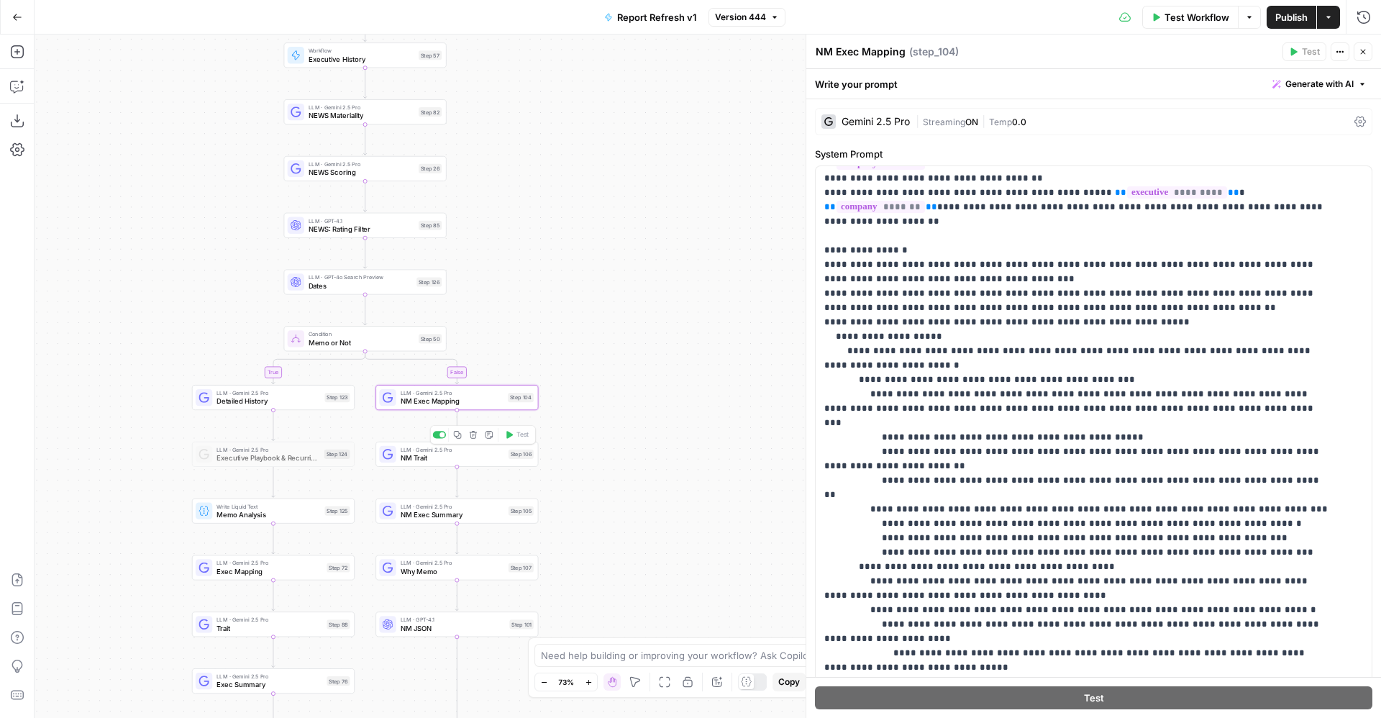
click at [454, 460] on span "NM Trait" at bounding box center [453, 458] width 104 height 11
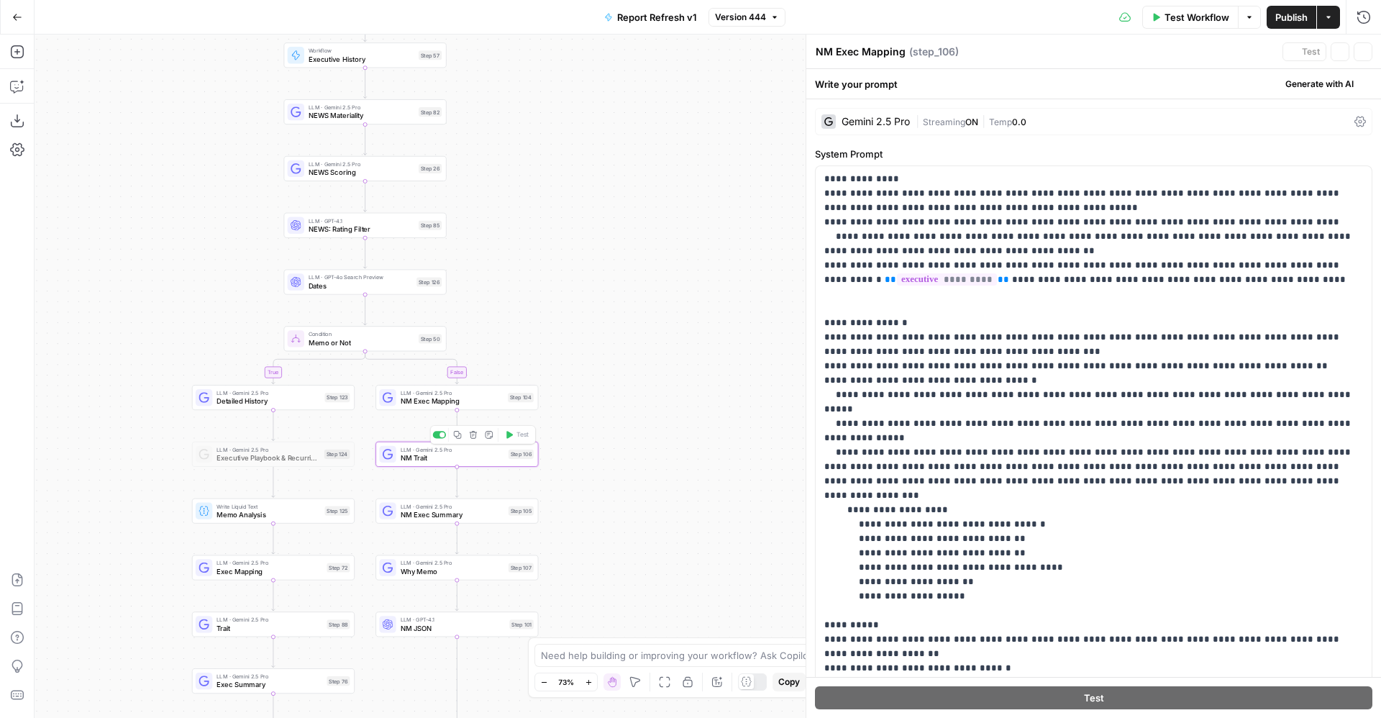
type textarea "NM Trait"
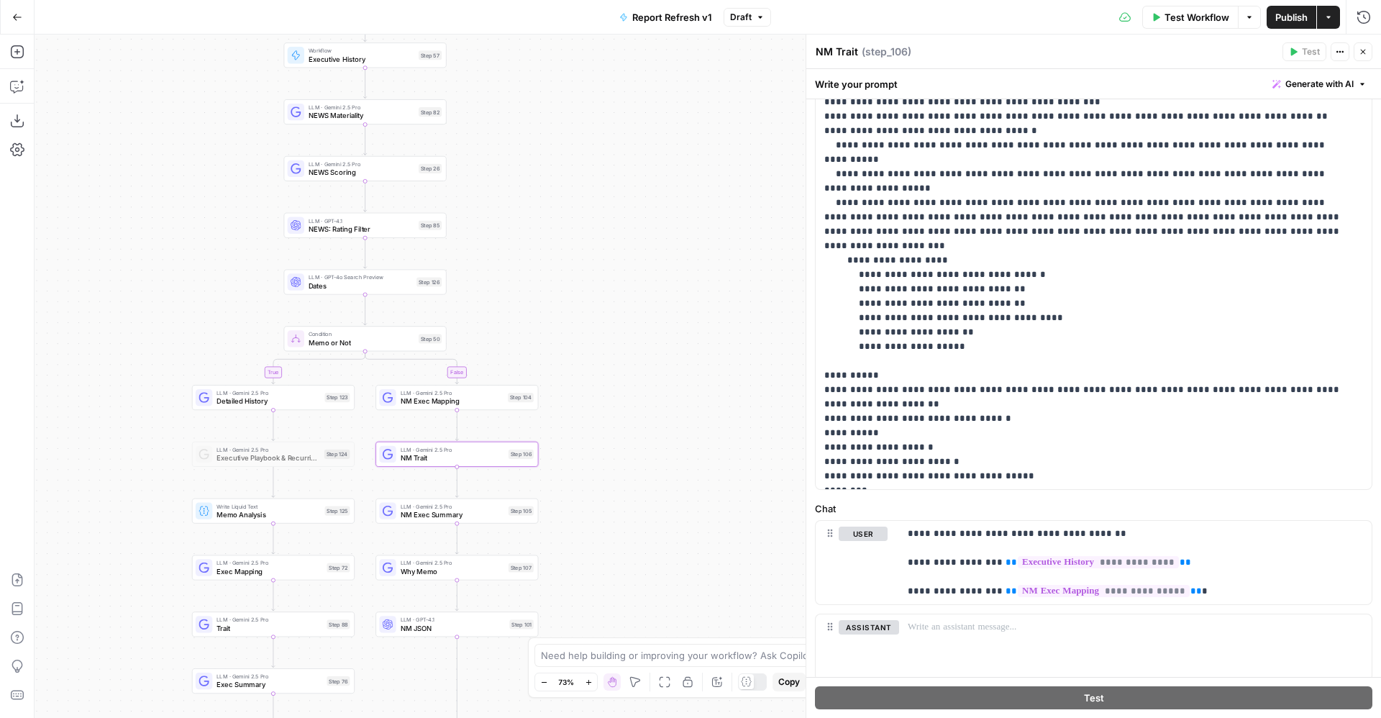
scroll to position [248, 0]
click at [440, 402] on span "NM Exec Mapping" at bounding box center [453, 401] width 104 height 11
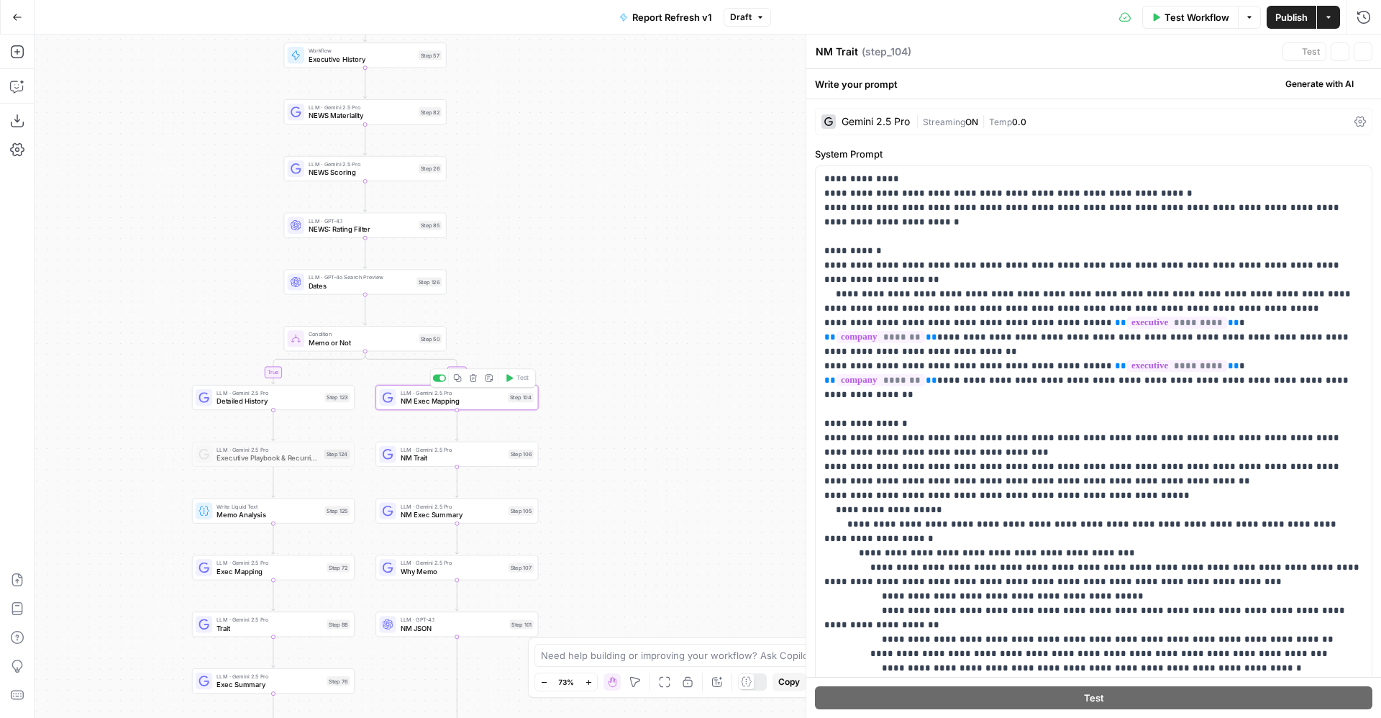
type textarea "NM Exec Mapping"
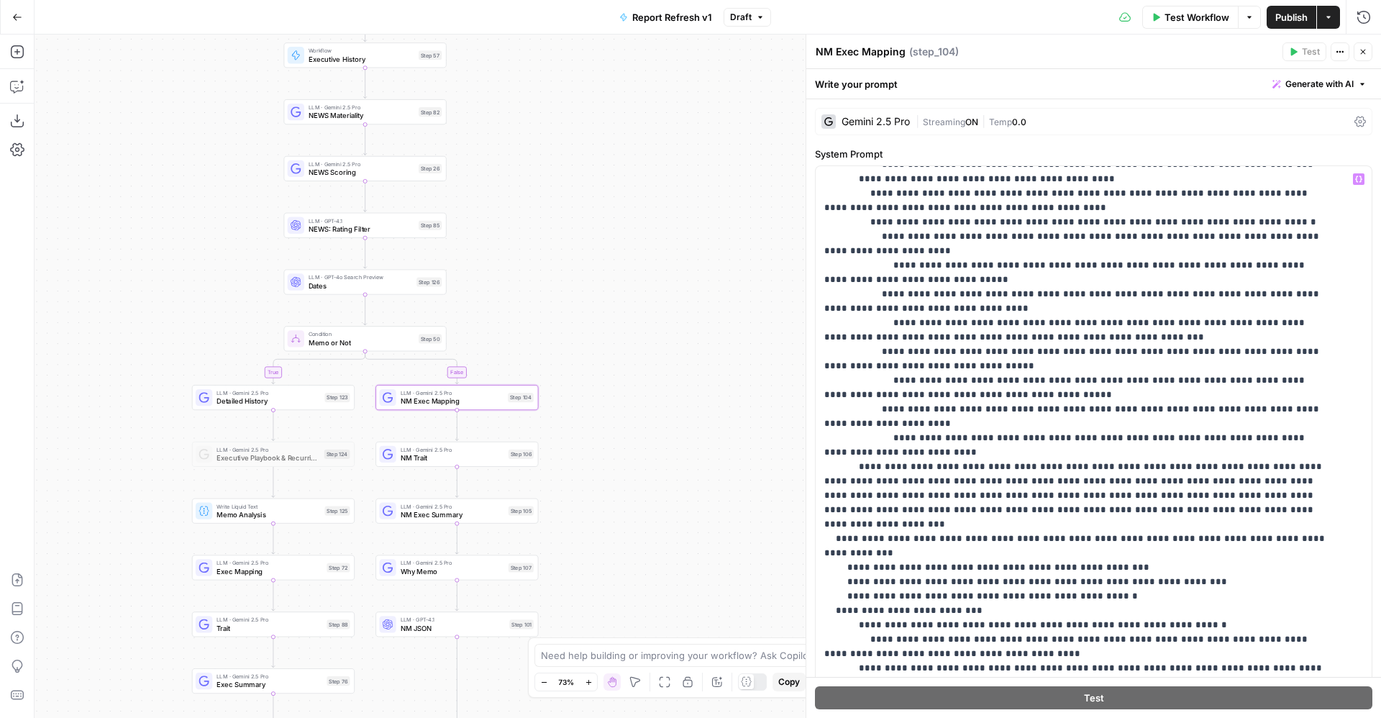
scroll to position [576, 0]
click at [1288, 19] on span "Publish" at bounding box center [1292, 17] width 32 height 14
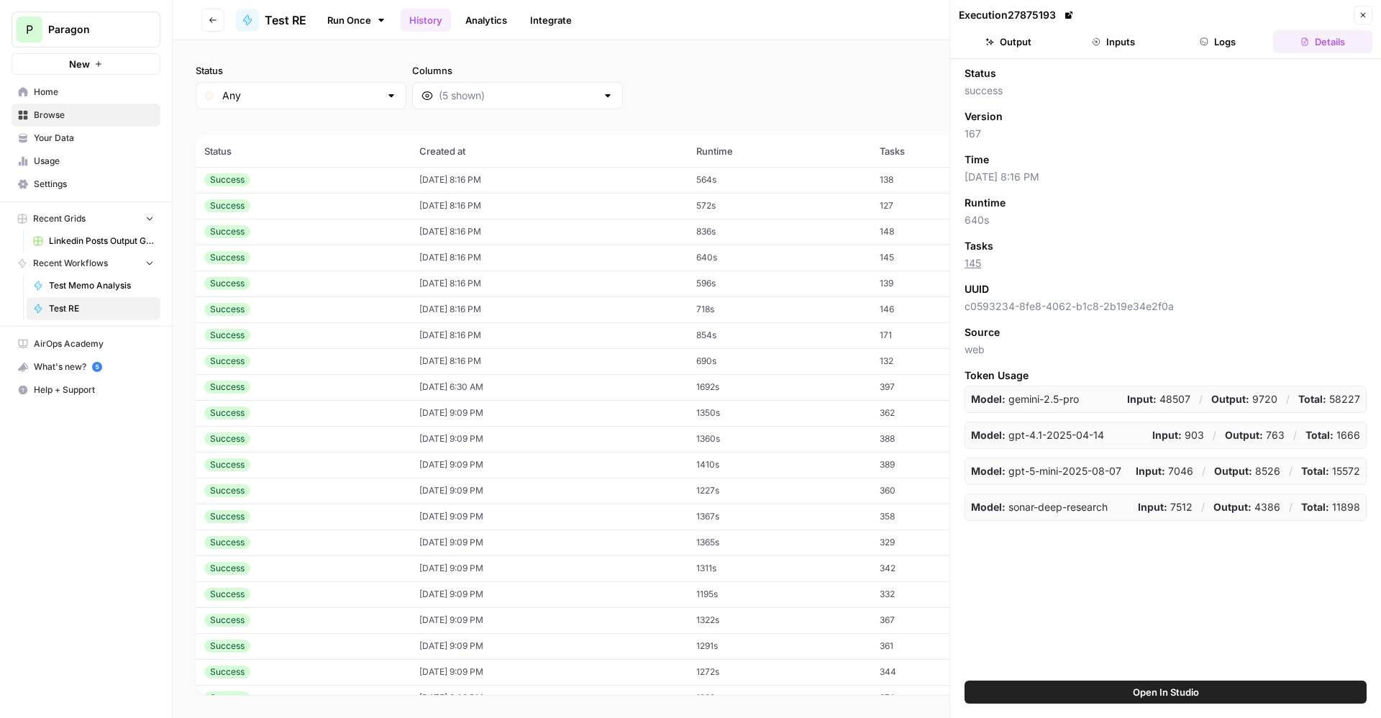
click at [1363, 6] on button "Close" at bounding box center [1363, 15] width 19 height 19
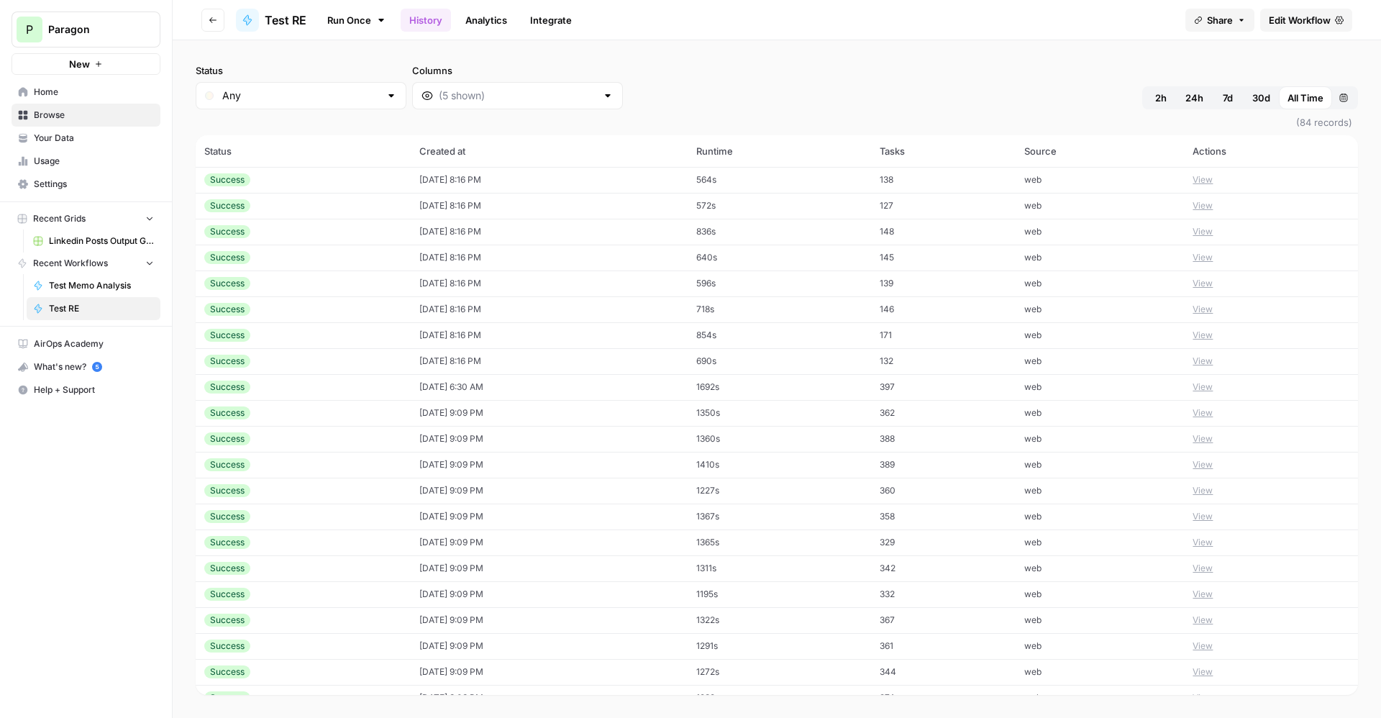
click at [1204, 171] on td "View" at bounding box center [1271, 180] width 174 height 26
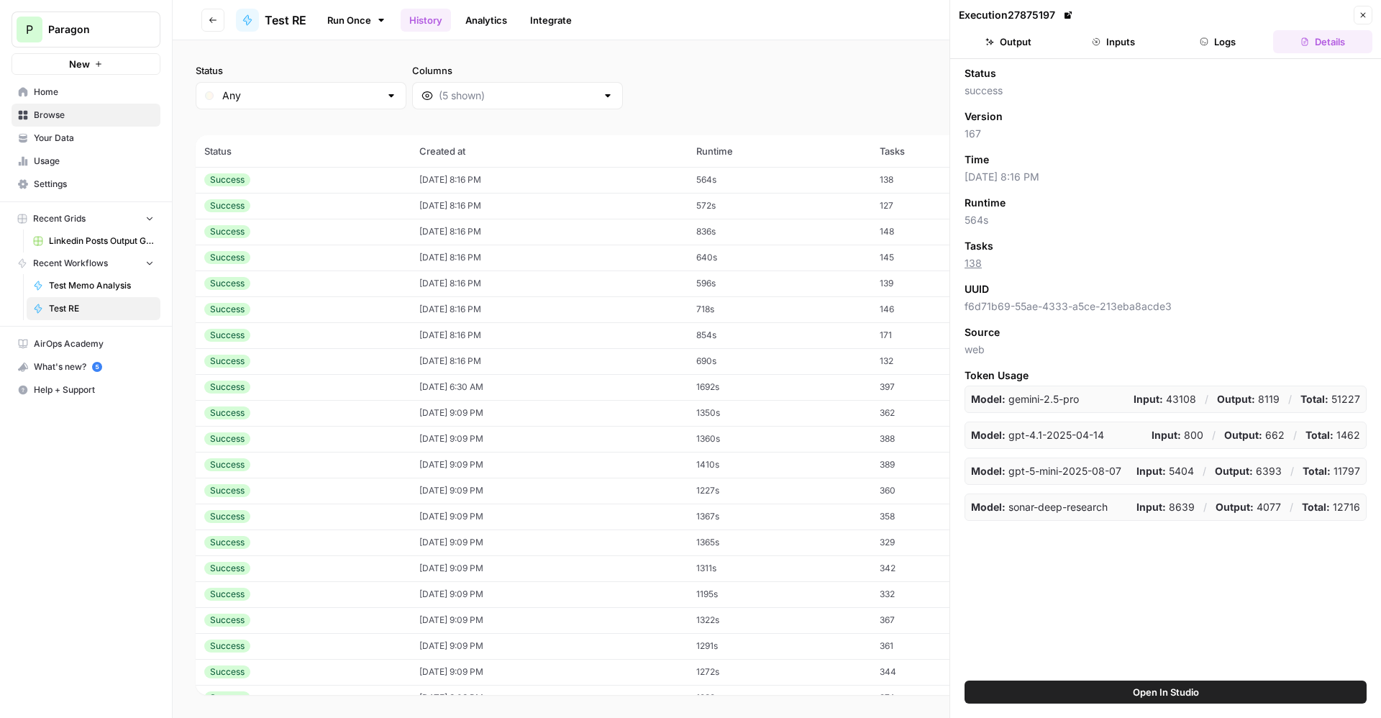
click at [1231, 53] on button "Logs" at bounding box center [1218, 41] width 99 height 23
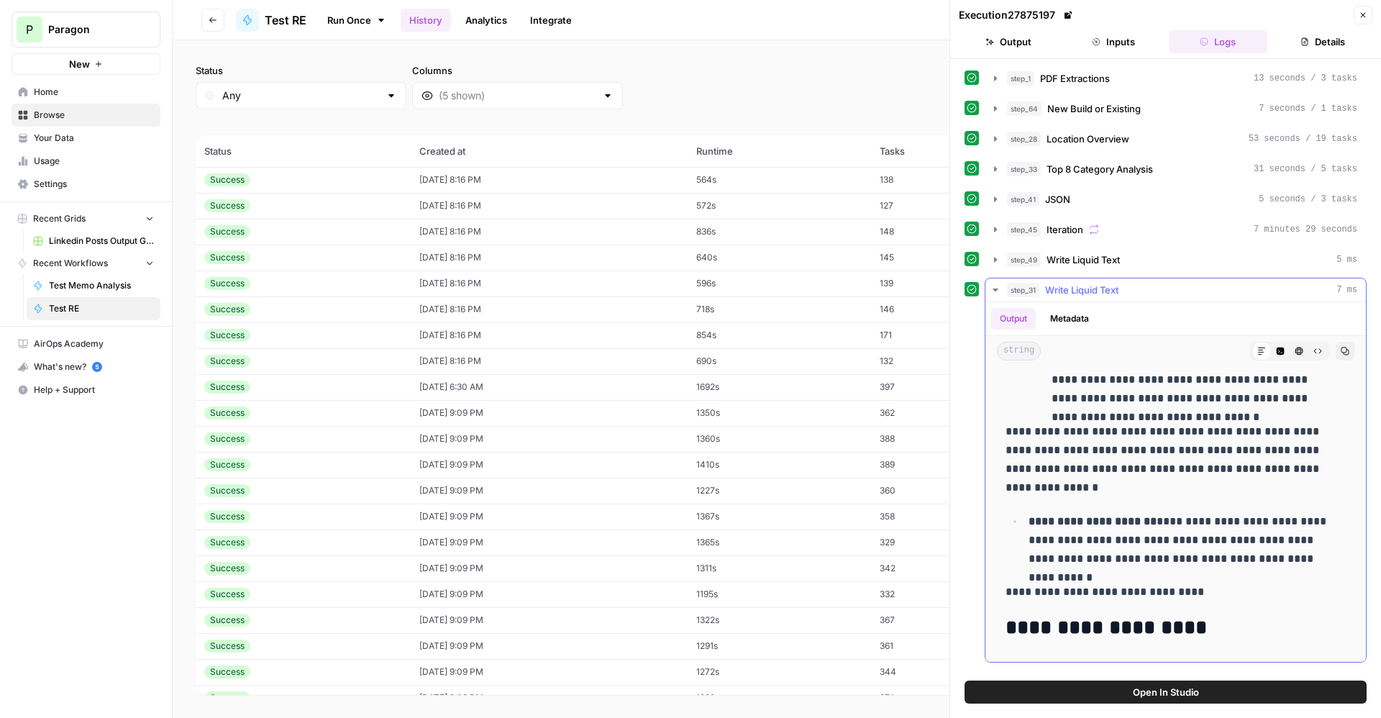
scroll to position [7678, 0]
click at [1069, 234] on span "Iteration" at bounding box center [1065, 229] width 37 height 14
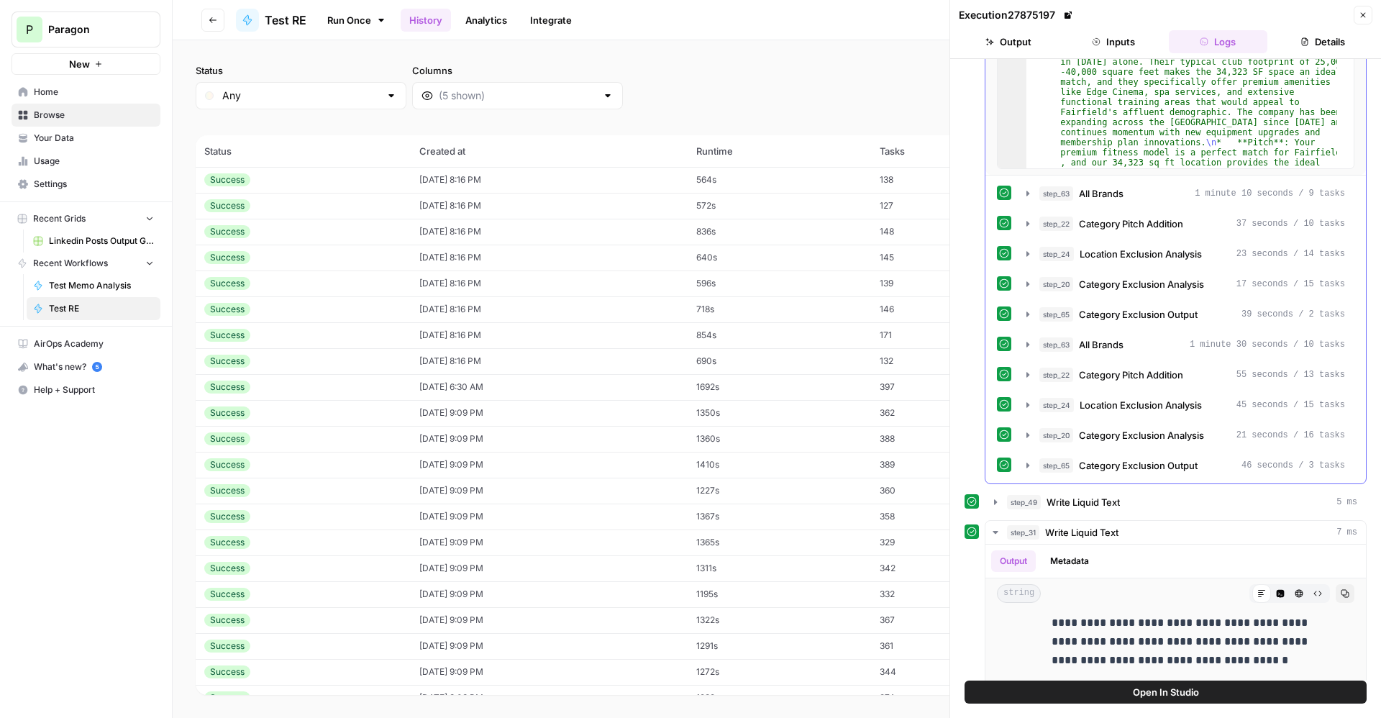
scroll to position [429, 0]
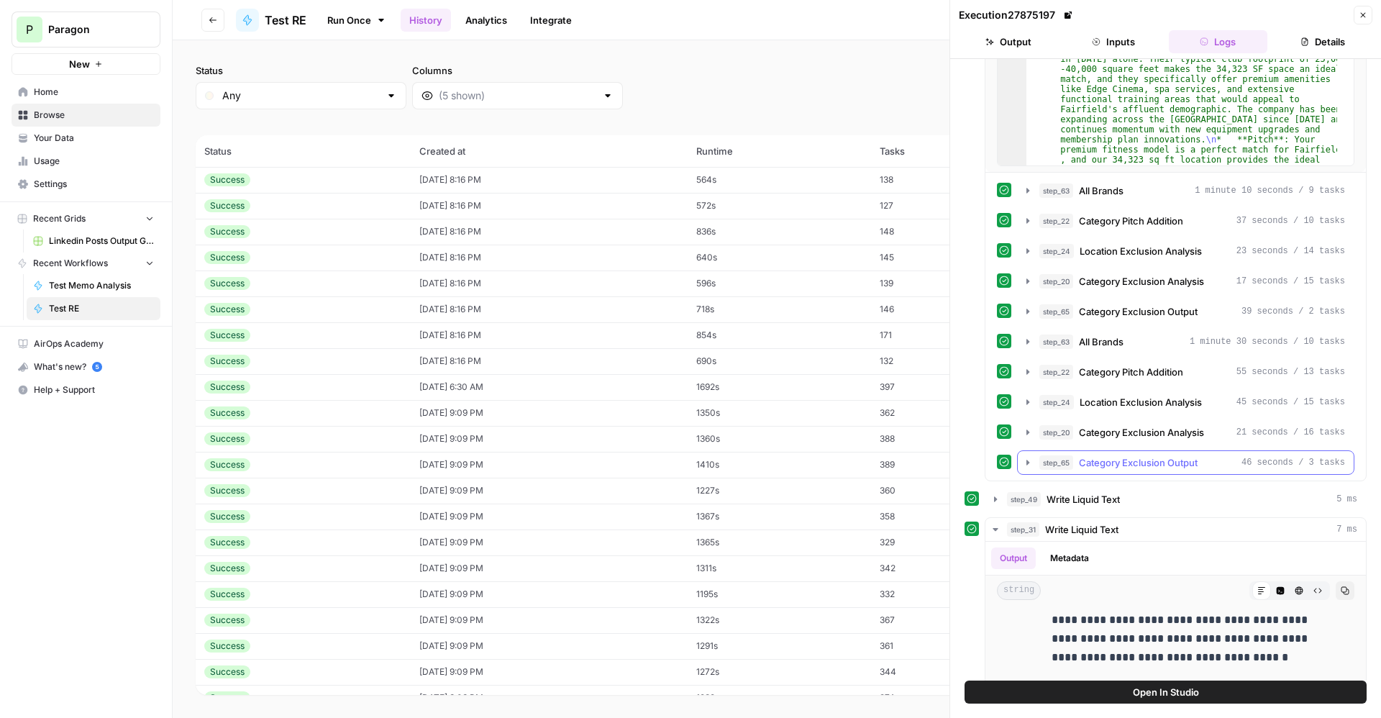
click at [1139, 460] on span "Category Exclusion Output" at bounding box center [1138, 462] width 119 height 14
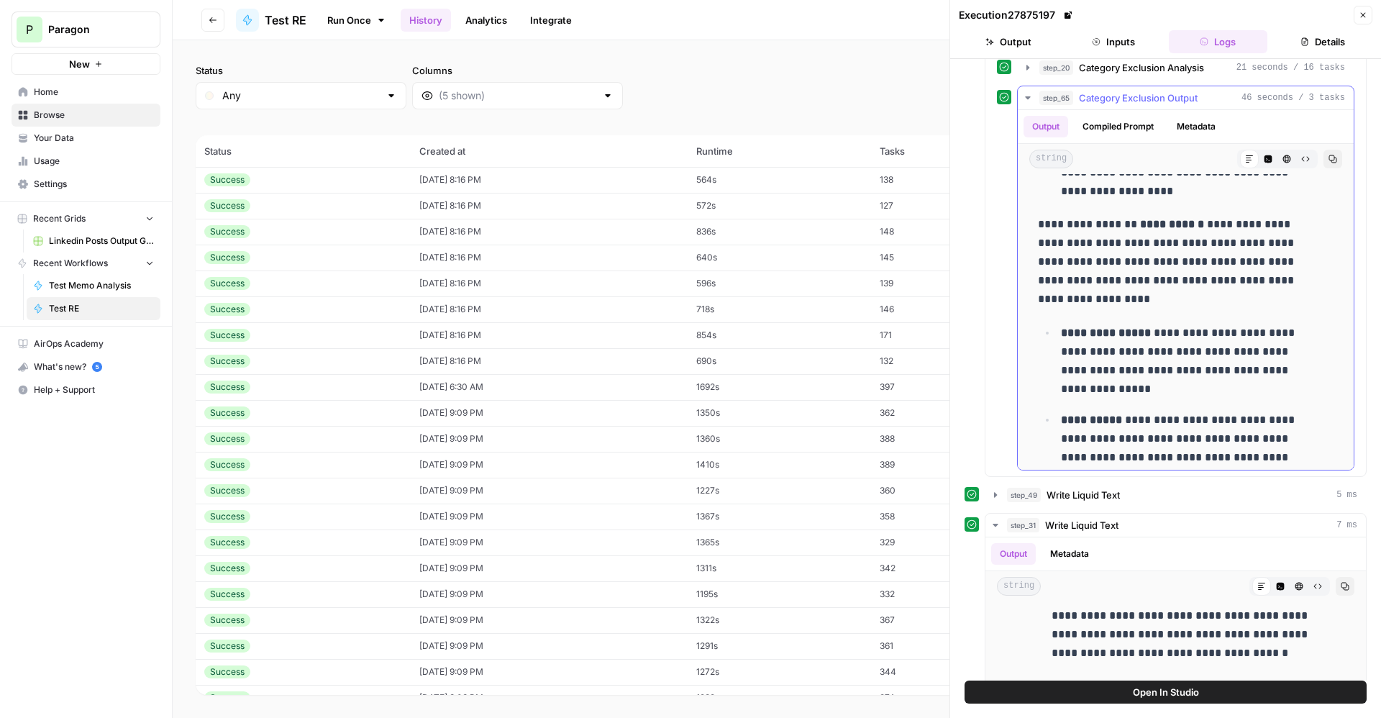
scroll to position [7909, 0]
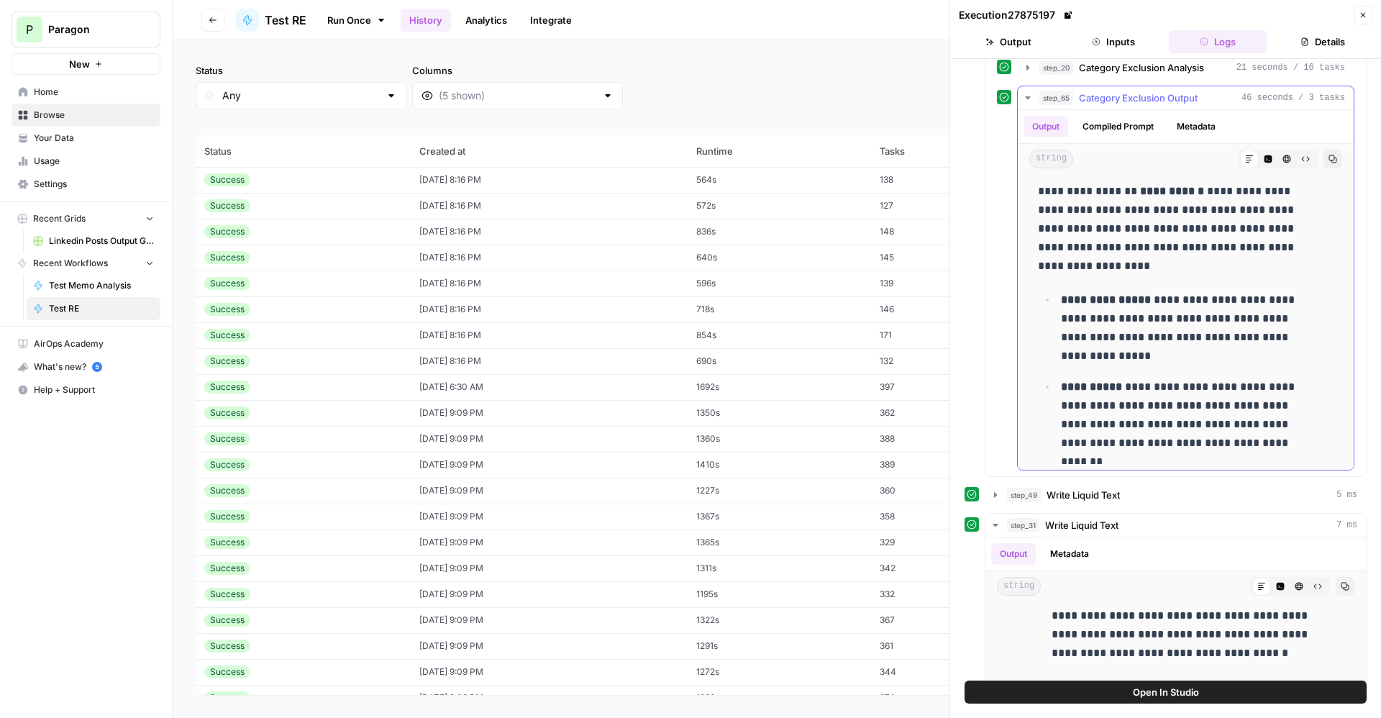
click at [1148, 103] on span "Category Exclusion Output" at bounding box center [1138, 98] width 119 height 14
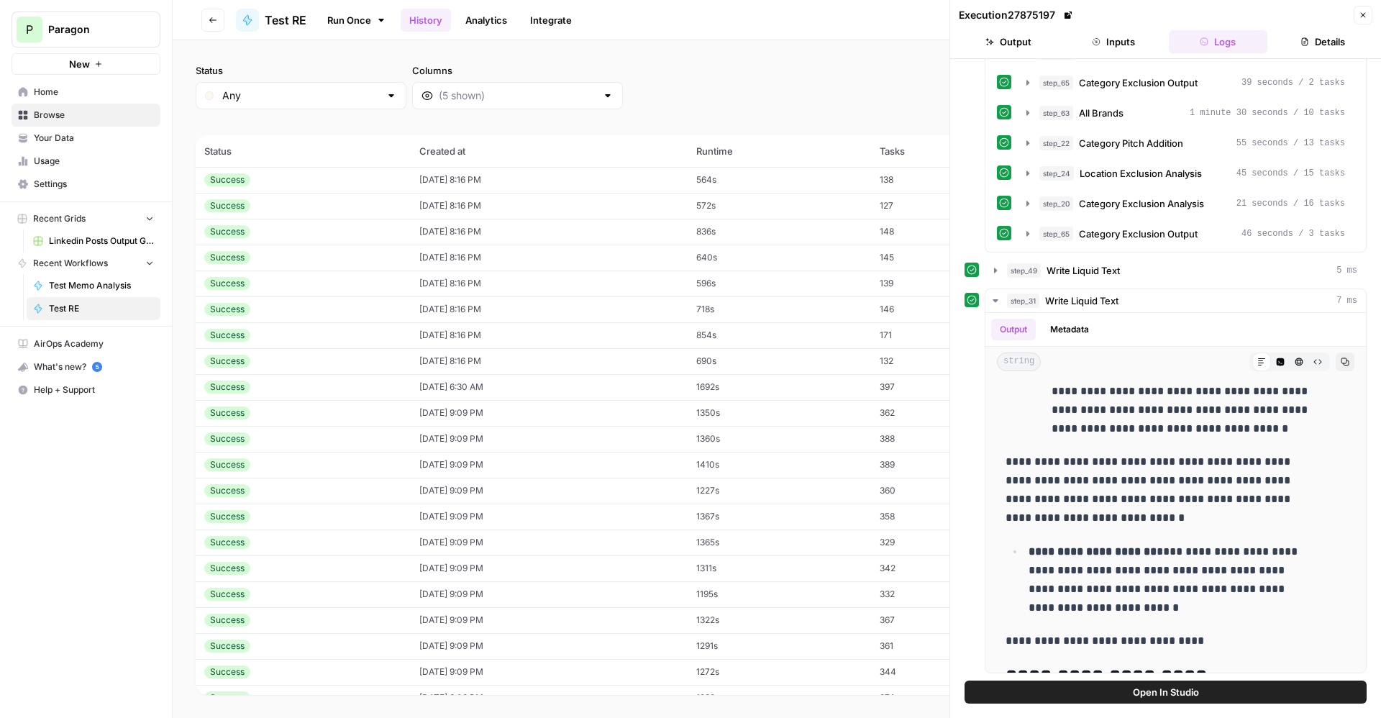
click at [1368, 15] on button "Close" at bounding box center [1363, 15] width 19 height 19
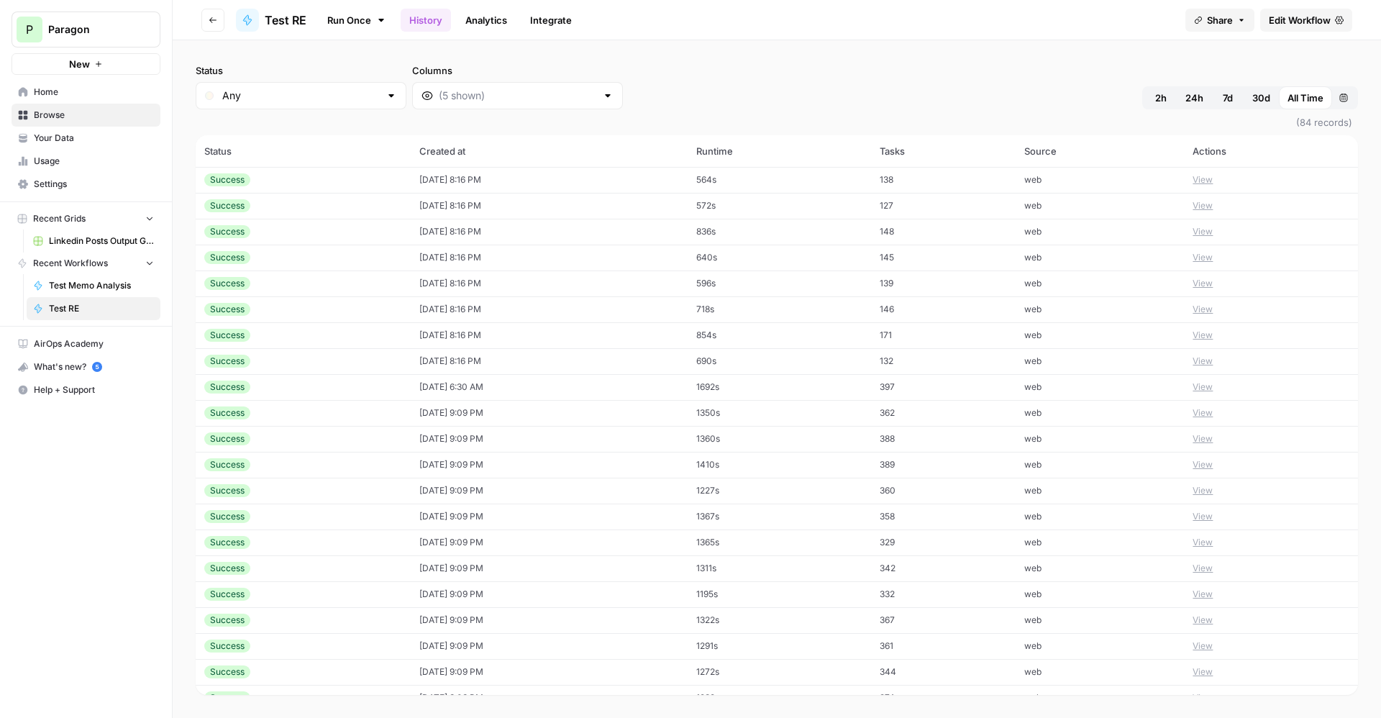
click at [1334, 20] on link "Edit Workflow" at bounding box center [1306, 20] width 92 height 23
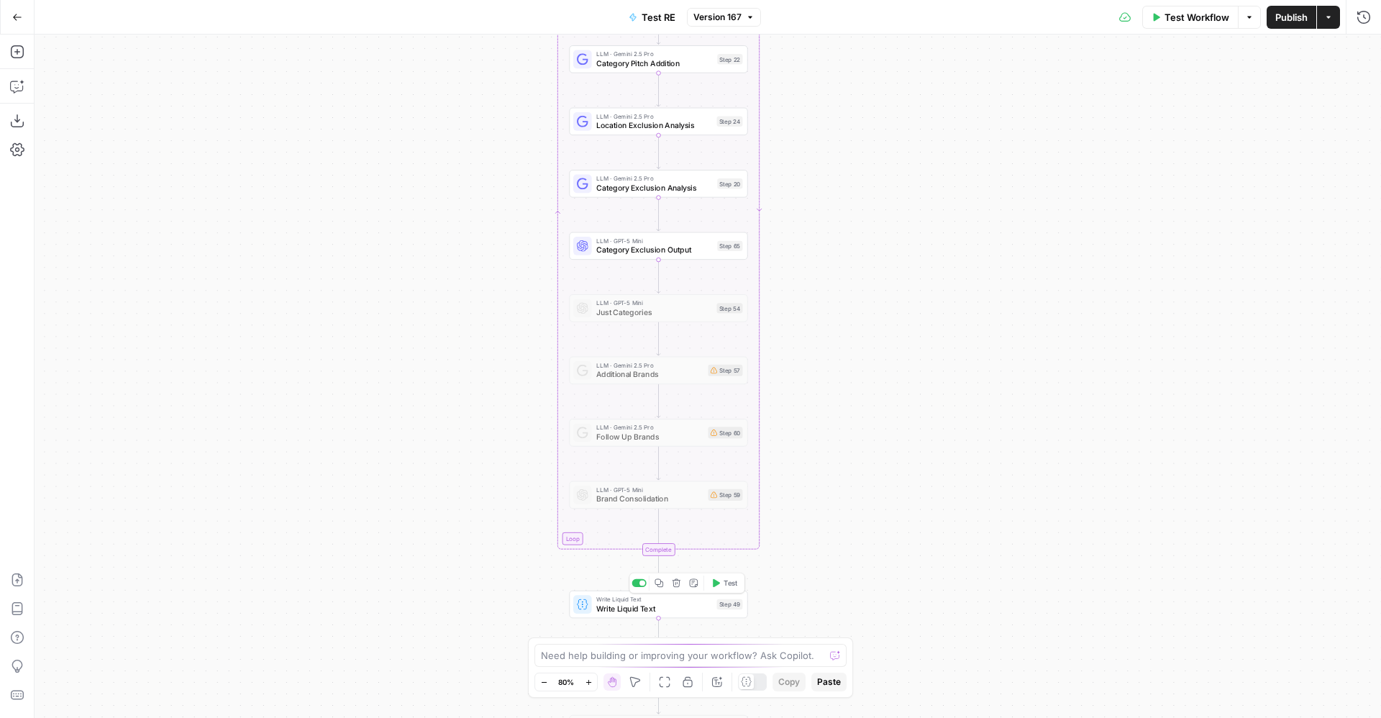
click at [657, 604] on span "Write Liquid Text" at bounding box center [654, 609] width 116 height 12
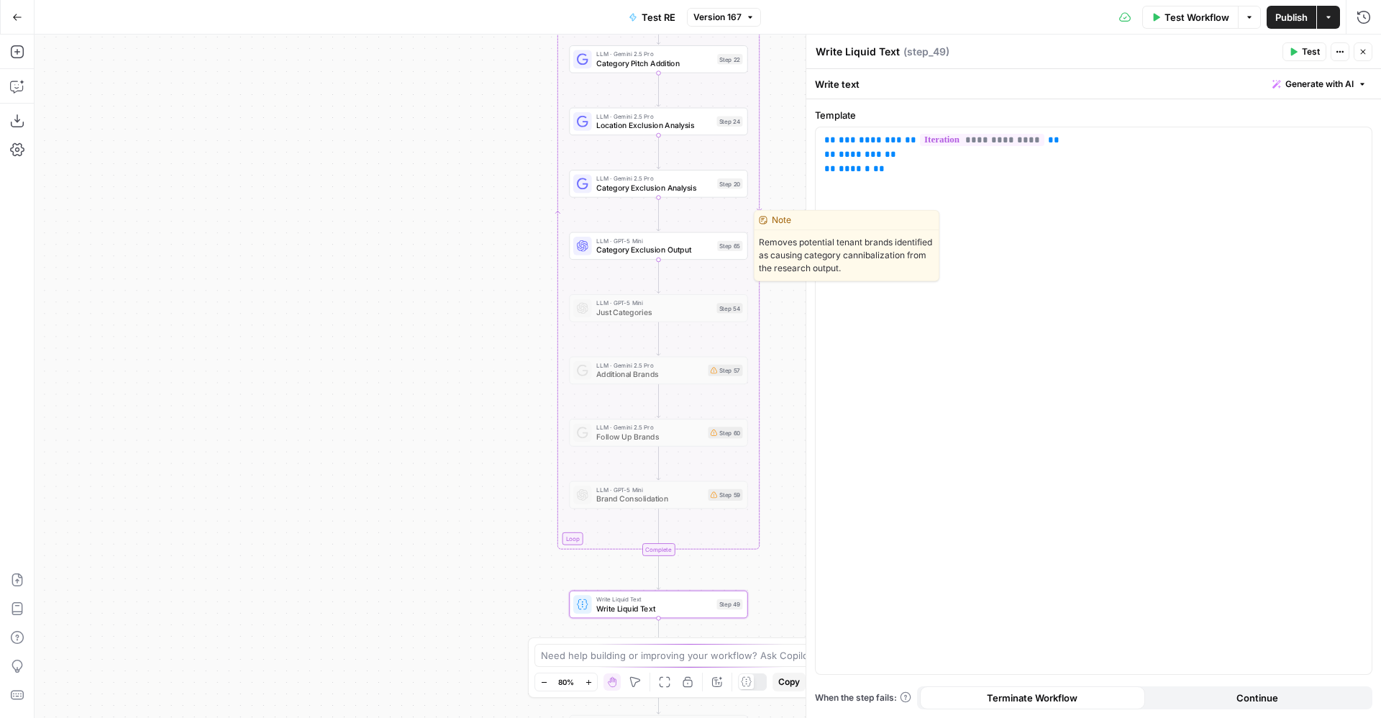
click at [612, 253] on span "Category Exclusion Output" at bounding box center [654, 250] width 117 height 12
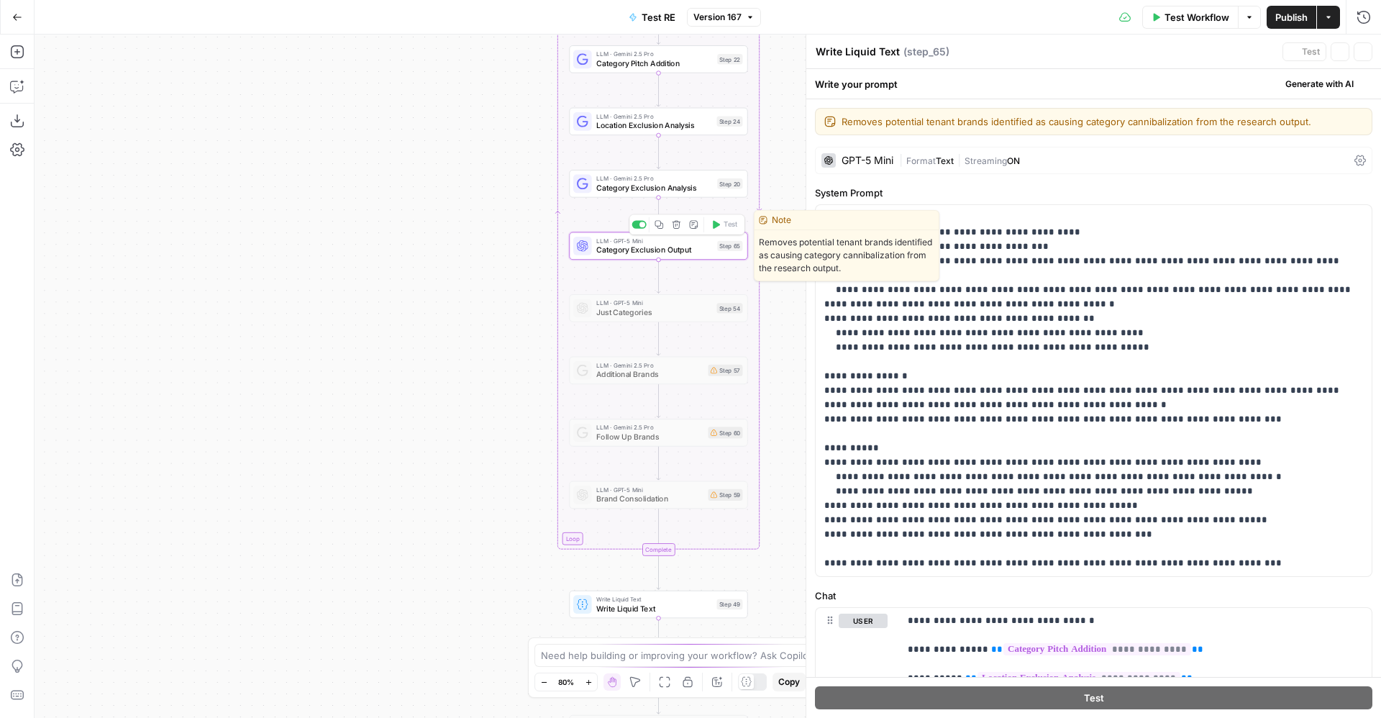
type textarea "Category Exclusion Output"
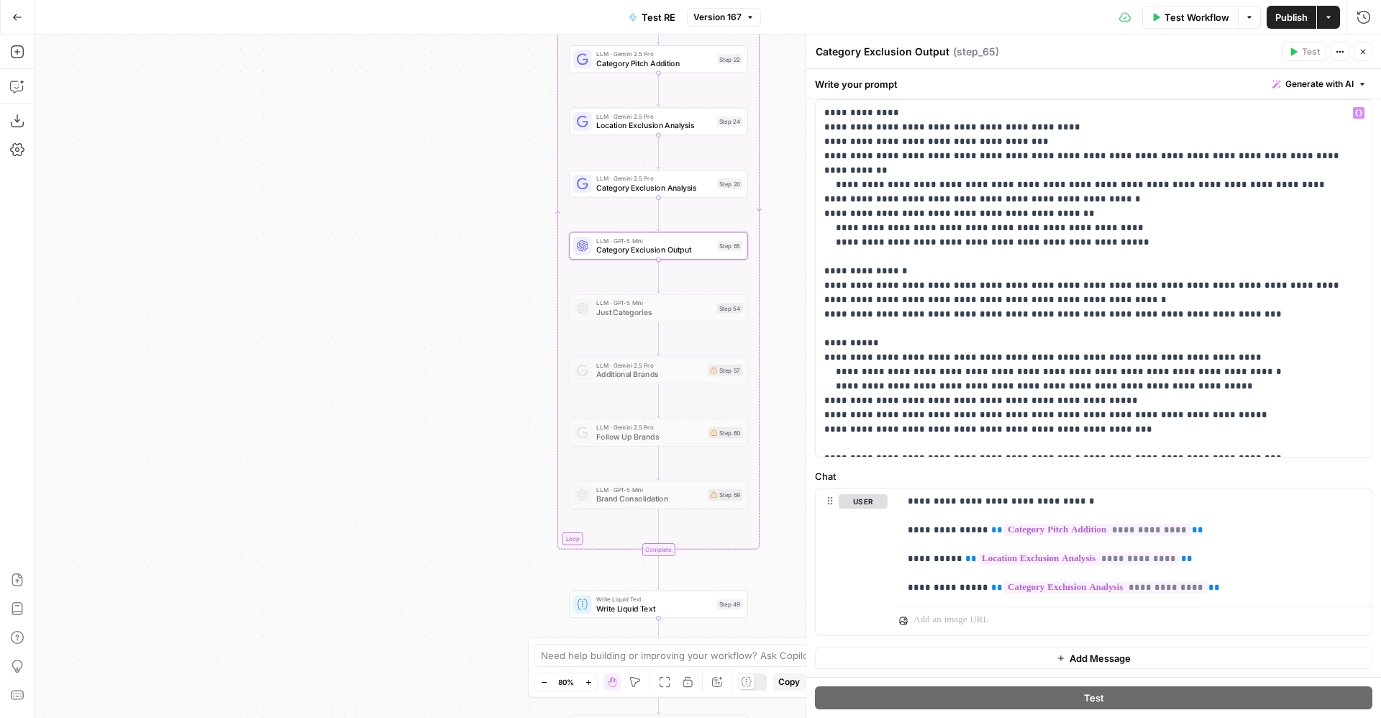
scroll to position [105, 0]
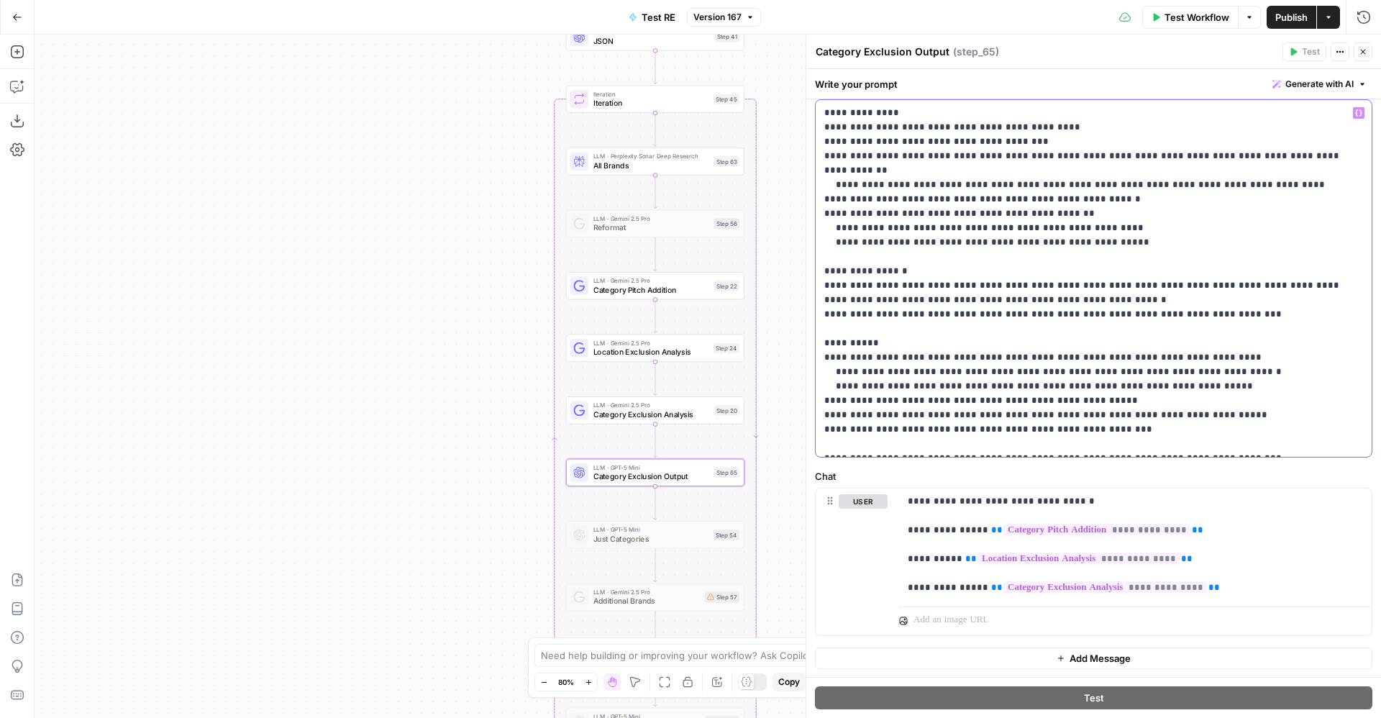
drag, startPoint x: 1130, startPoint y: 274, endPoint x: 1149, endPoint y: 275, distance: 18.7
click at [1149, 275] on p "**********" at bounding box center [1085, 278] width 522 height 345
click at [1222, 300] on p "**********" at bounding box center [1085, 278] width 522 height 345
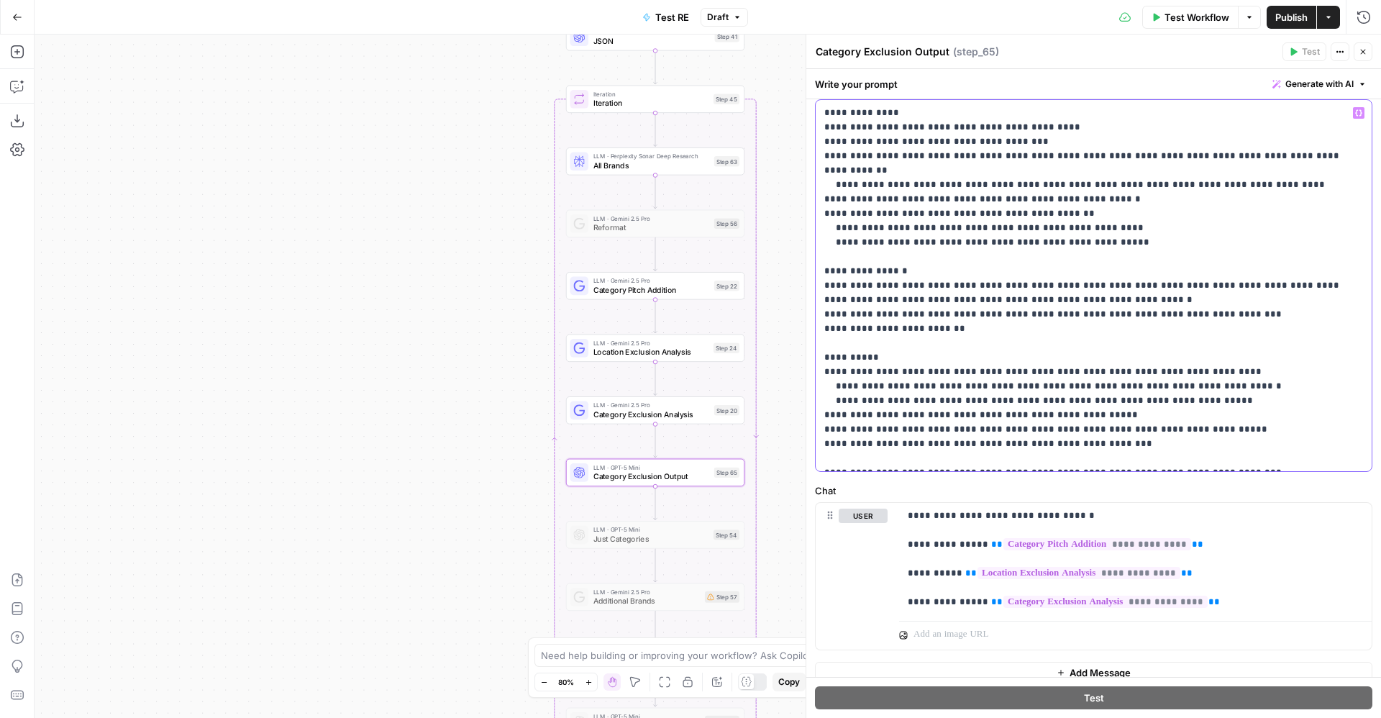
drag, startPoint x: 1002, startPoint y: 315, endPoint x: 891, endPoint y: 316, distance: 110.8
click at [891, 316] on p "**********" at bounding box center [1085, 286] width 522 height 360
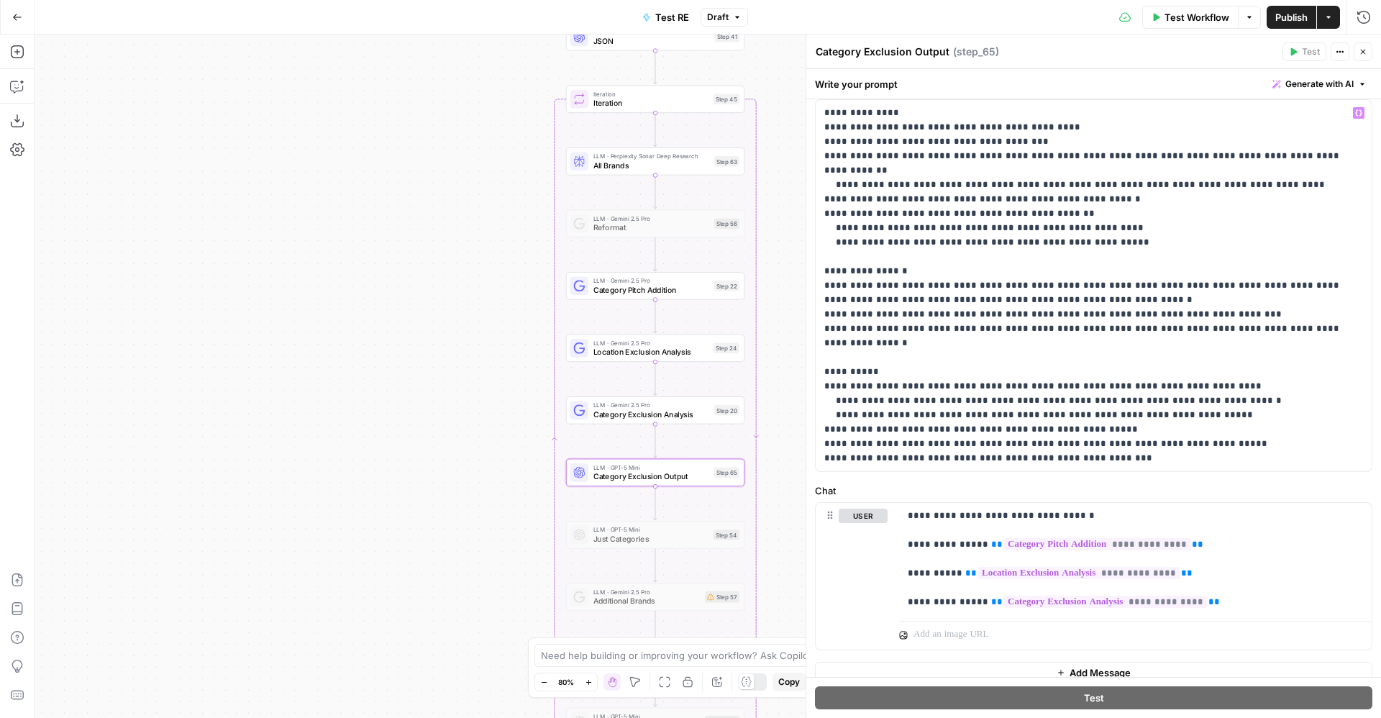
click at [1283, 21] on span "Publish" at bounding box center [1292, 17] width 32 height 14
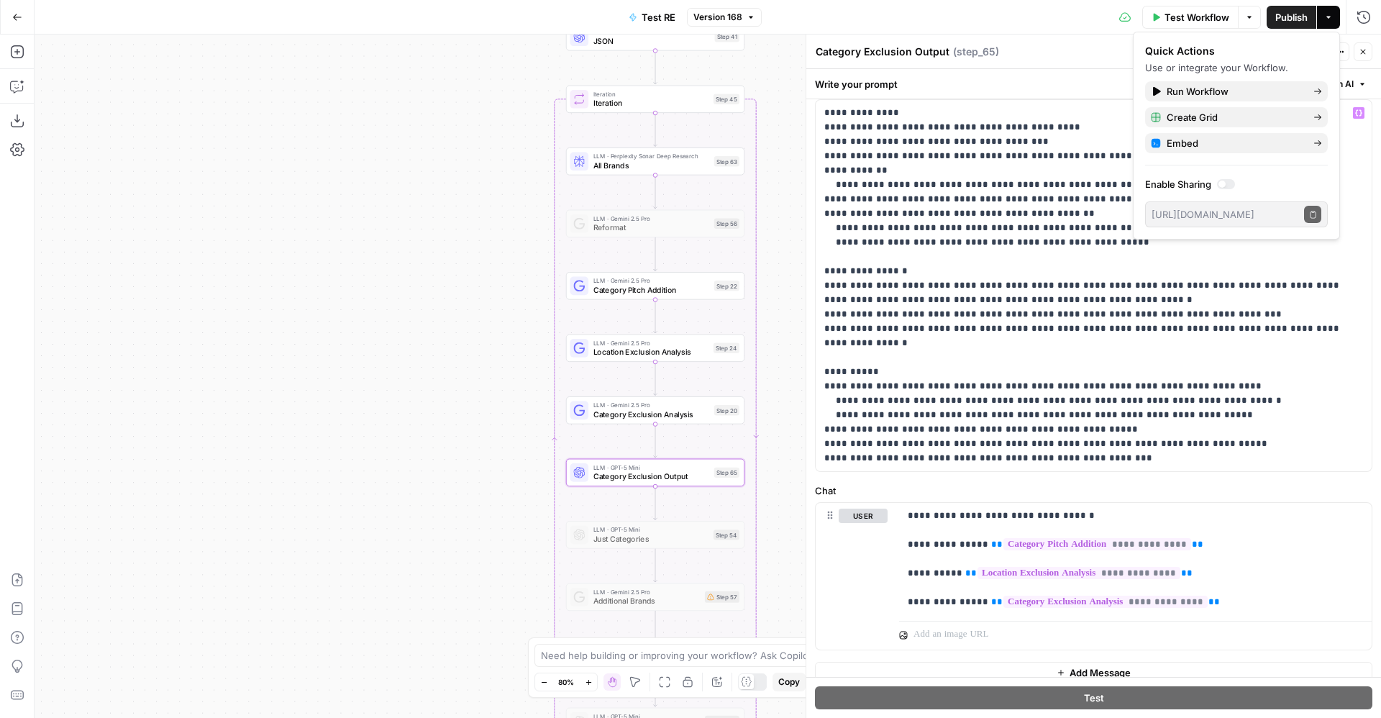
scroll to position [0, 0]
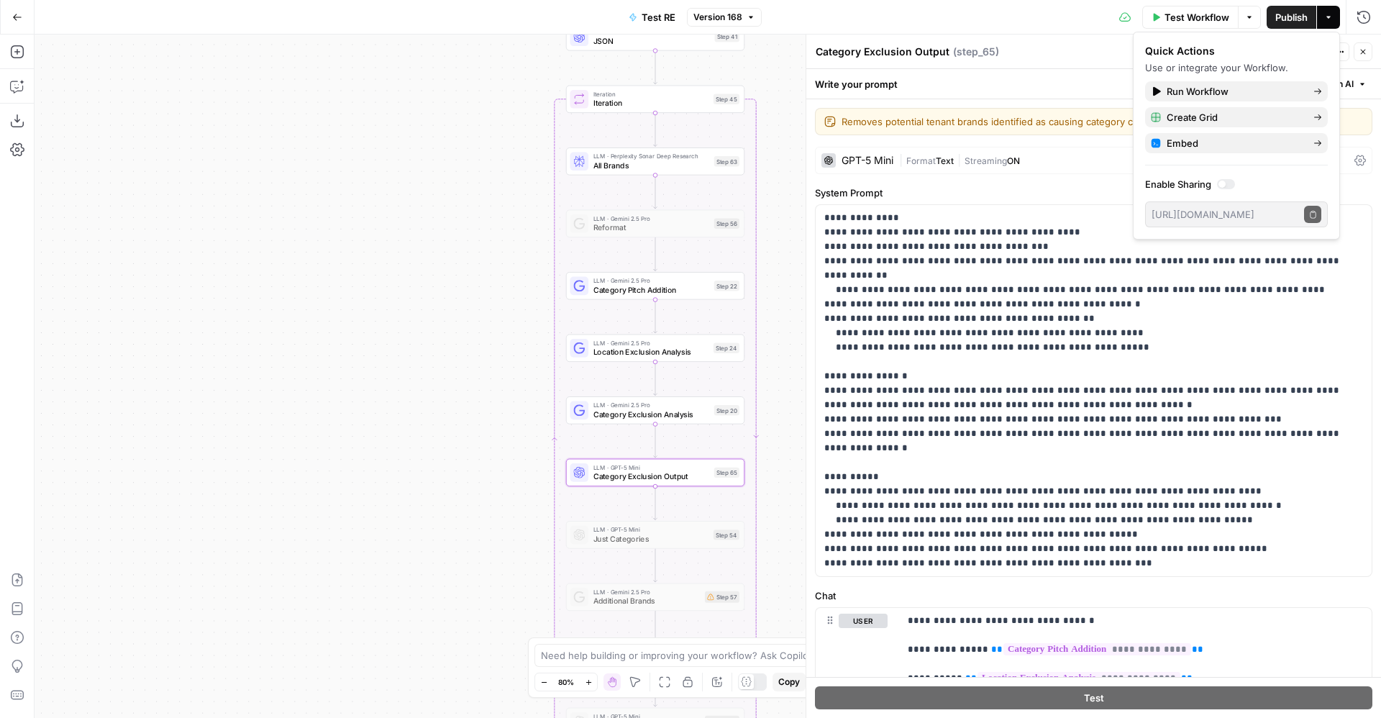
click at [928, 158] on span "Format" at bounding box center [920, 160] width 29 height 11
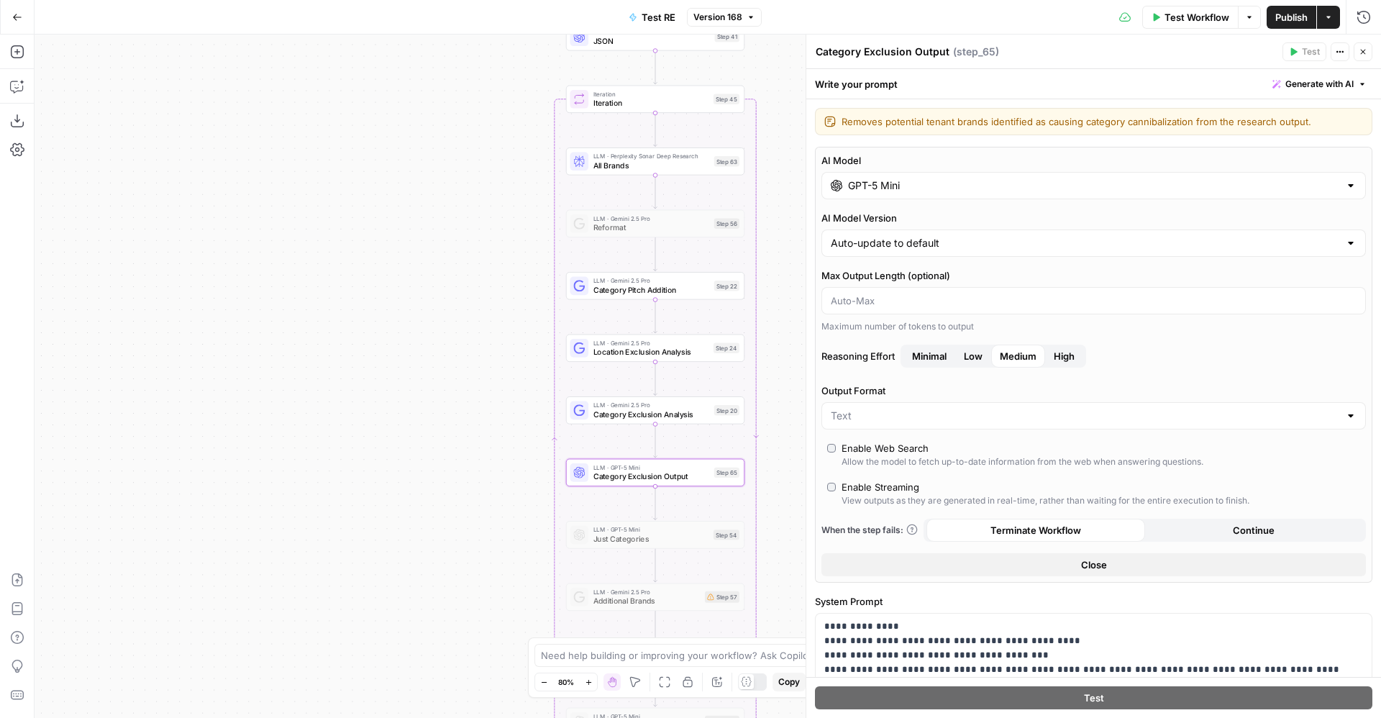
click at [919, 190] on input "GPT-5 Mini" at bounding box center [1093, 185] width 491 height 14
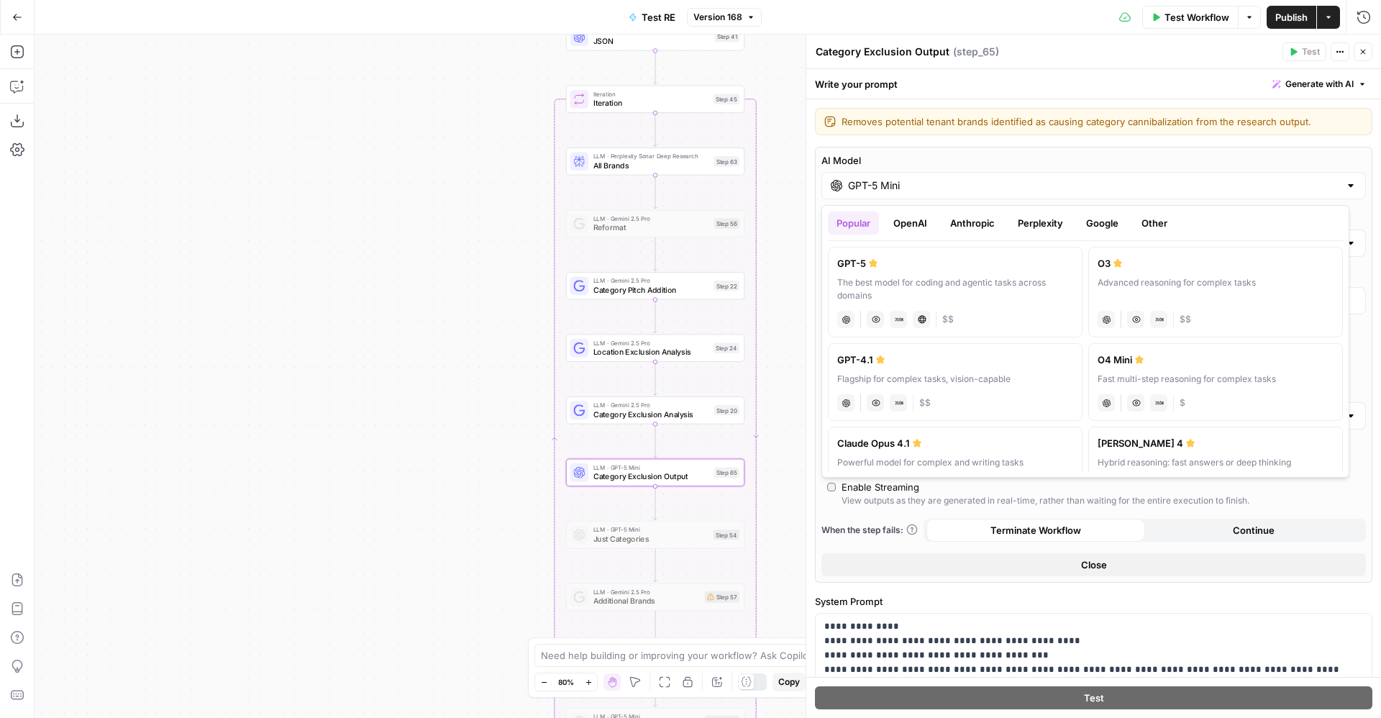
click at [1091, 227] on button "Google" at bounding box center [1103, 223] width 50 height 23
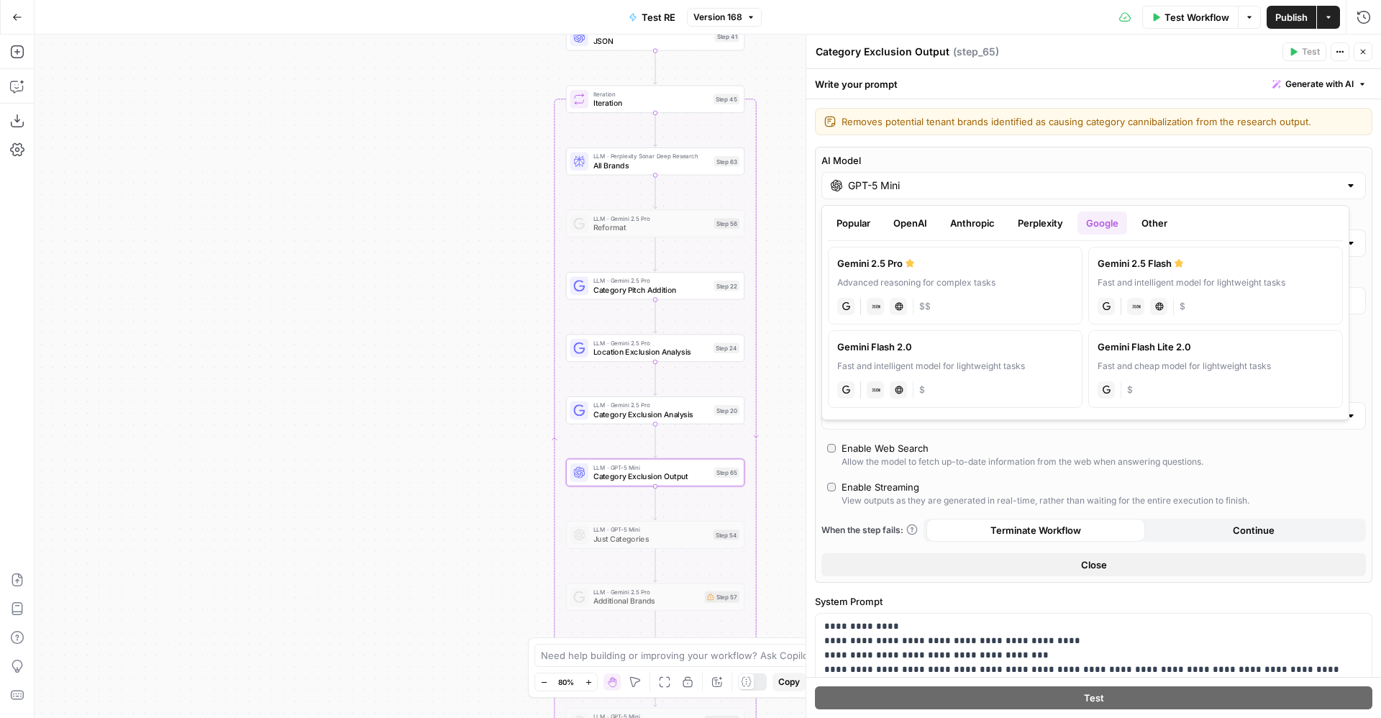
click at [1202, 267] on div "Gemini 2.5 Flash" at bounding box center [1216, 263] width 236 height 14
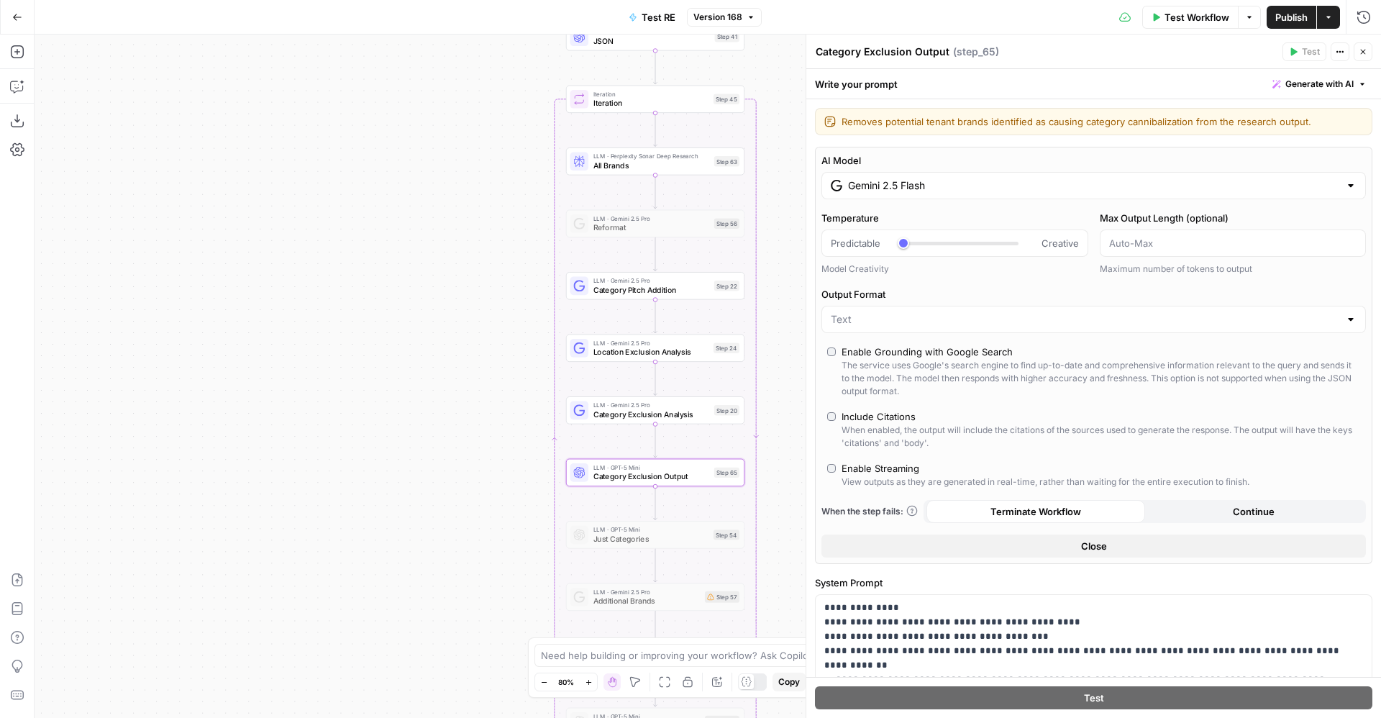
type input "Gemini 2.5 Flash"
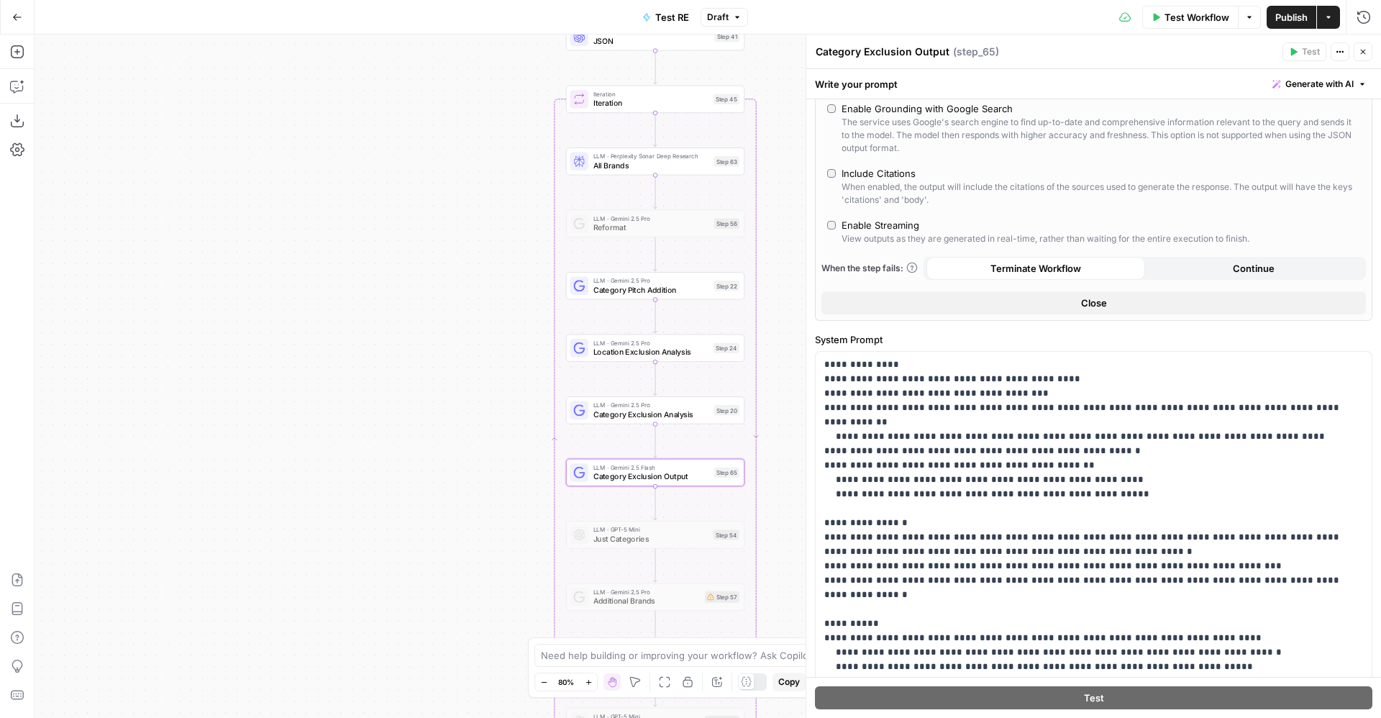
click at [1293, 26] on button "Publish" at bounding box center [1292, 17] width 50 height 23
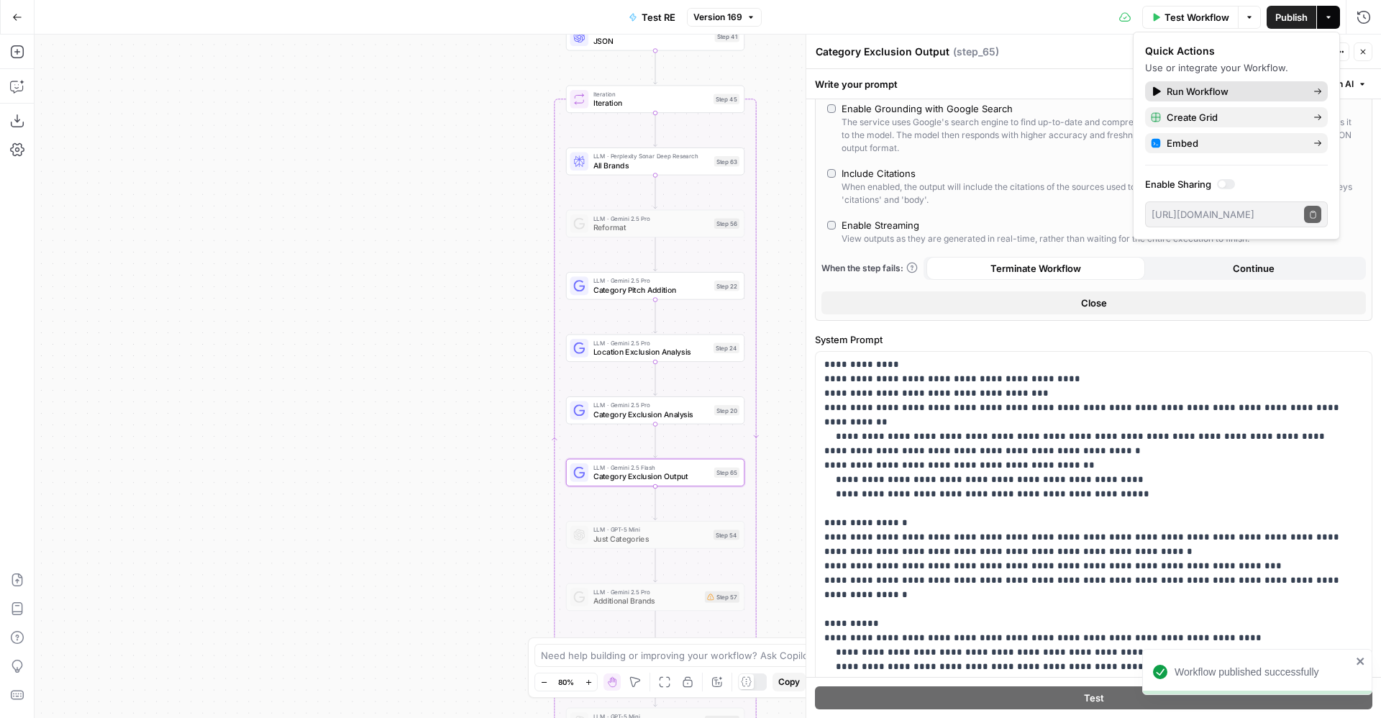
click at [1205, 94] on span "Run Workflow" at bounding box center [1234, 91] width 135 height 14
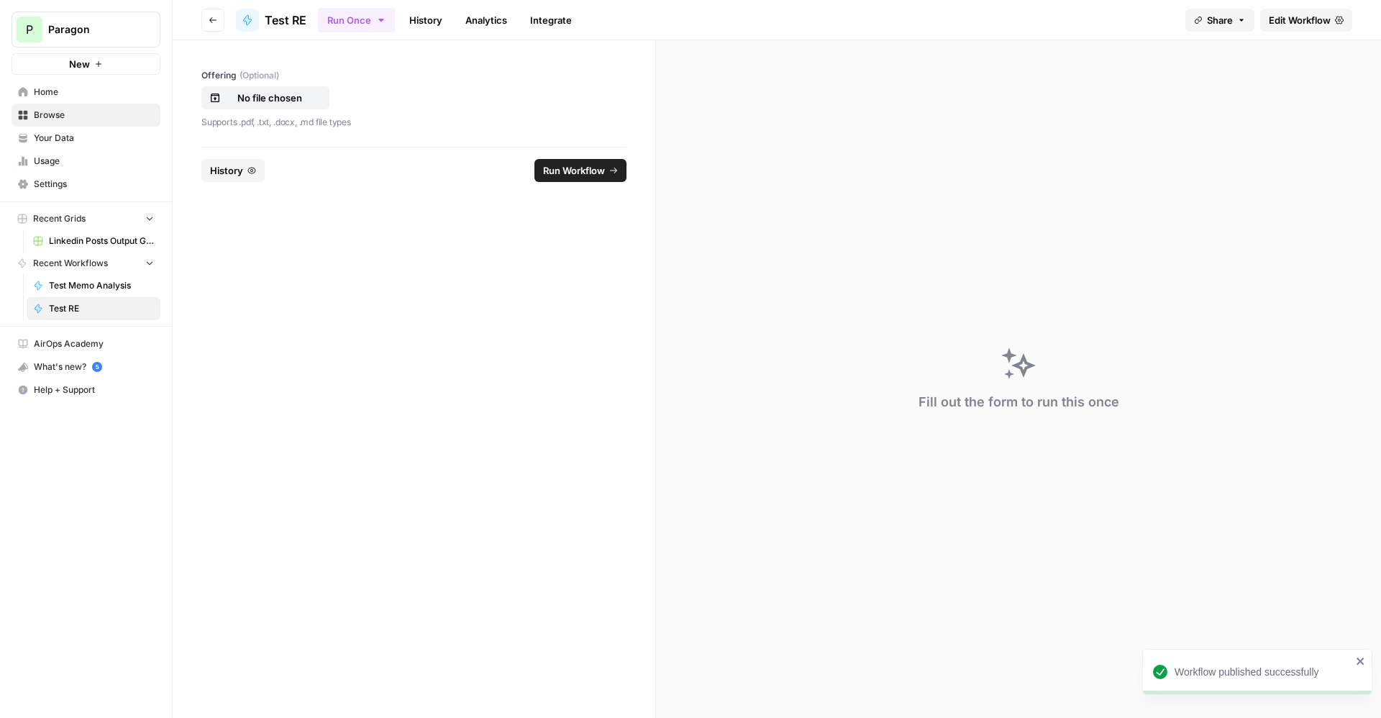
click at [417, 25] on link "History" at bounding box center [426, 20] width 50 height 23
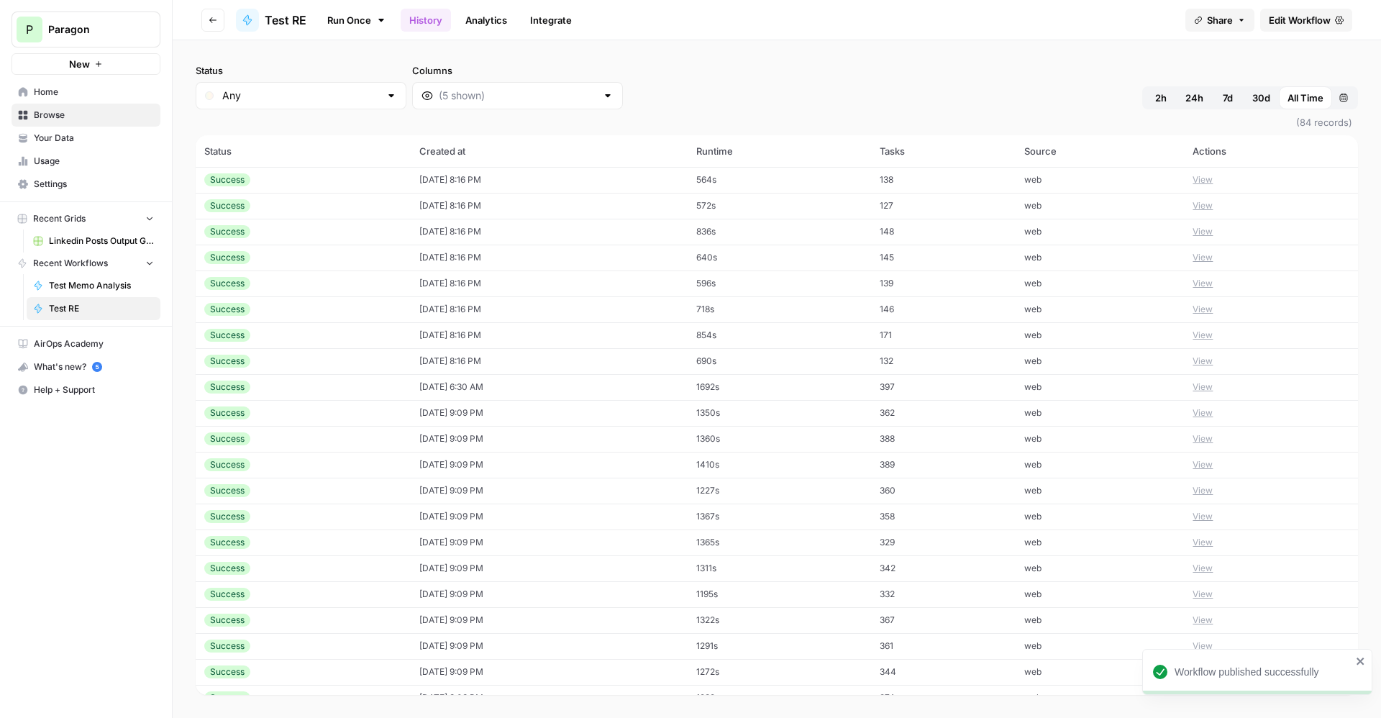
click at [291, 21] on span "Test RE" at bounding box center [286, 20] width 42 height 17
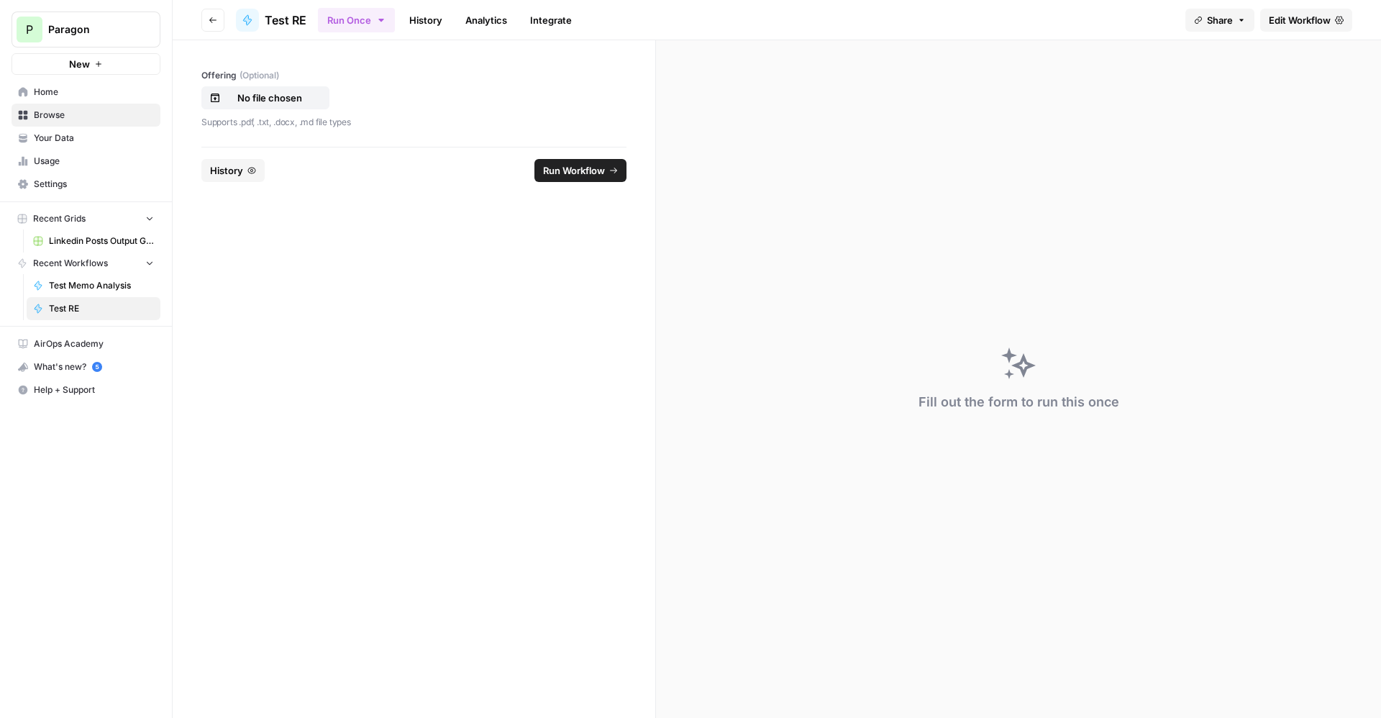
click at [249, 178] on button "History" at bounding box center [232, 170] width 63 height 23
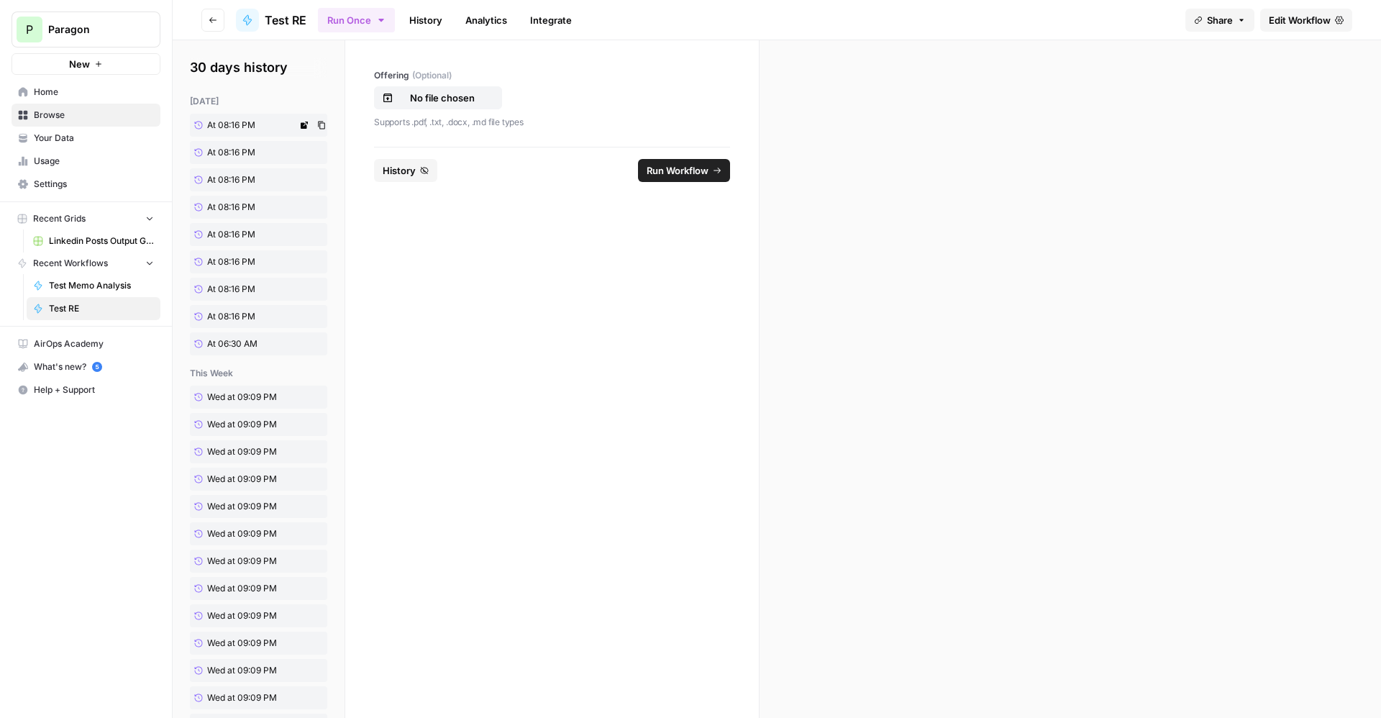
click at [278, 126] on link "At 08:16 PM" at bounding box center [243, 125] width 107 height 23
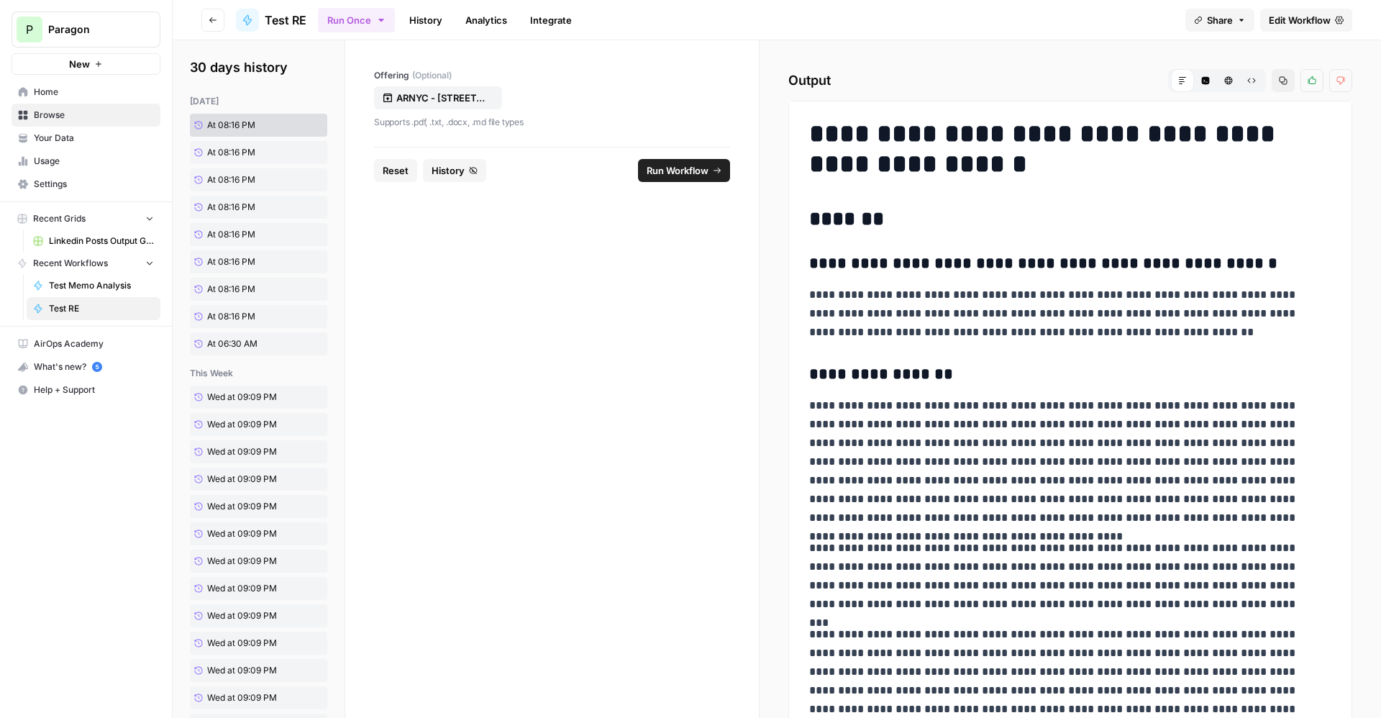
click at [696, 167] on span "Run Workflow" at bounding box center [678, 170] width 62 height 14
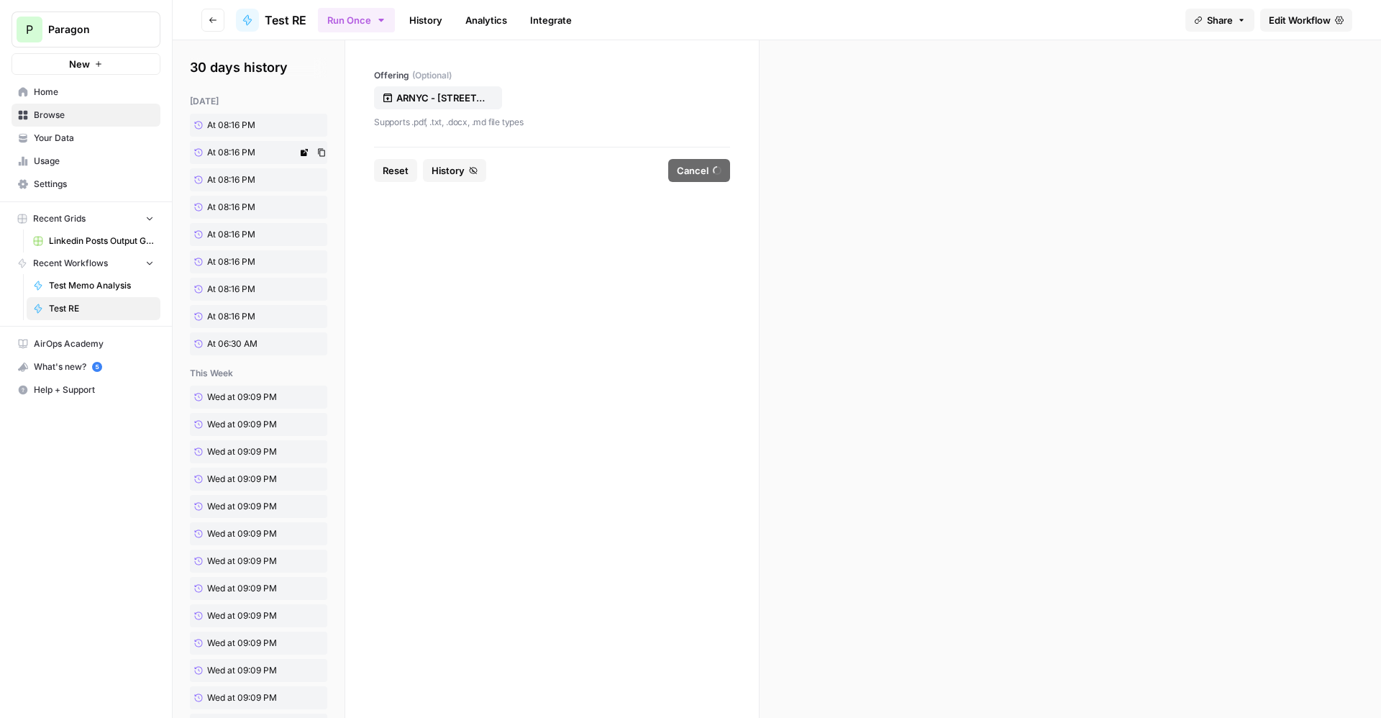
click at [231, 153] on span "At 08:16 PM" at bounding box center [231, 152] width 48 height 13
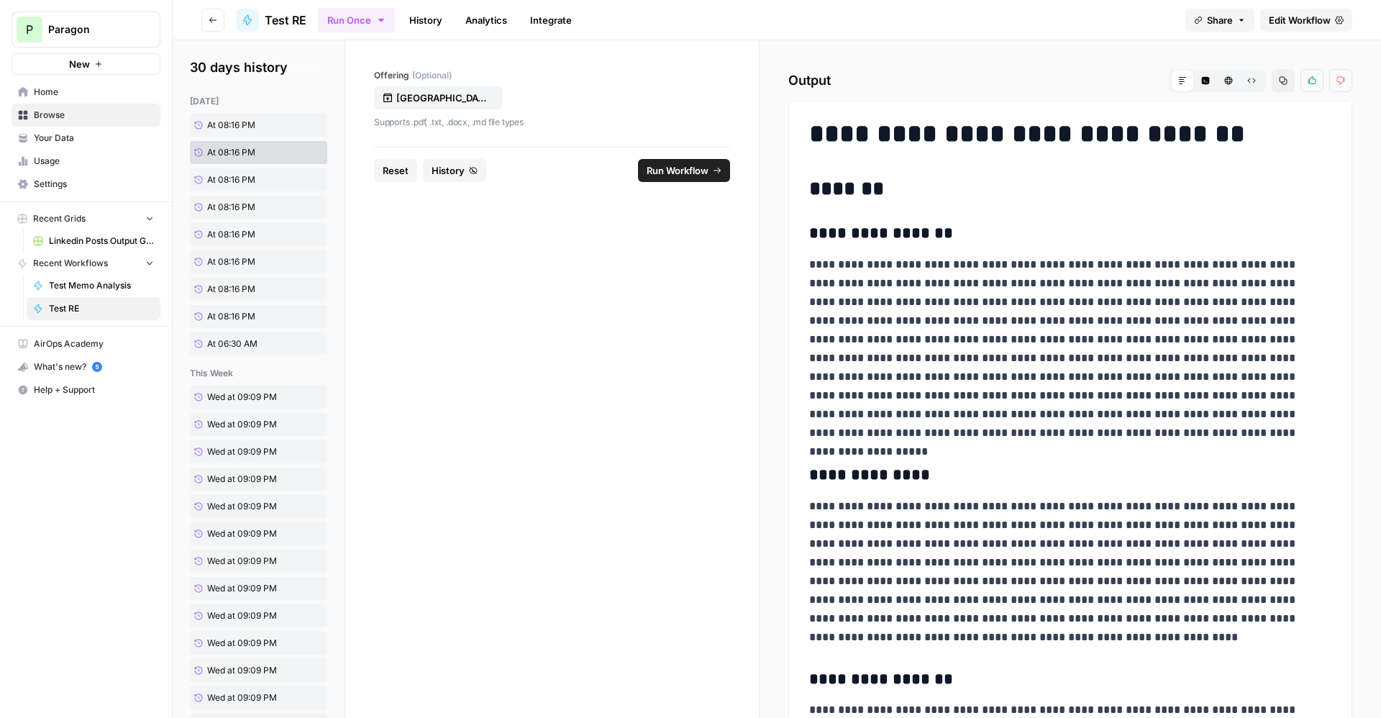
click at [653, 173] on span "Run Workflow" at bounding box center [678, 170] width 62 height 14
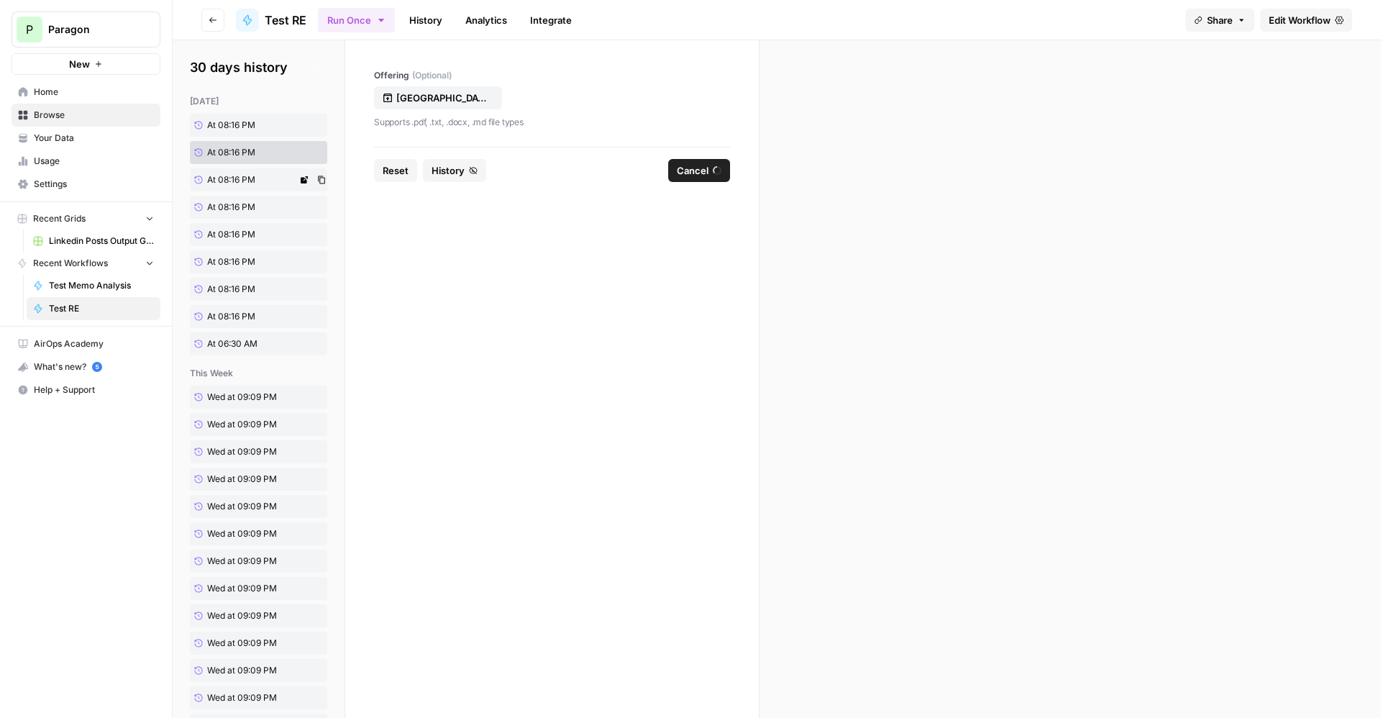
click at [233, 175] on span "At 08:16 PM" at bounding box center [231, 179] width 48 height 13
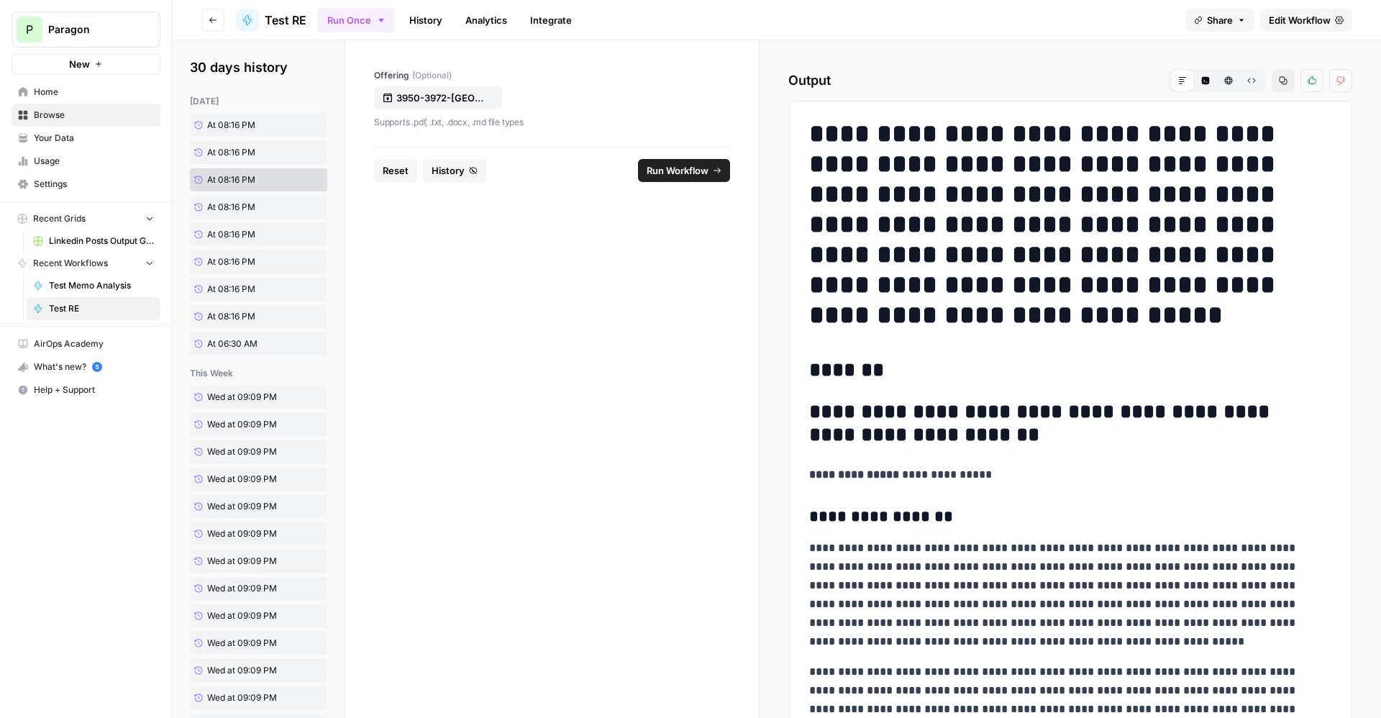
click at [682, 177] on button "Run Workflow" at bounding box center [684, 170] width 92 height 23
